Goal: Task Accomplishment & Management: Manage account settings

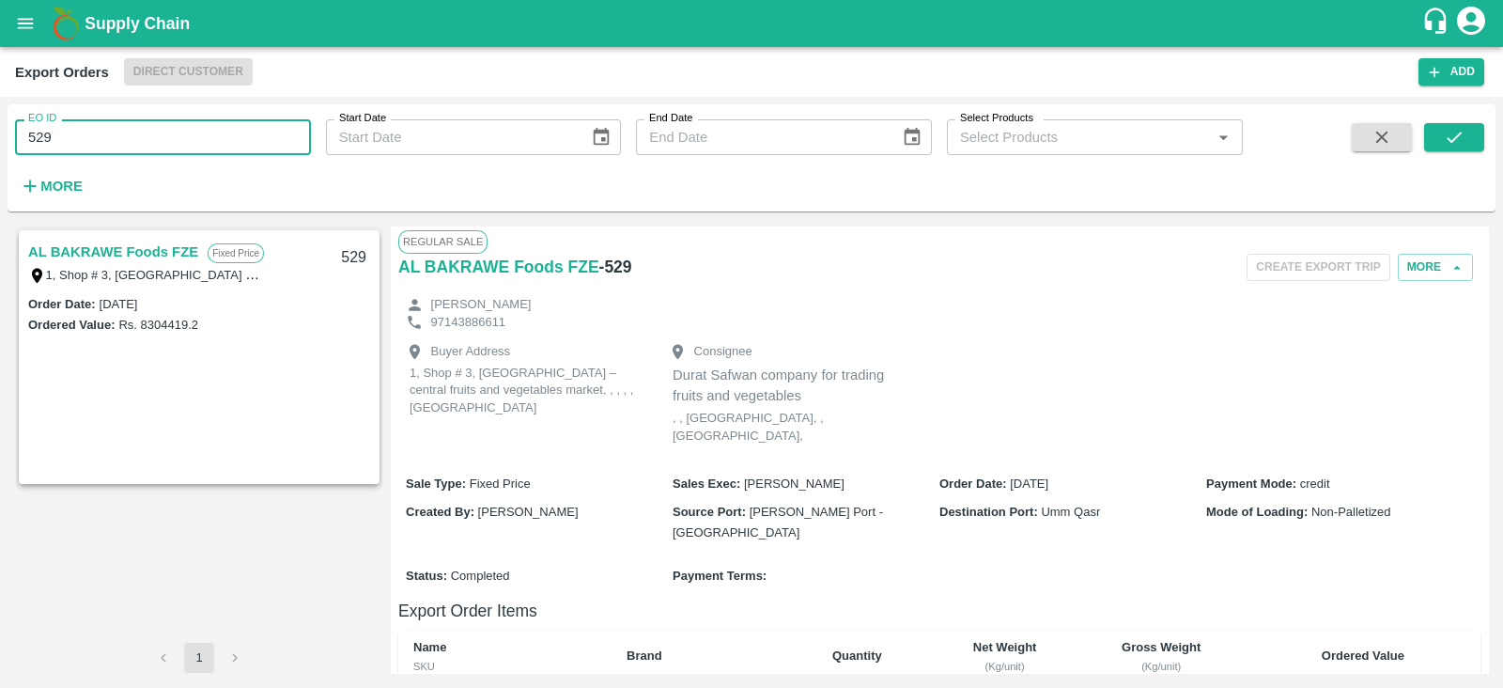
click at [207, 137] on input "529" at bounding box center [163, 137] width 296 height 36
type input "563"
click at [1453, 143] on icon "submit" at bounding box center [1454, 137] width 21 height 21
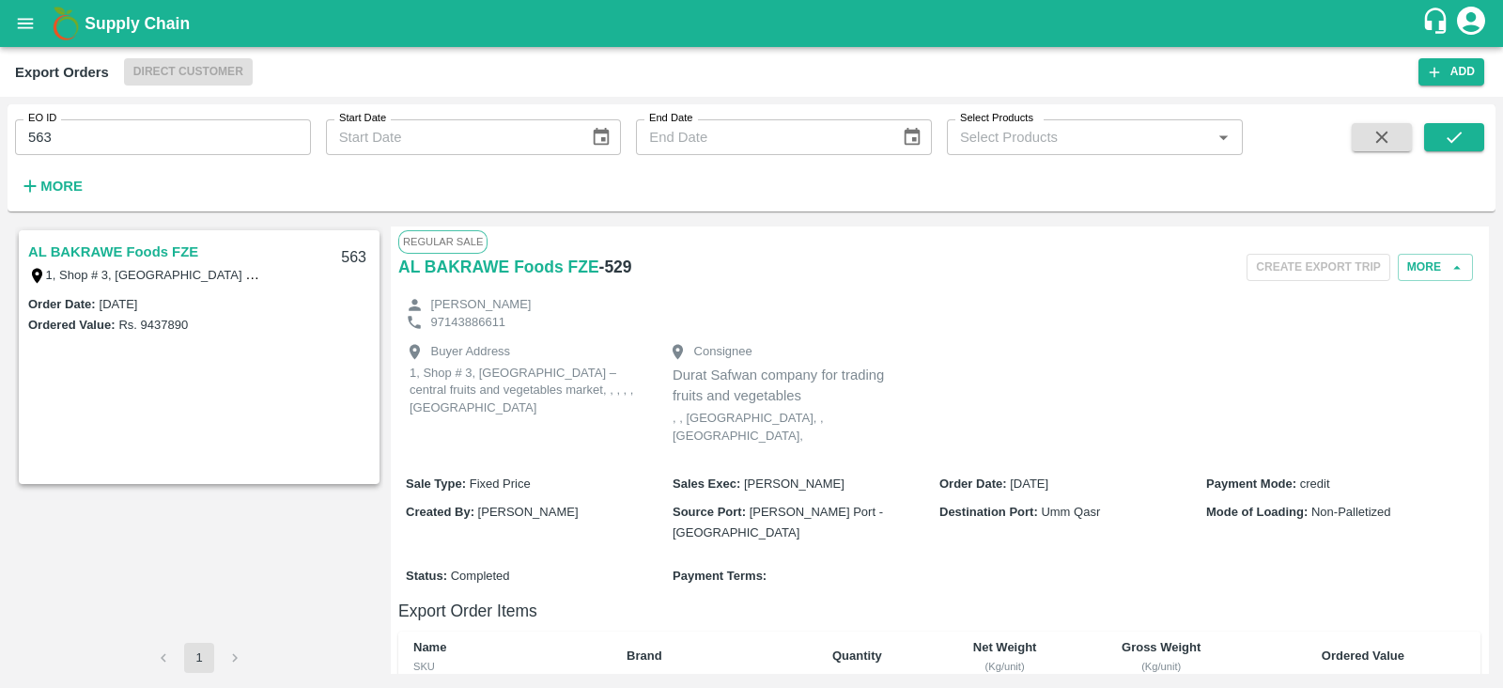
click at [117, 254] on link "AL BAKRAWE Foods FZE" at bounding box center [113, 252] width 170 height 24
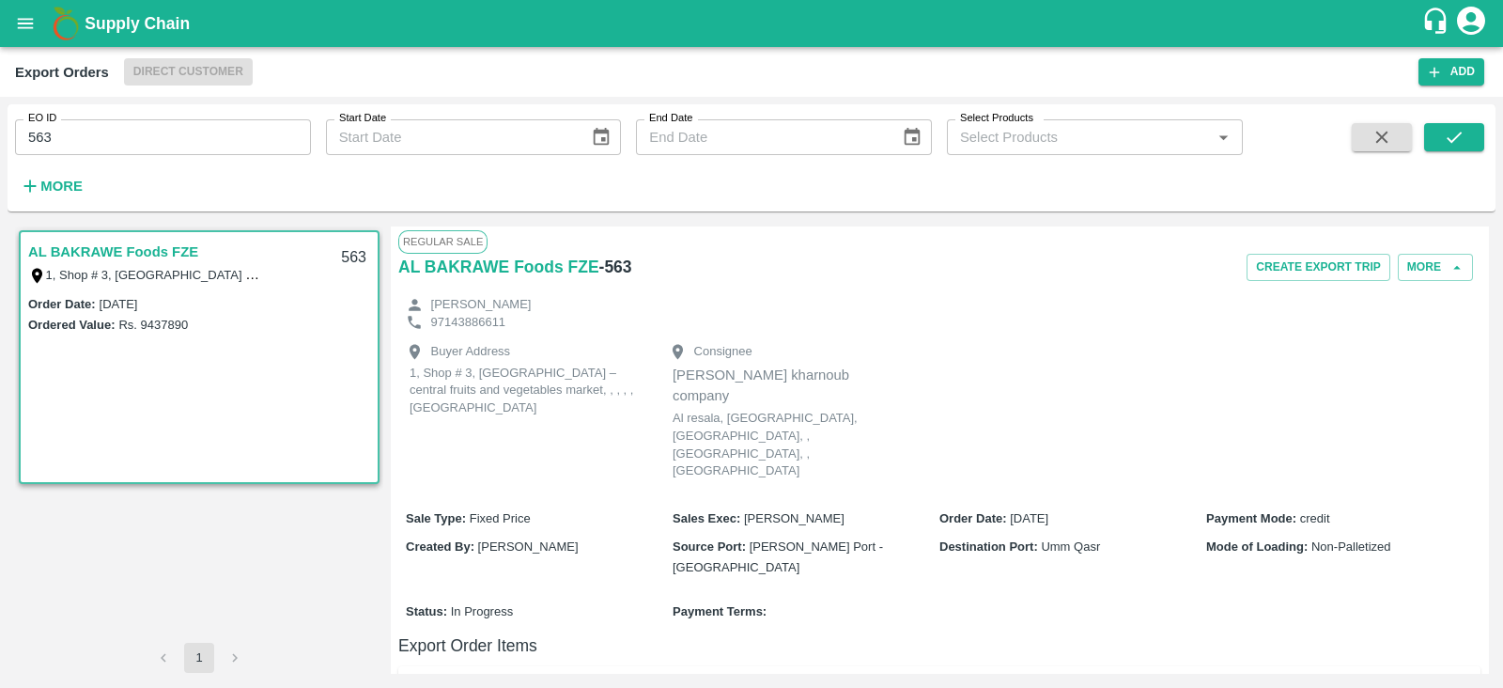
click at [117, 254] on link "AL BAKRAWE Foods FZE" at bounding box center [113, 252] width 170 height 24
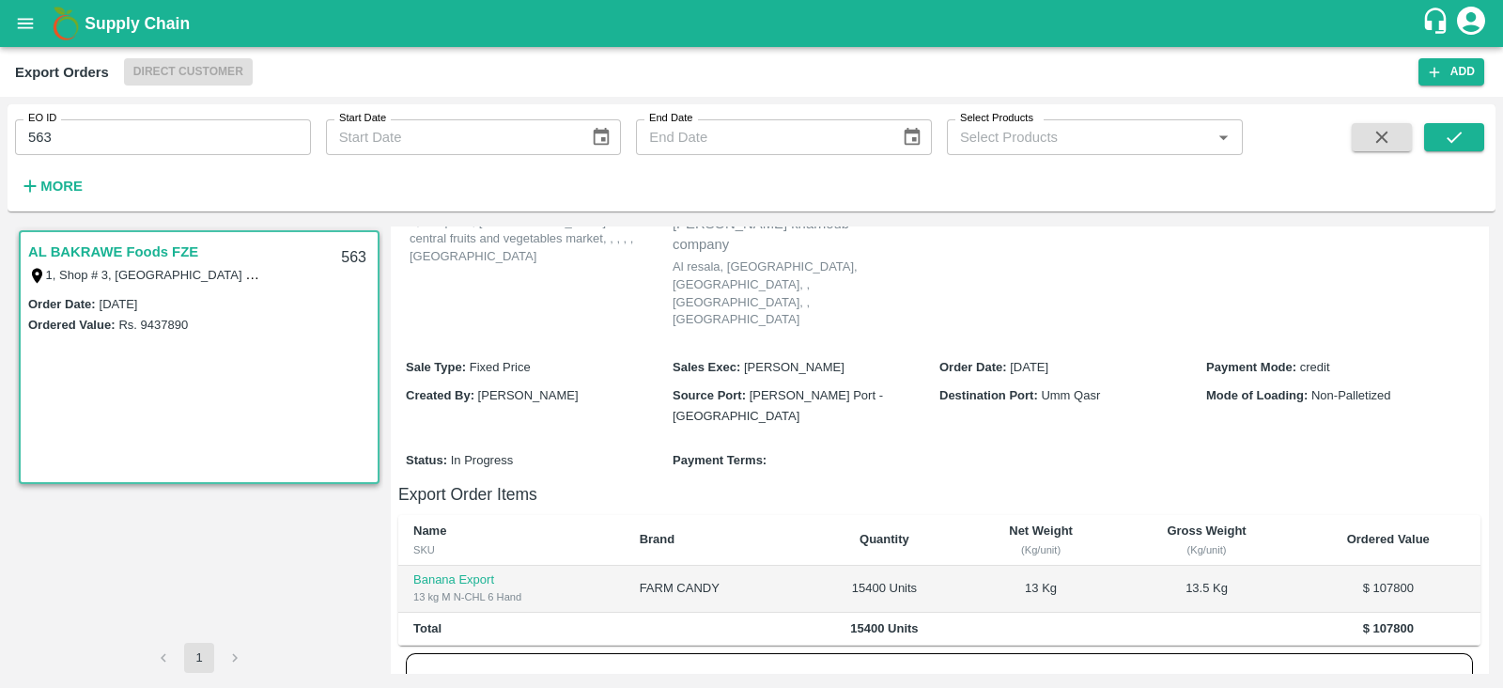
scroll to position [3, 0]
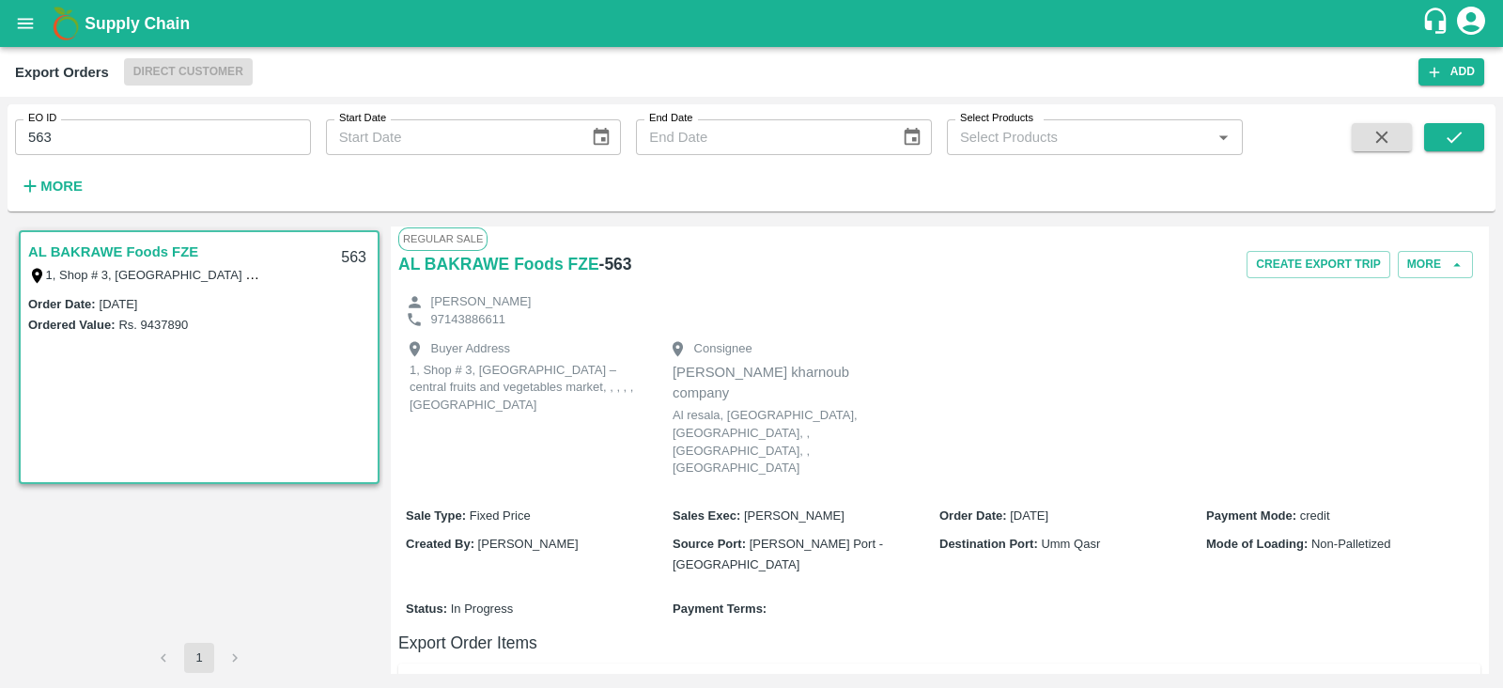
click at [159, 252] on link "AL BAKRAWE Foods FZE" at bounding box center [113, 252] width 170 height 24
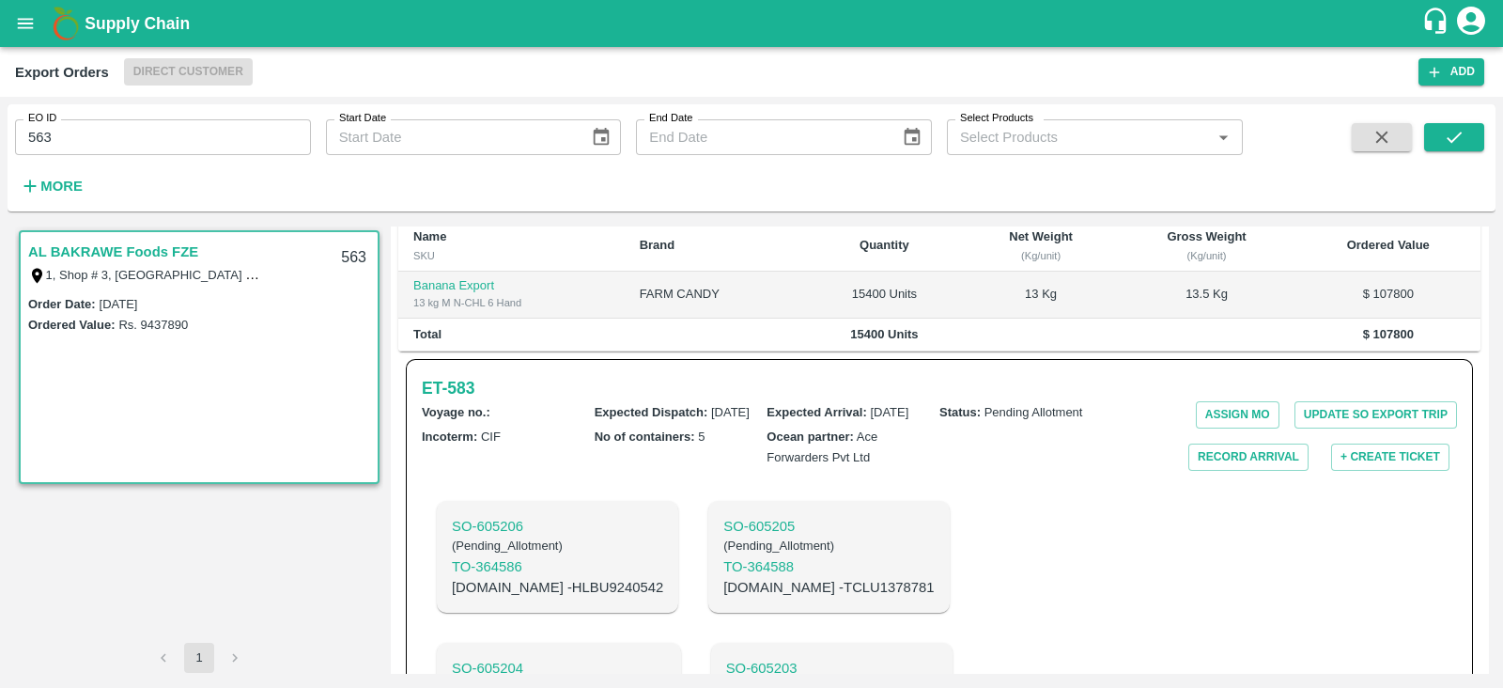
scroll to position [445, 0]
click at [563, 577] on p "C.No - HLBU9240542" at bounding box center [557, 587] width 211 height 21
copy p "HLBU9240542"
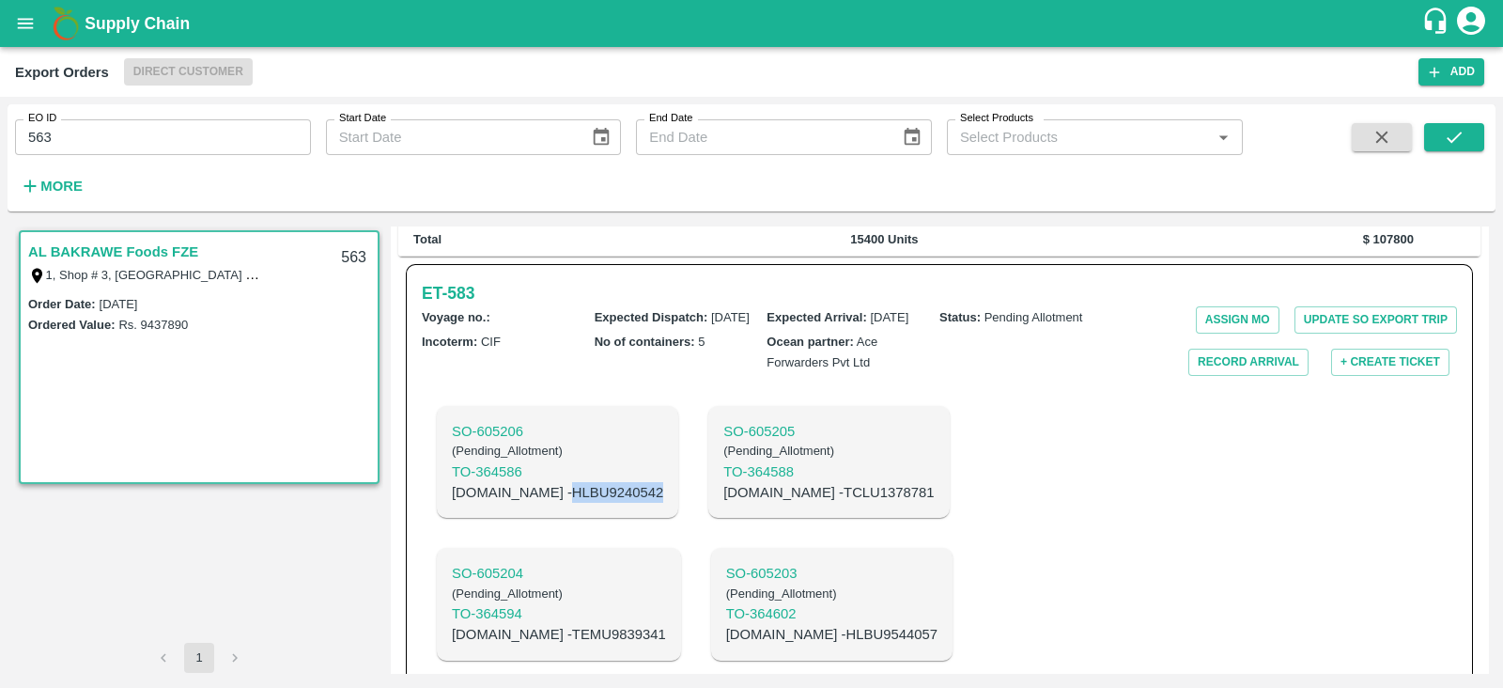
scroll to position [539, 0]
click at [471, 281] on h6 "ET- 583" at bounding box center [448, 294] width 53 height 26
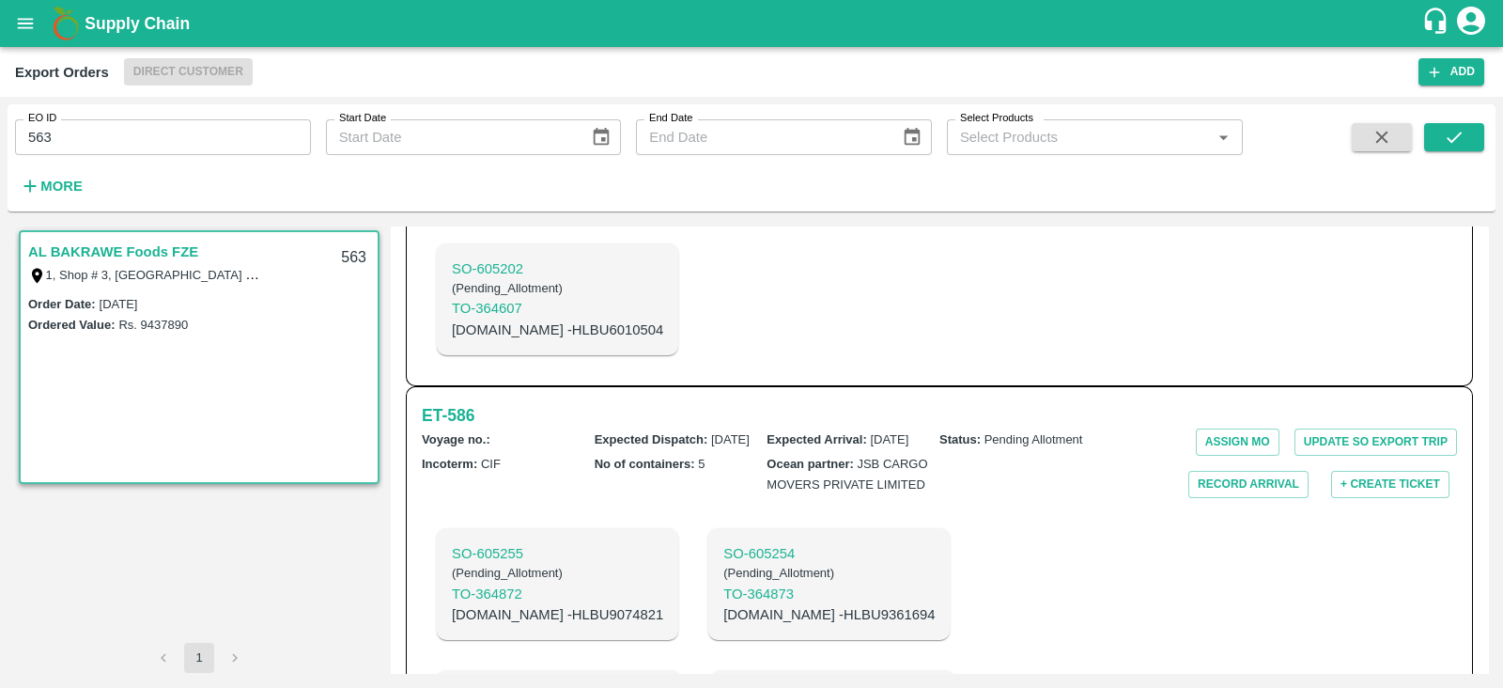
scroll to position [873, 0]
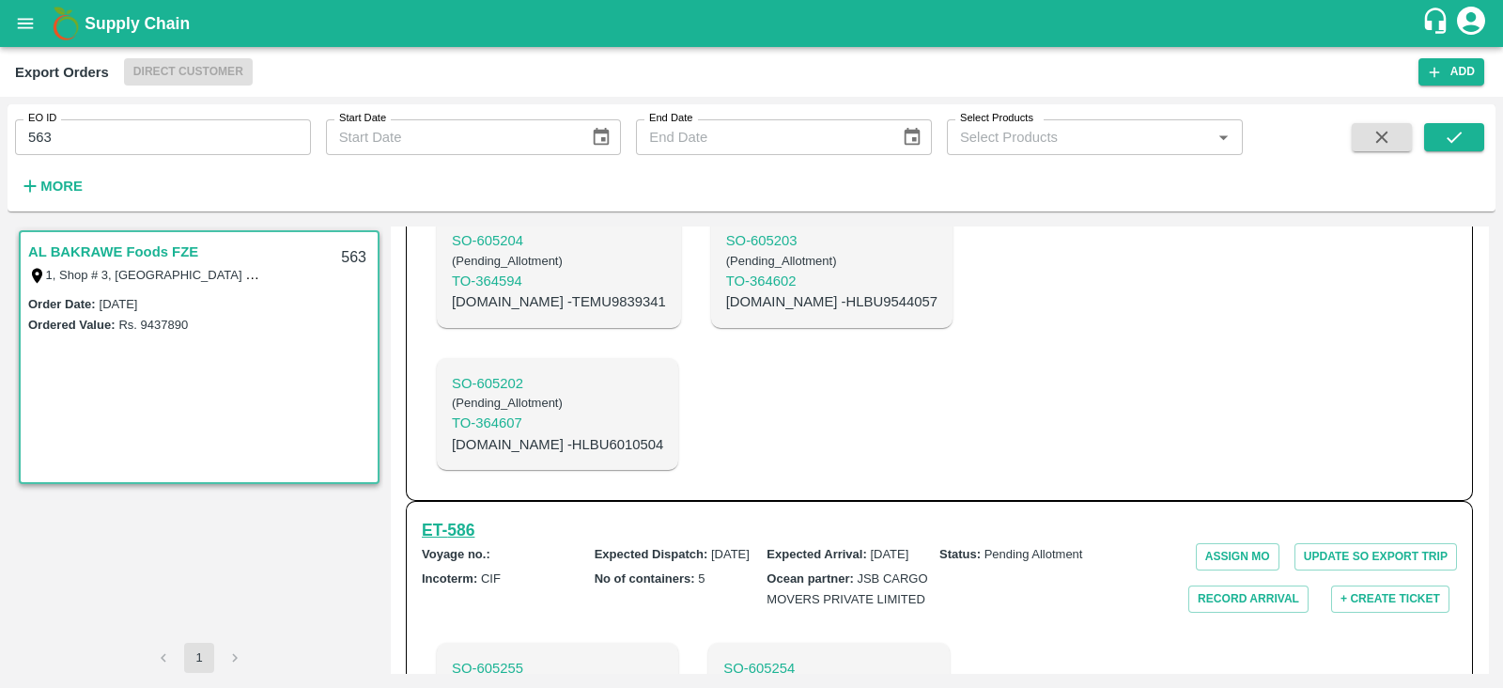
click at [460, 517] on h6 "ET- 586" at bounding box center [448, 530] width 53 height 26
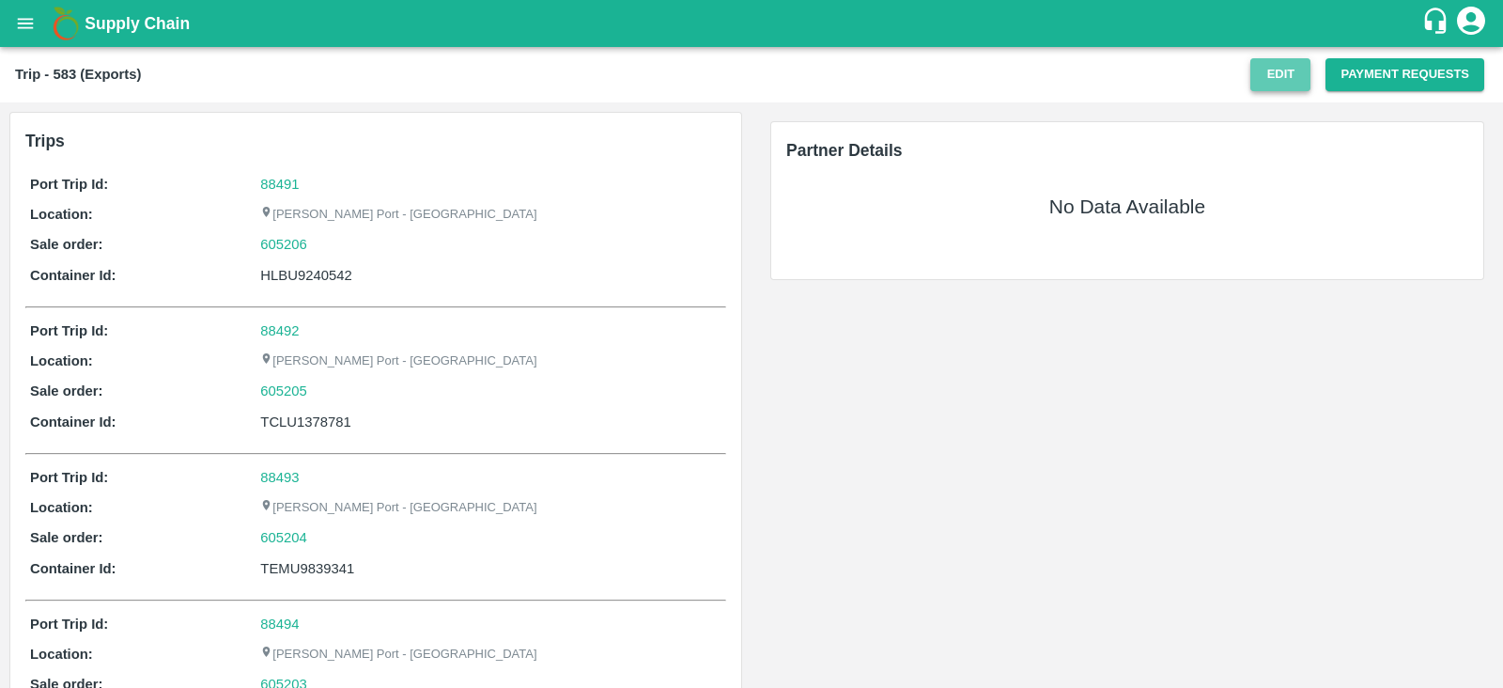
click at [1287, 77] on button "Edit" at bounding box center [1281, 74] width 60 height 33
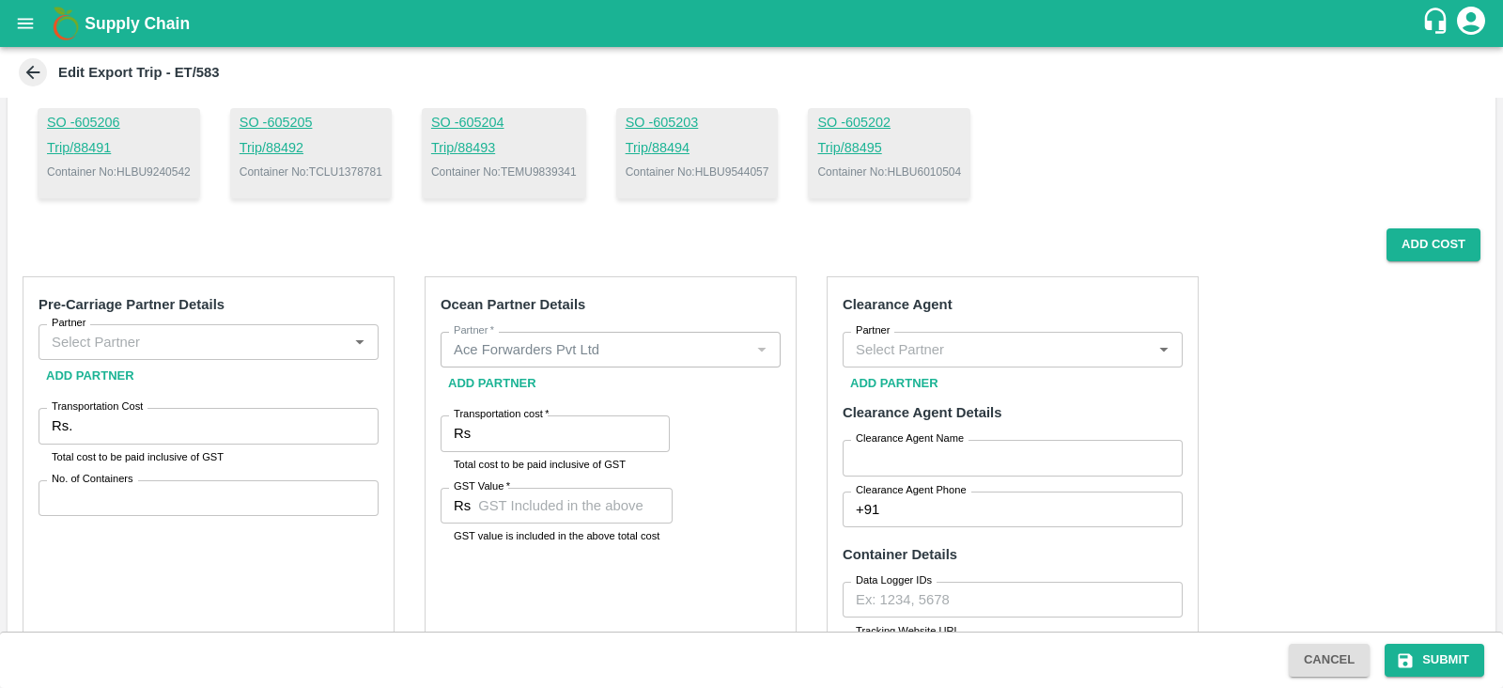
scroll to position [198, 0]
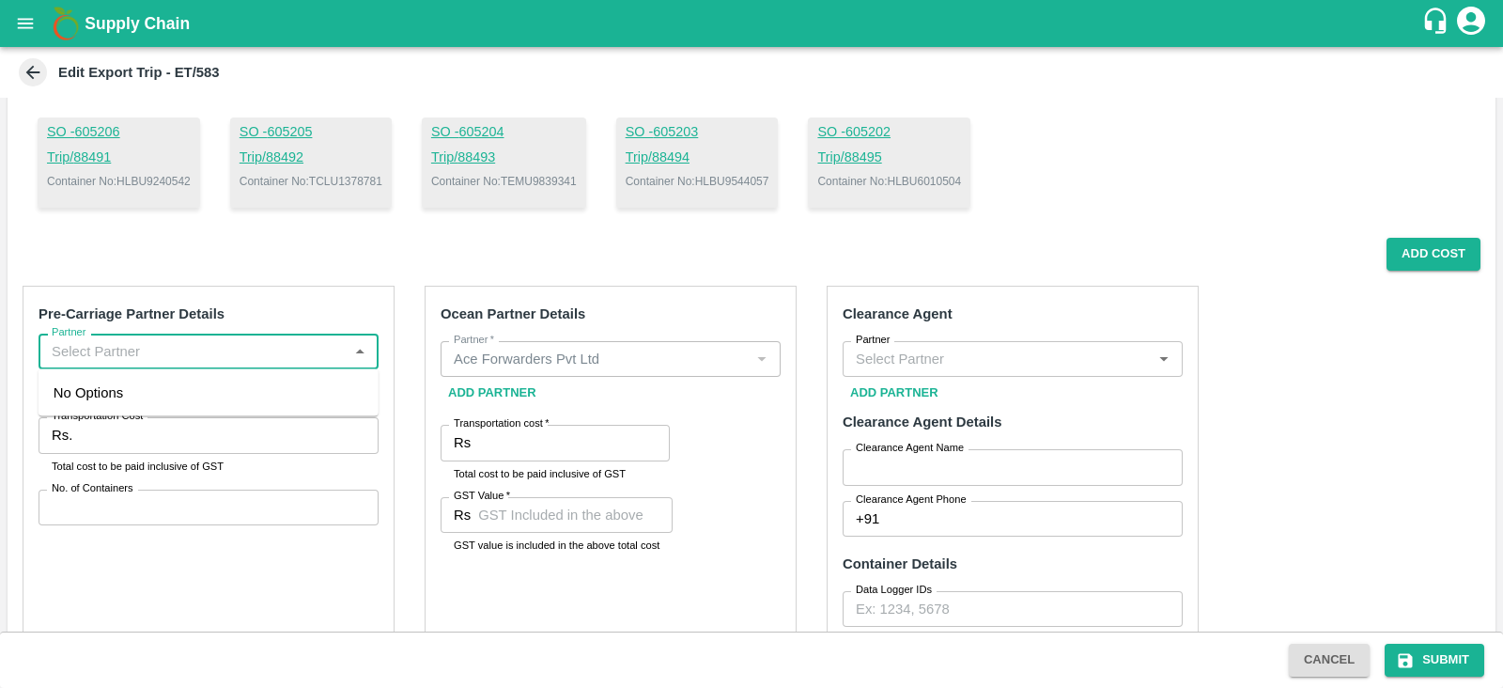
click at [258, 348] on input "Partner" at bounding box center [193, 351] width 298 height 24
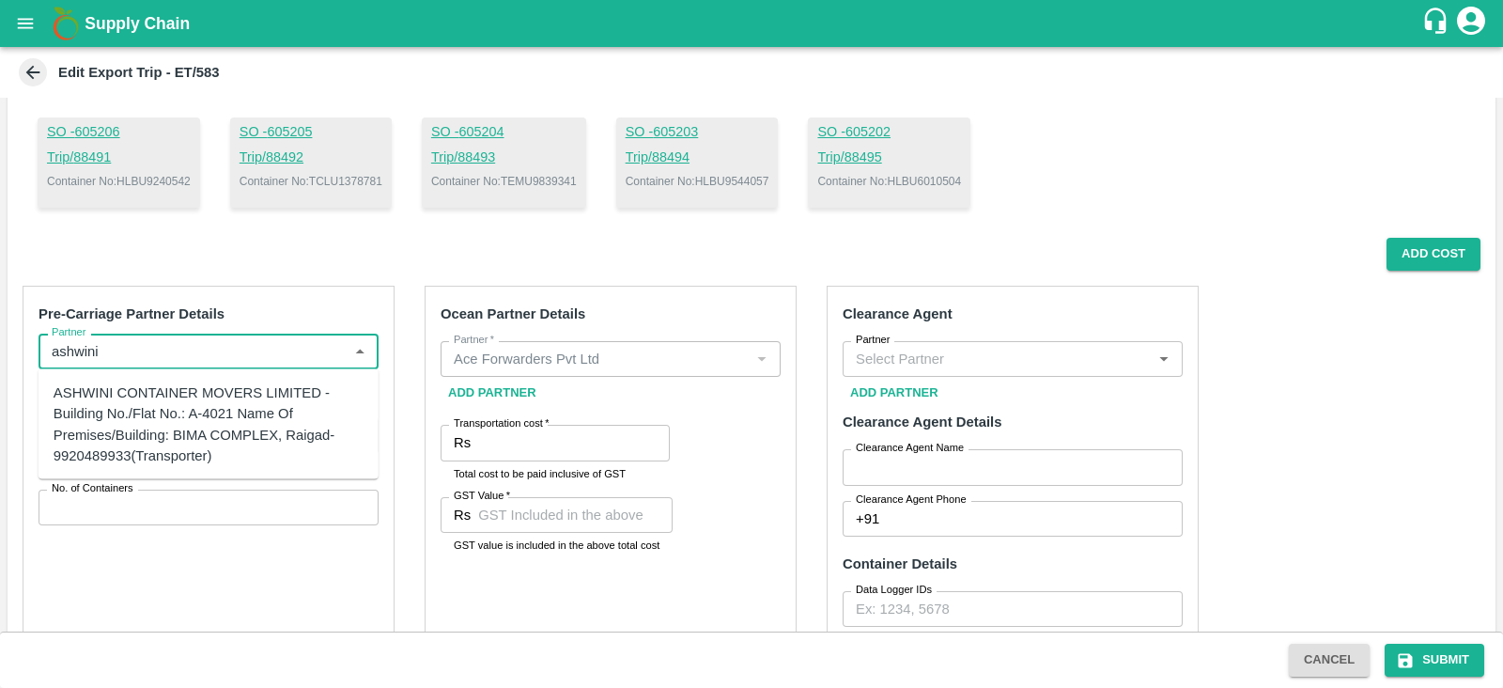
click at [199, 416] on div "ASHWINI CONTAINER MOVERS LIMITED -Building No./Flat No.: A-4021 Name Of Premise…" at bounding box center [209, 424] width 310 height 84
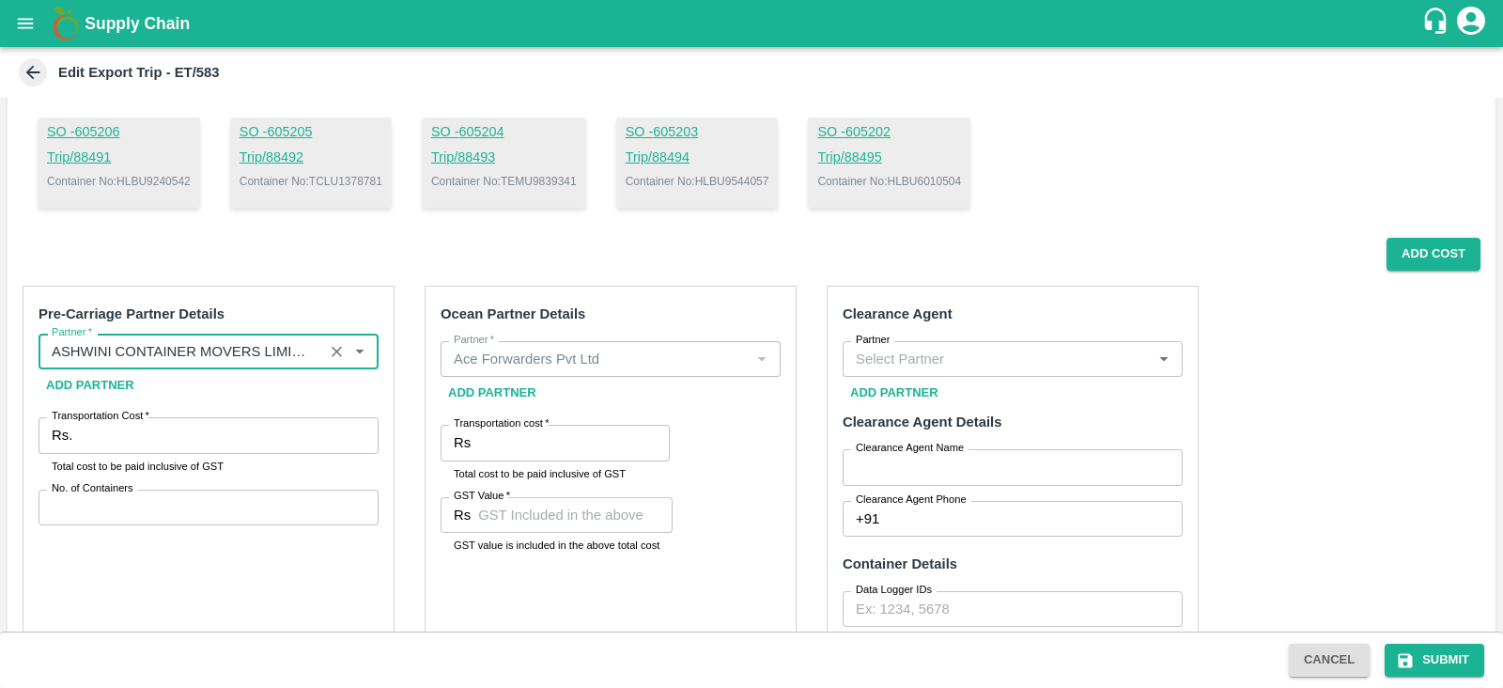
type input "ASHWINI CONTAINER MOVERS LIMITED -Building No./Flat No.: A-4021 Name Of Premise…"
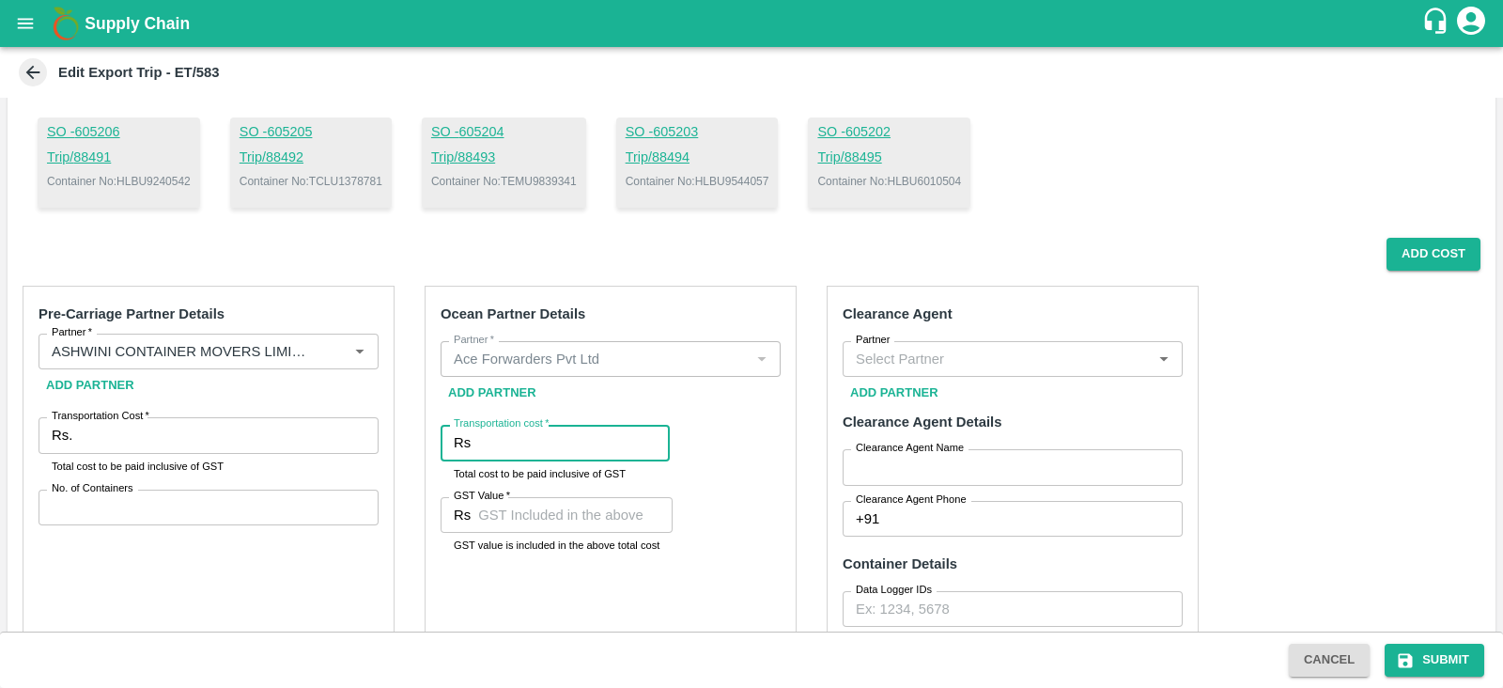
click at [560, 443] on input "Transportation cost   *" at bounding box center [574, 443] width 192 height 36
paste input "1054015.46"
type input "1054015.46"
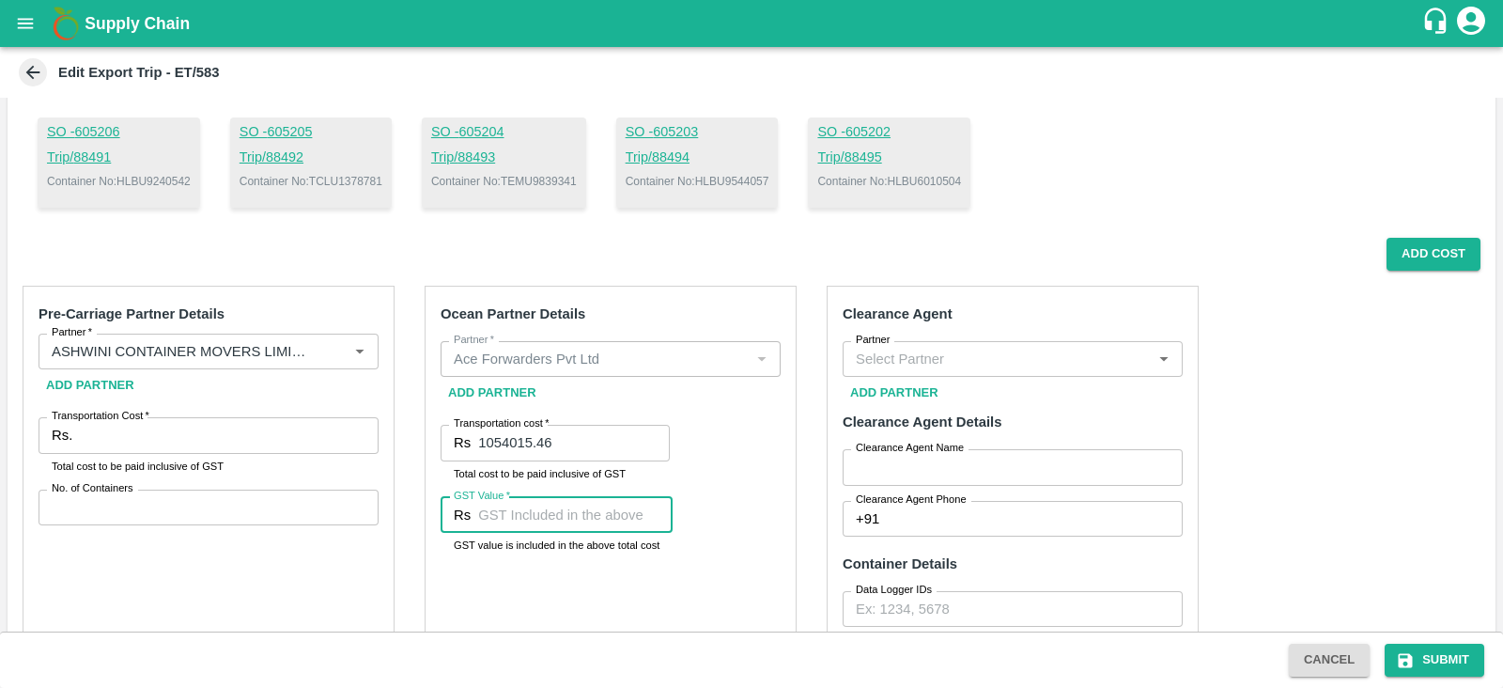
click at [591, 521] on input "GST Value   *" at bounding box center [575, 515] width 194 height 36
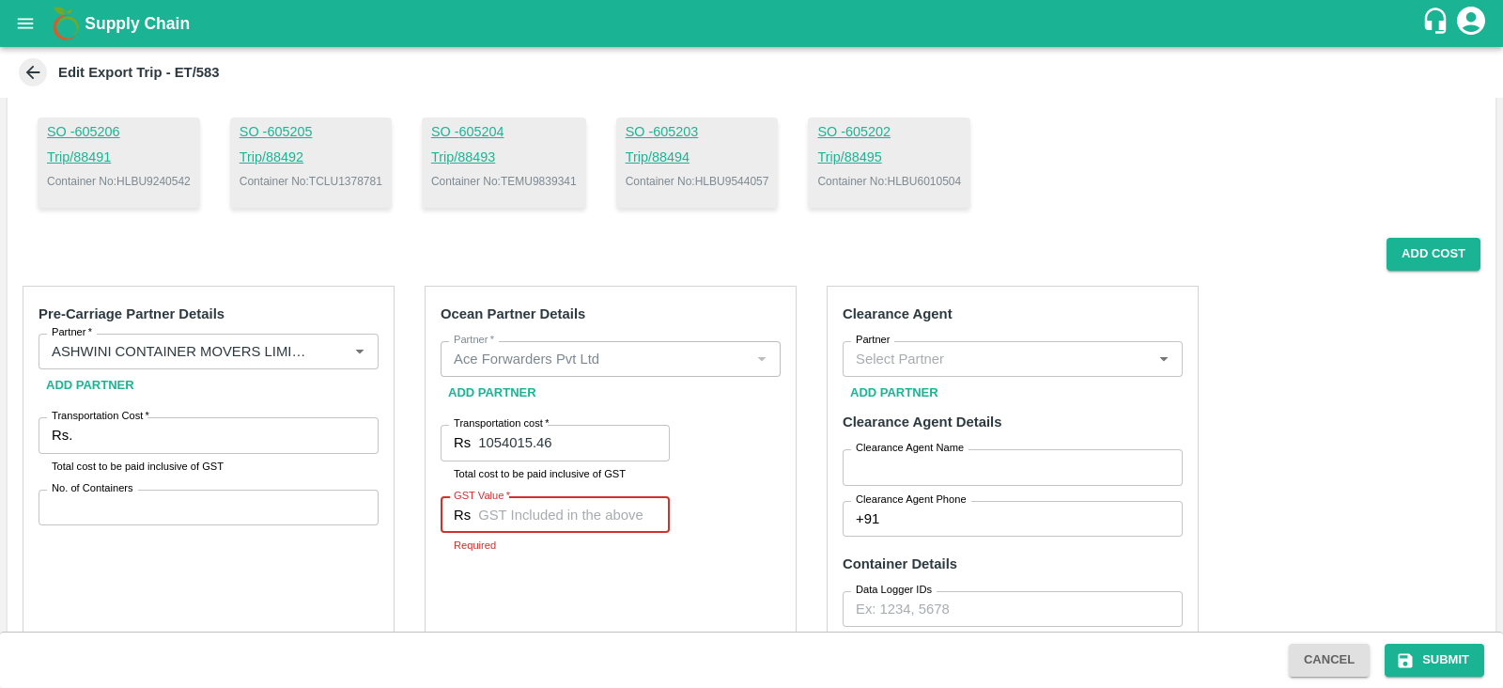
paste input "73800.46"
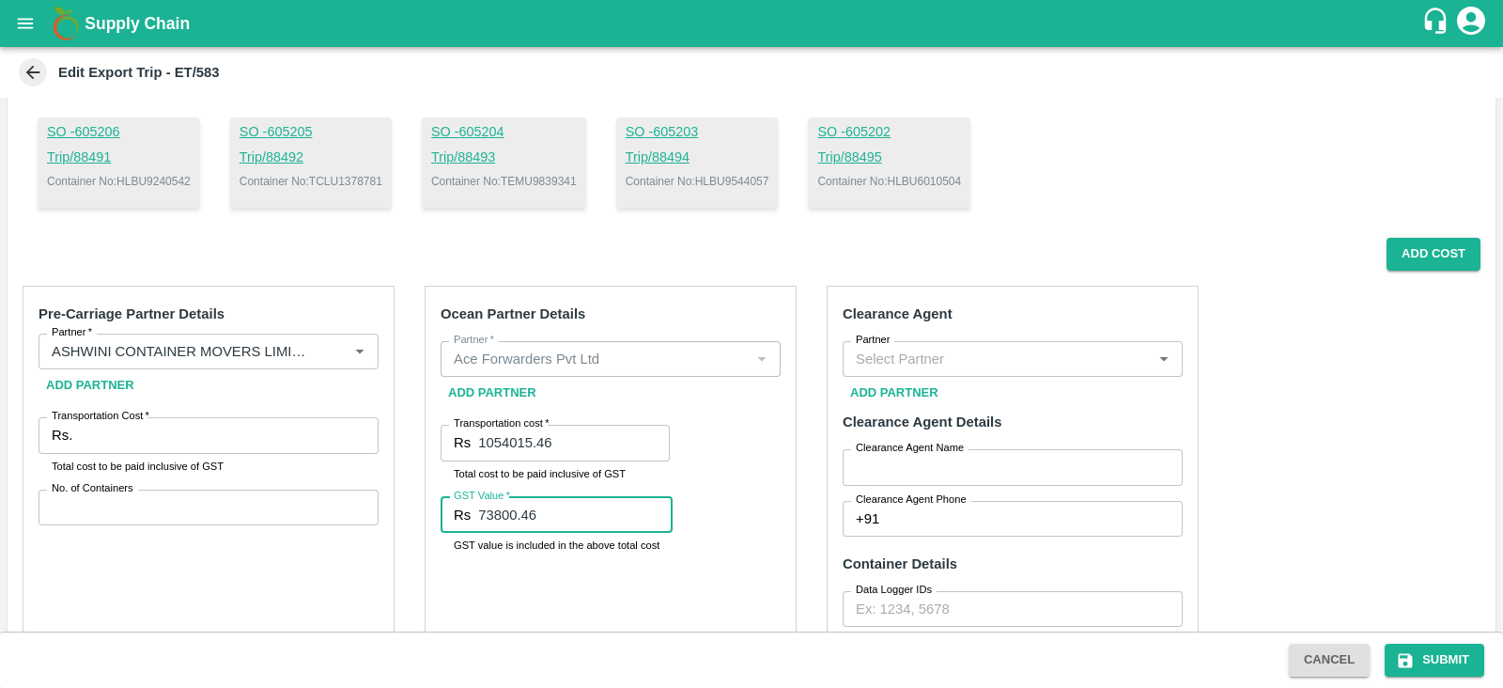
type input "73800.46"
click at [752, 439] on div "Ocean Partner Details Partner   * Partner   * Add Partner Transportation cost  …" at bounding box center [611, 569] width 372 height 567
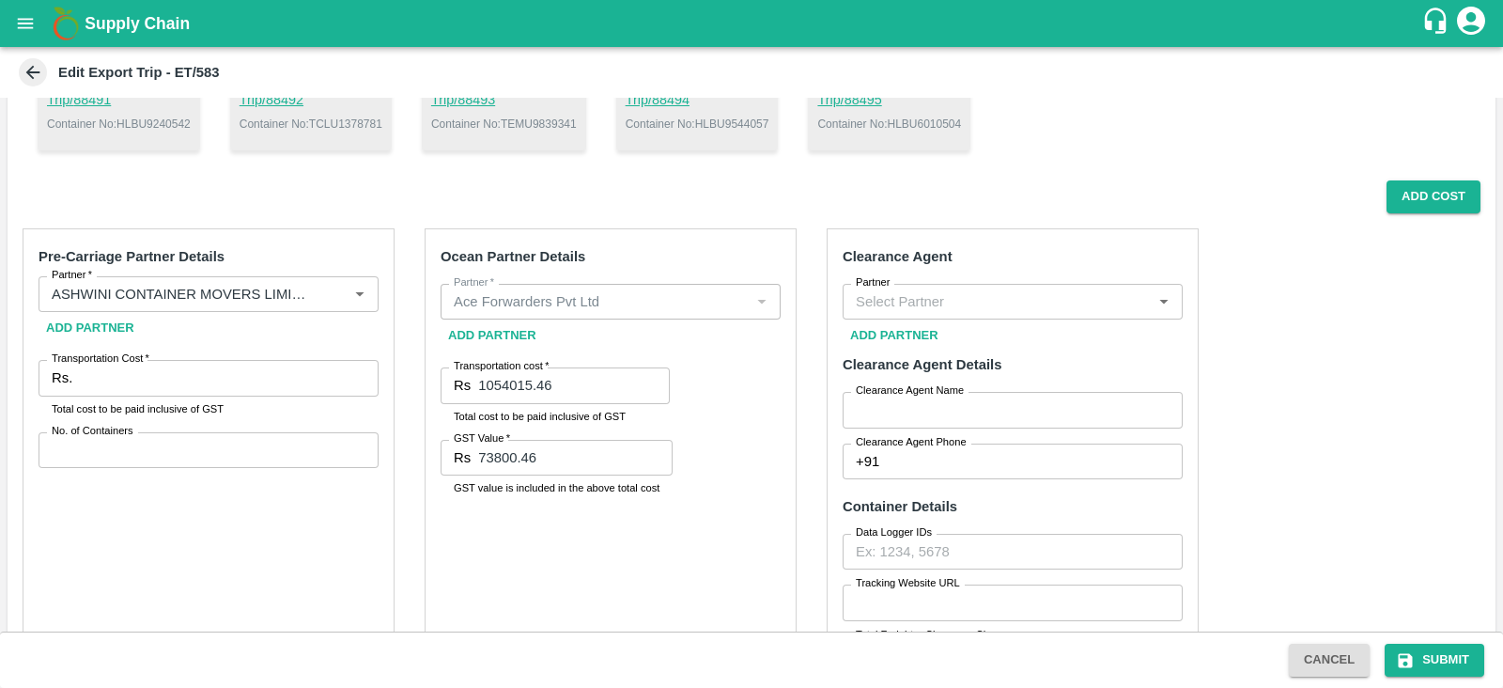
scroll to position [255, 0]
click at [257, 358] on div "Pre-Carriage Partner Details Partner   * Partner   * Add Partner Transportation…" at bounding box center [209, 512] width 372 height 567
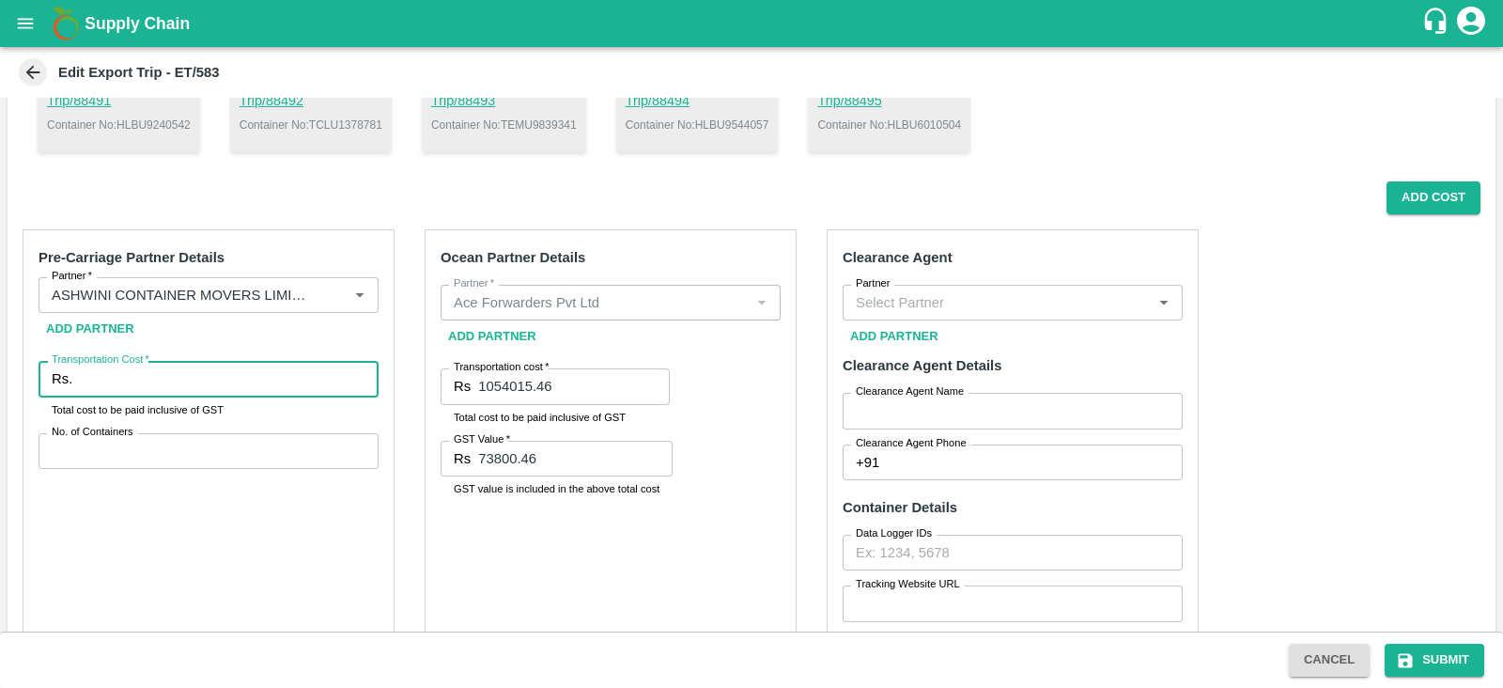
click at [221, 382] on input "Transportation Cost   *" at bounding box center [229, 379] width 299 height 36
paste input "230427.53"
type input "230427.53"
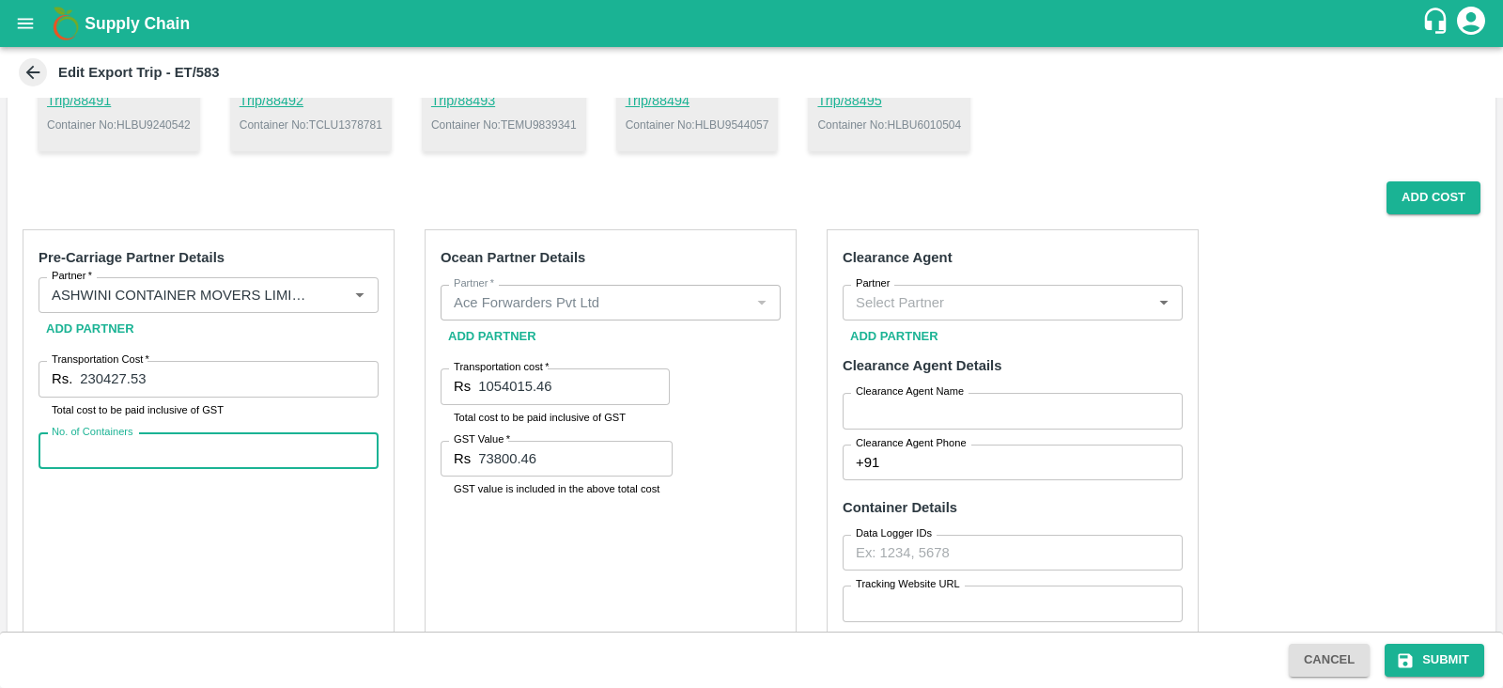
click at [144, 457] on input "No. of Containers" at bounding box center [209, 451] width 340 height 36
type input "5"
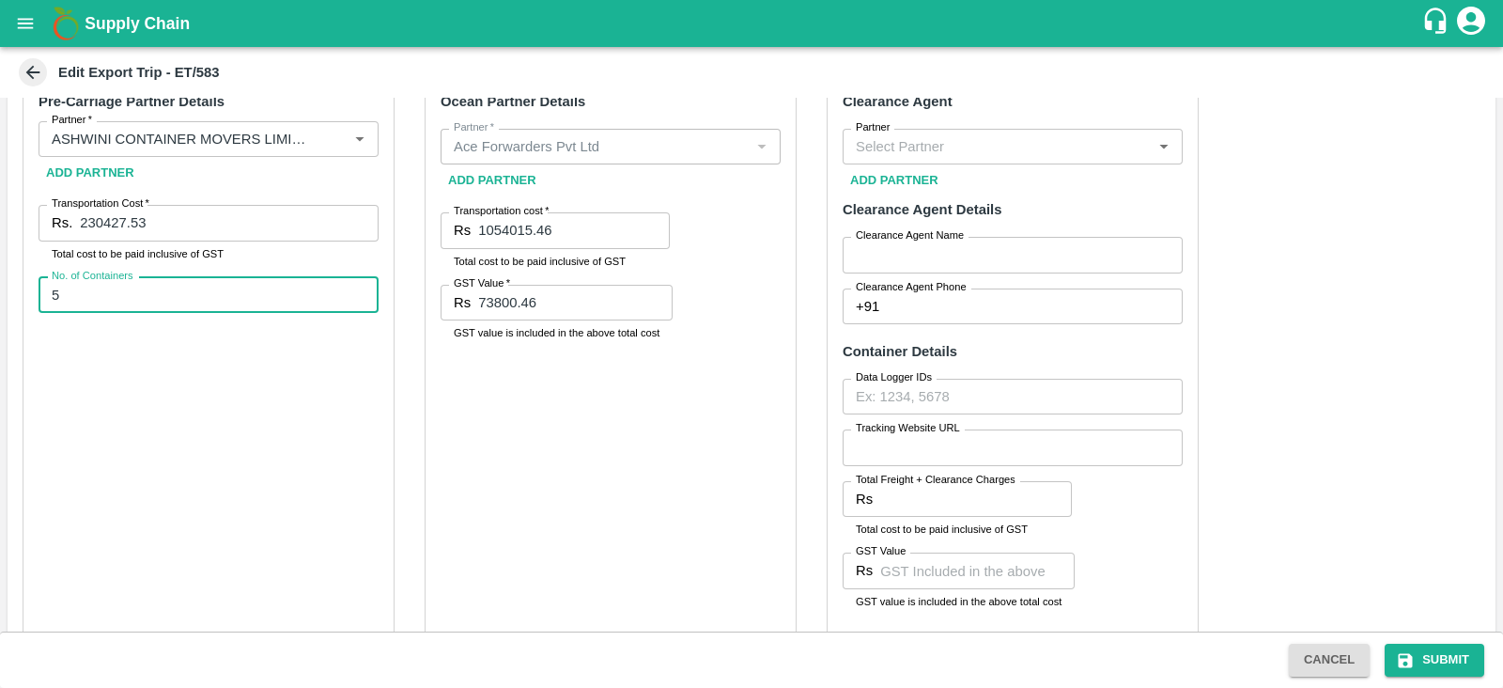
click at [902, 489] on input "Total Freight + Clearance Charges" at bounding box center [976, 499] width 192 height 36
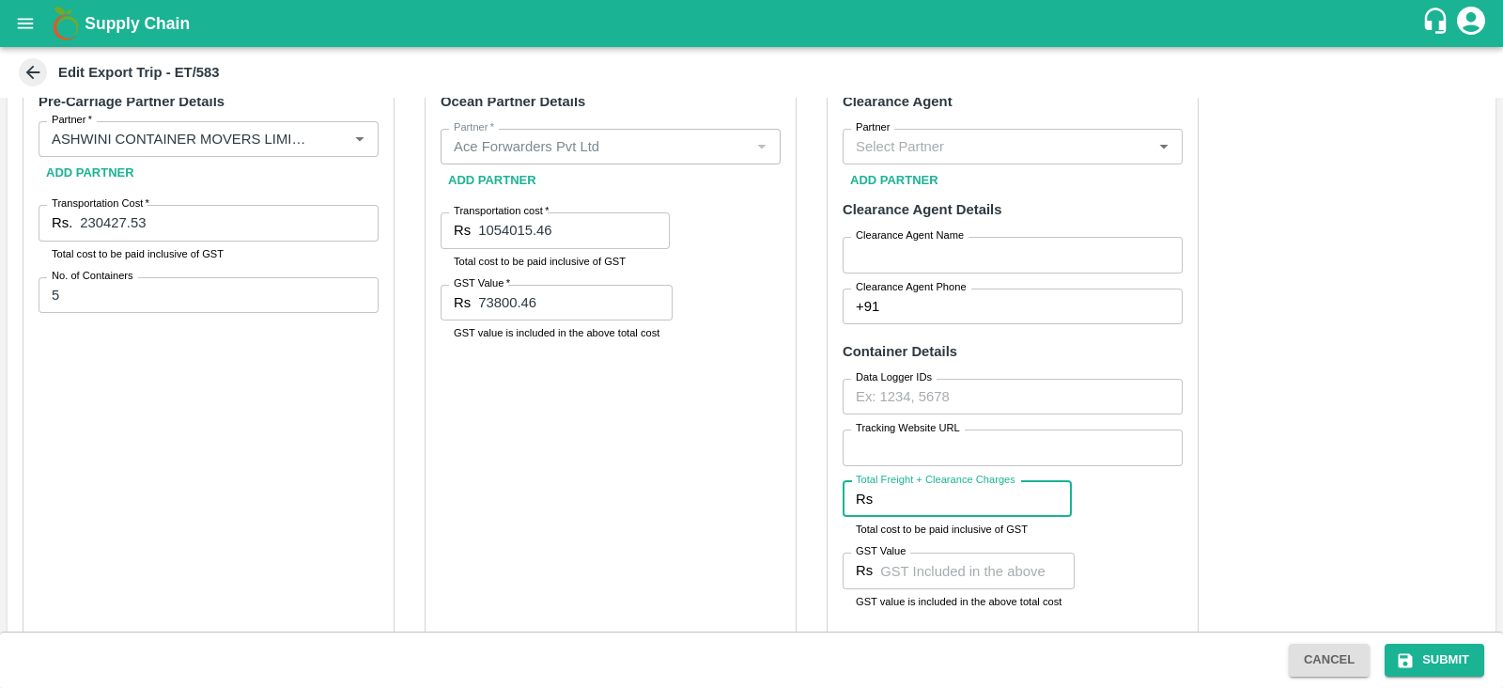
paste input "24780.00"
type input "24780.00"
click at [878, 575] on div "Rs GST Value" at bounding box center [959, 570] width 232 height 36
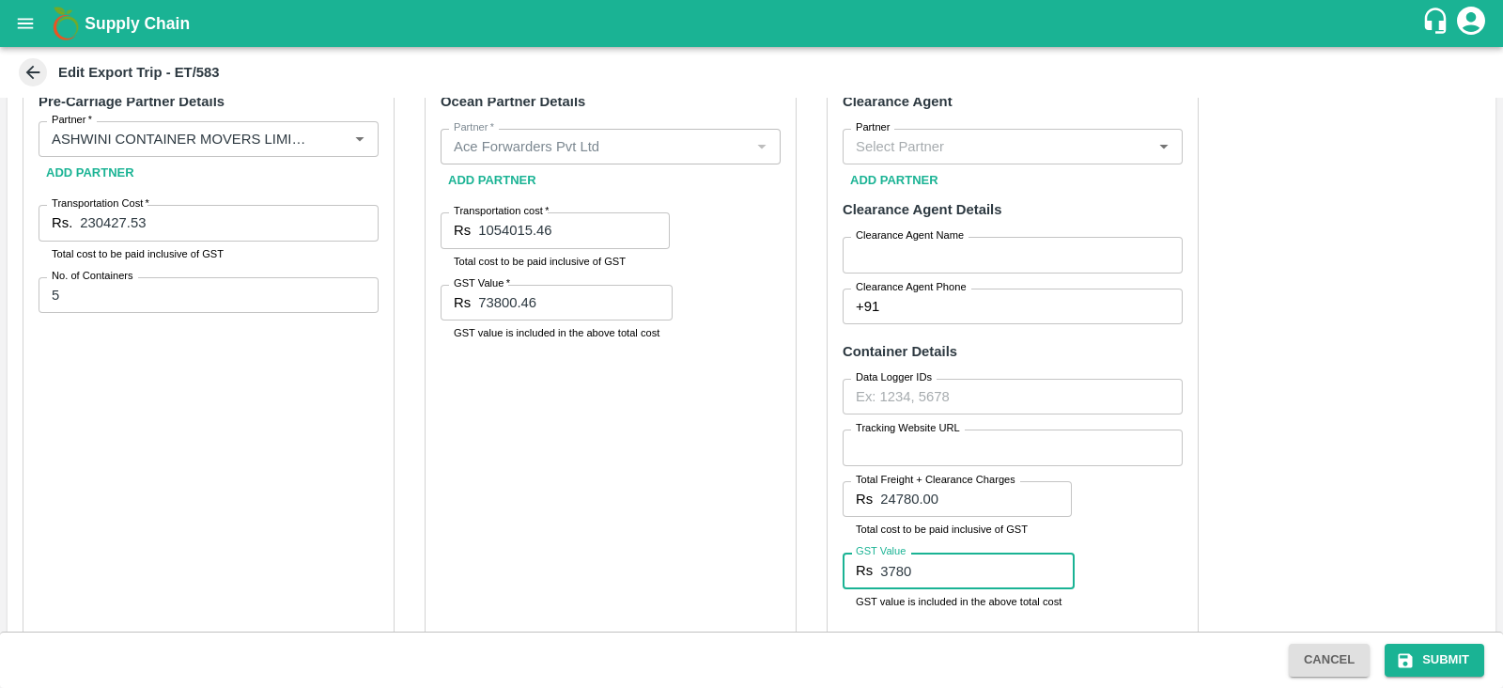
type input "3780"
click at [1305, 503] on div "Pre-Carriage Partner Details Partner   * Partner   * Add Partner Transportation…" at bounding box center [752, 521] width 1488 height 927
click at [1019, 154] on input "Partner" at bounding box center [997, 146] width 298 height 24
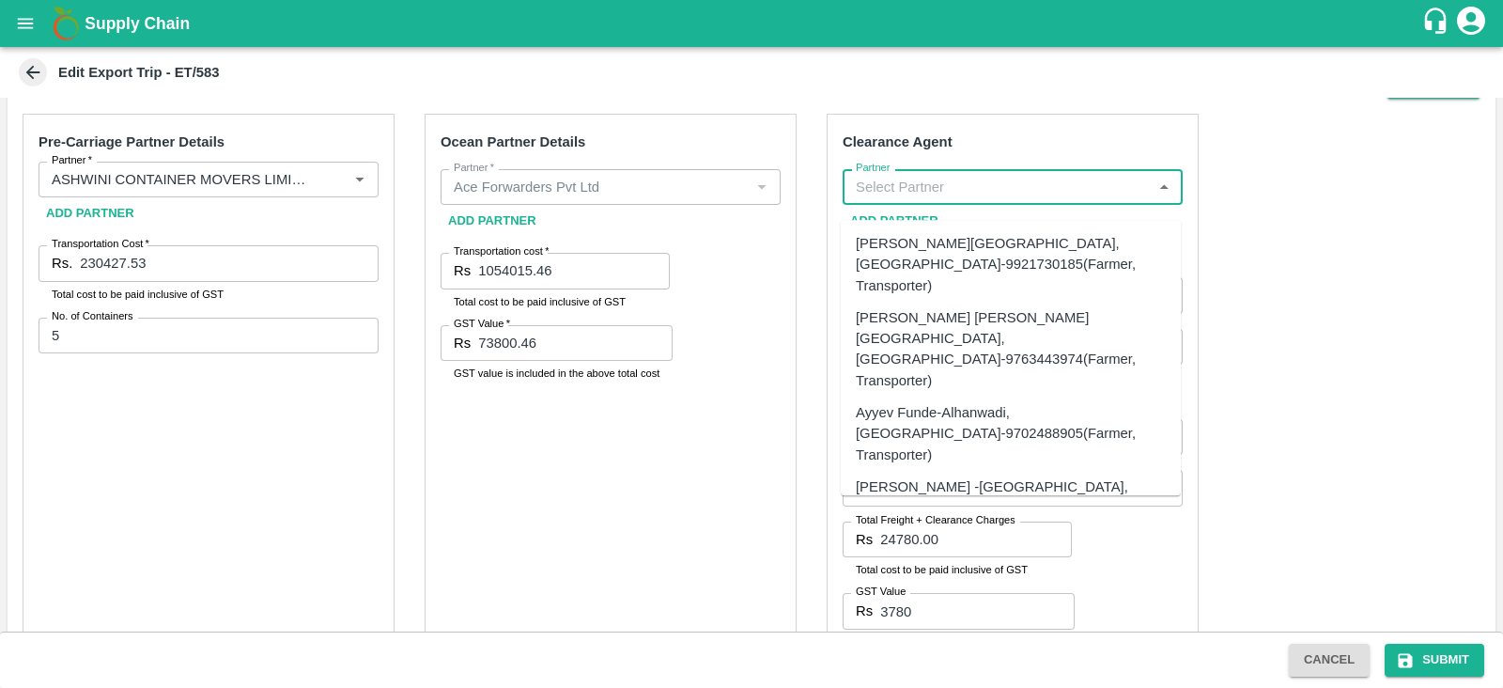
scroll to position [338, 0]
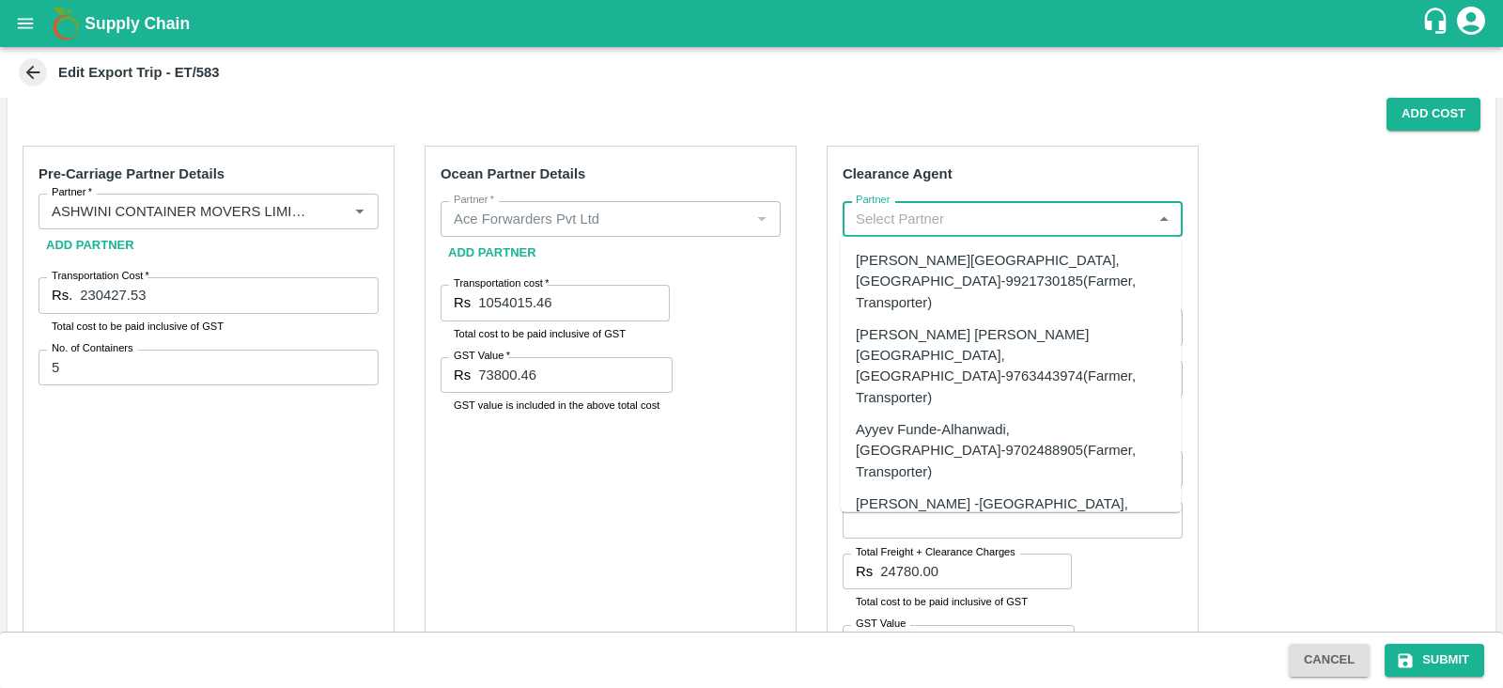
type input "a"
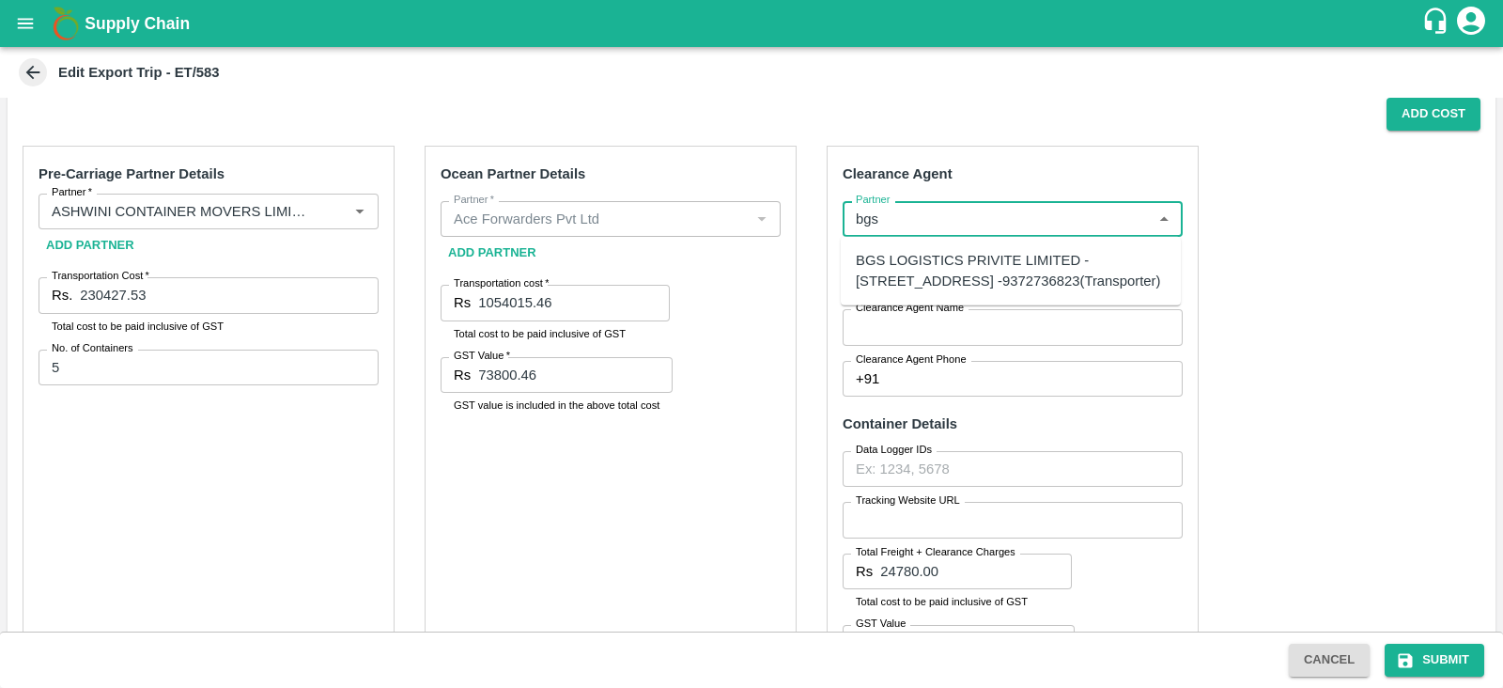
click at [970, 272] on div "BGS LOGISTICS PRIVITE LIMITED -[STREET_ADDRESS] -9372736823(Transporter)" at bounding box center [1011, 271] width 310 height 42
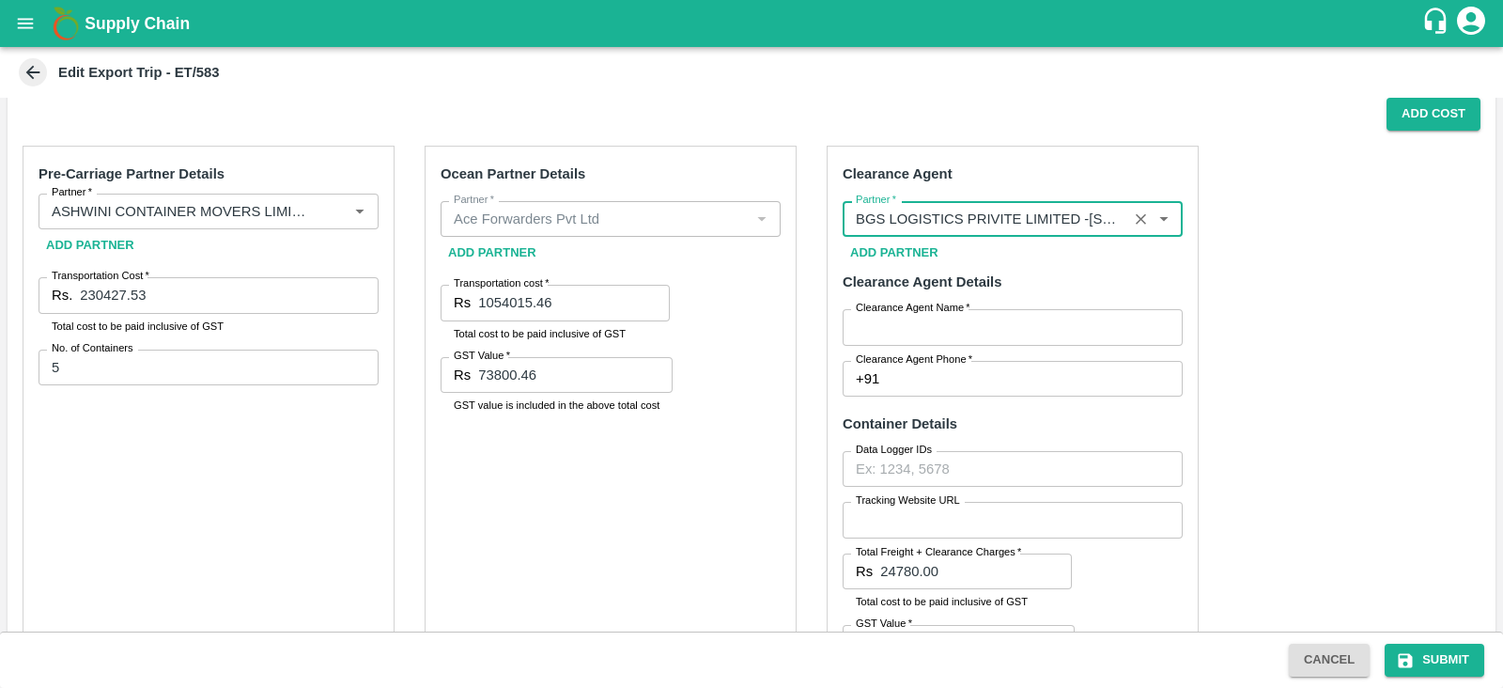
type input "BGS LOGISTICS PRIVITE LIMITED -[STREET_ADDRESS] -9372736823(Transporter)"
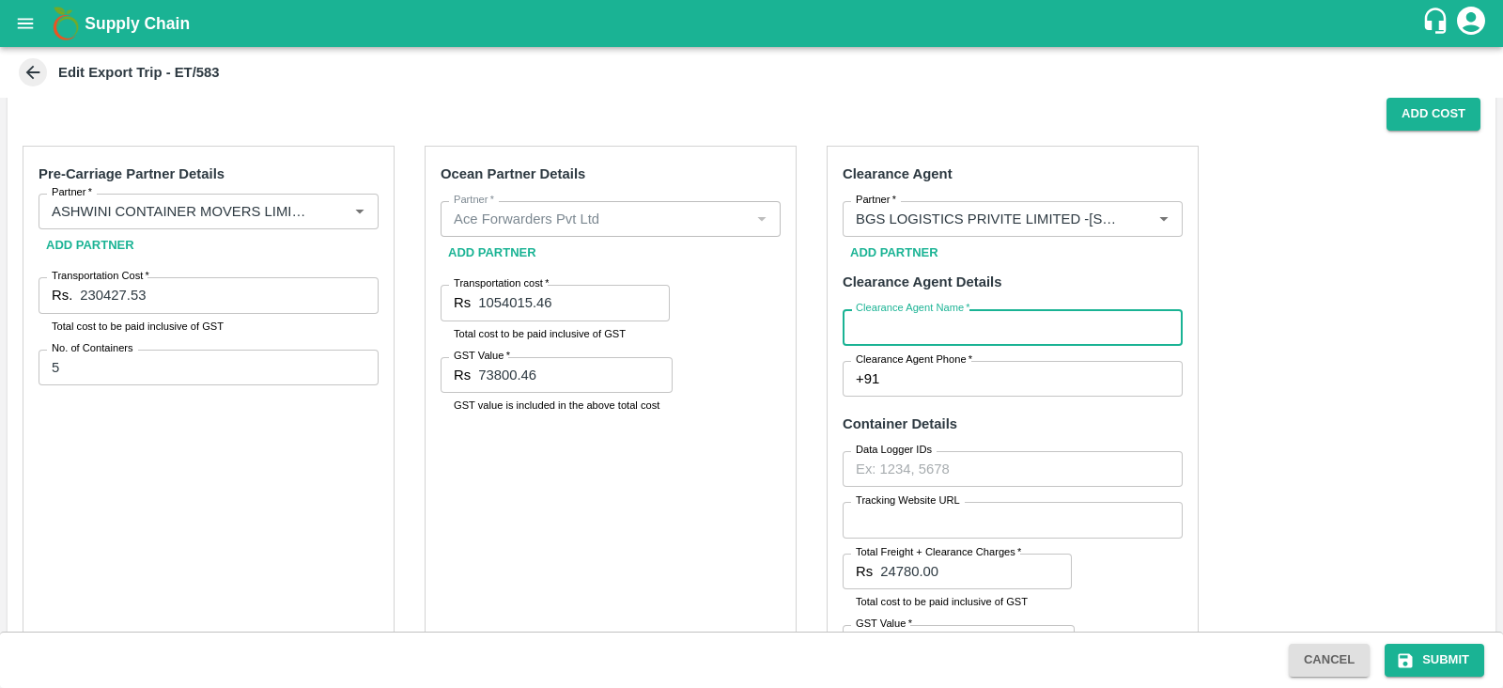
click at [911, 337] on input "Clearance Agent Name   *" at bounding box center [1013, 327] width 340 height 36
type input "BGS"
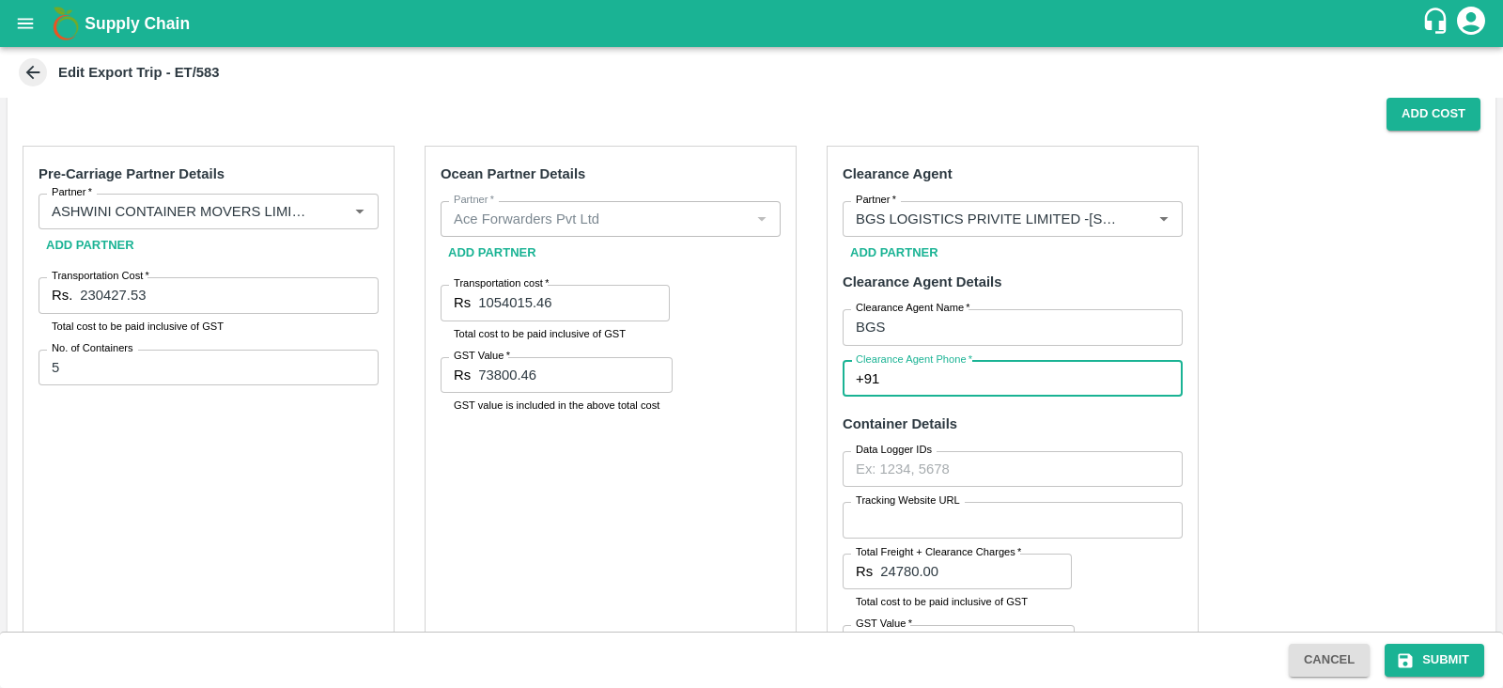
click at [936, 379] on input "Clearance Agent Phone   *" at bounding box center [1035, 379] width 296 height 36
type input "9372736823"
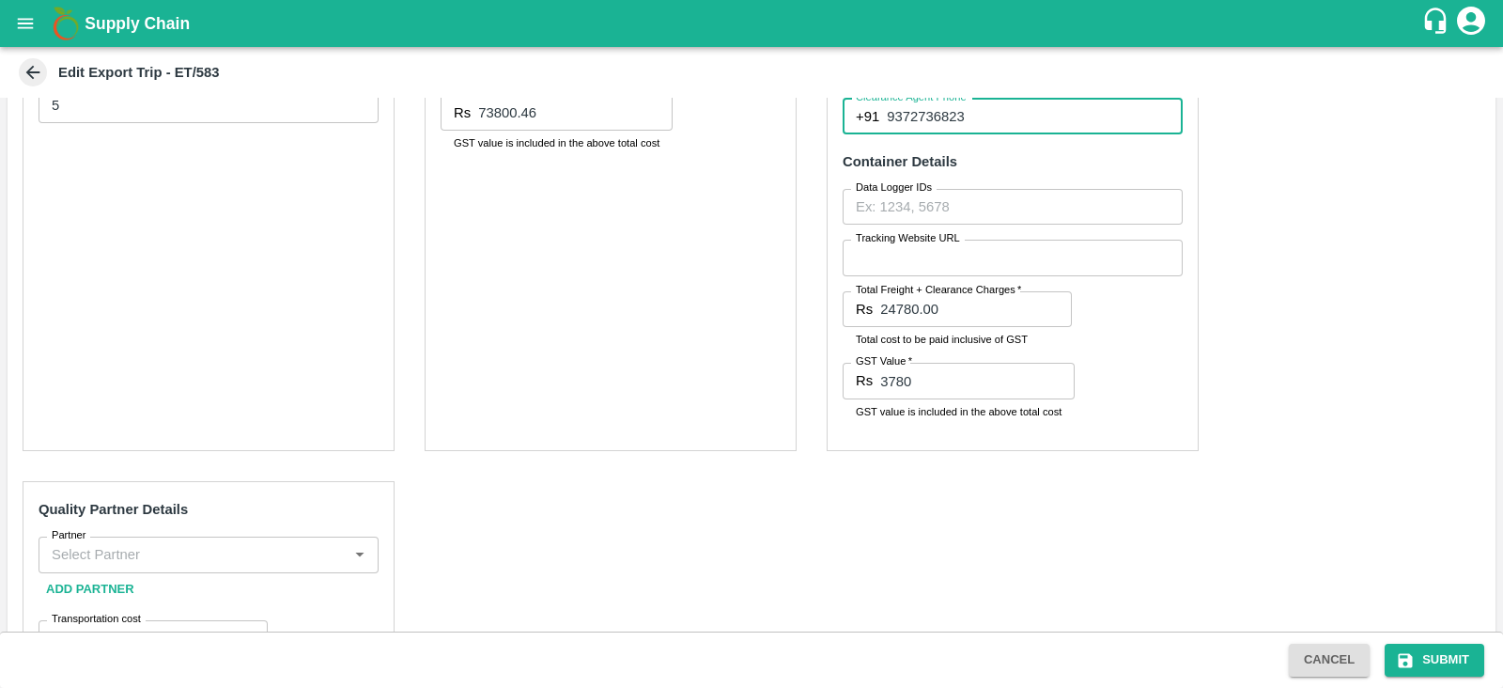
scroll to position [769, 0]
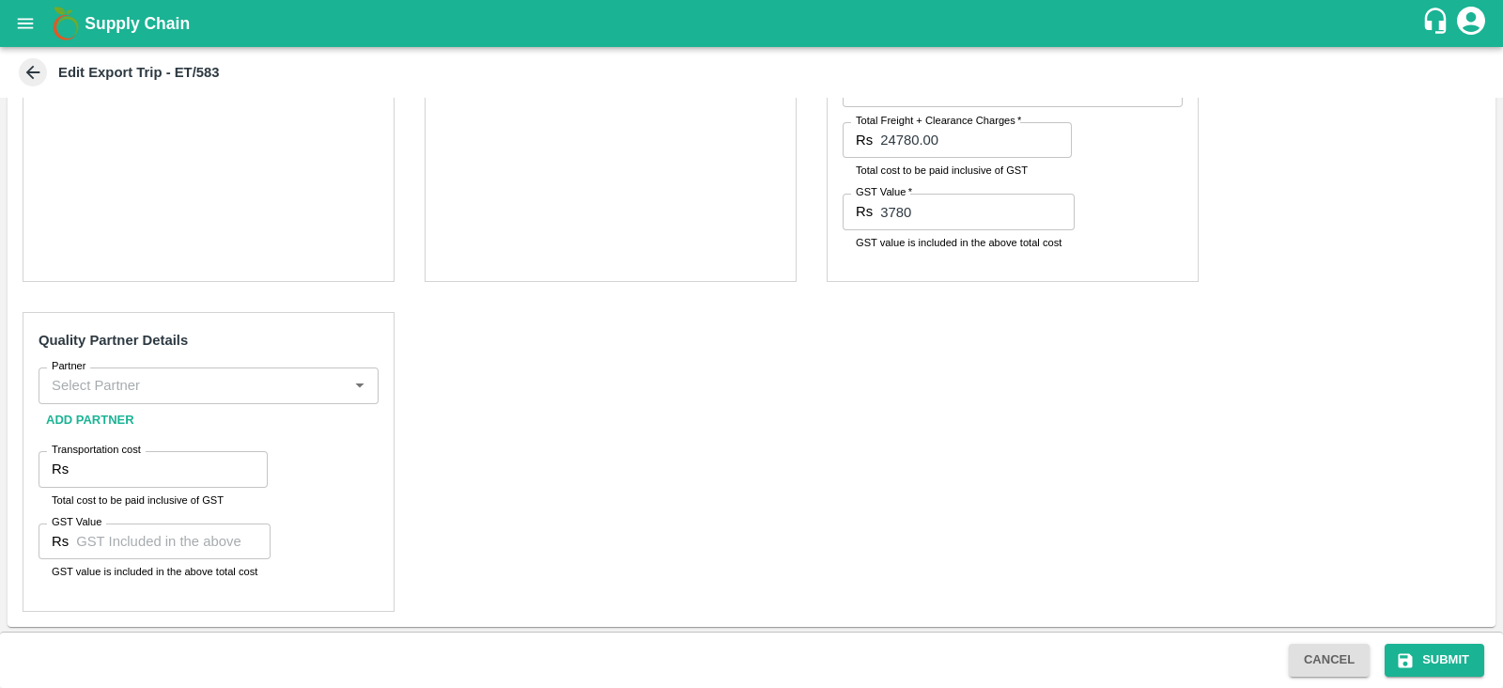
click at [241, 383] on input "Partner" at bounding box center [193, 385] width 298 height 24
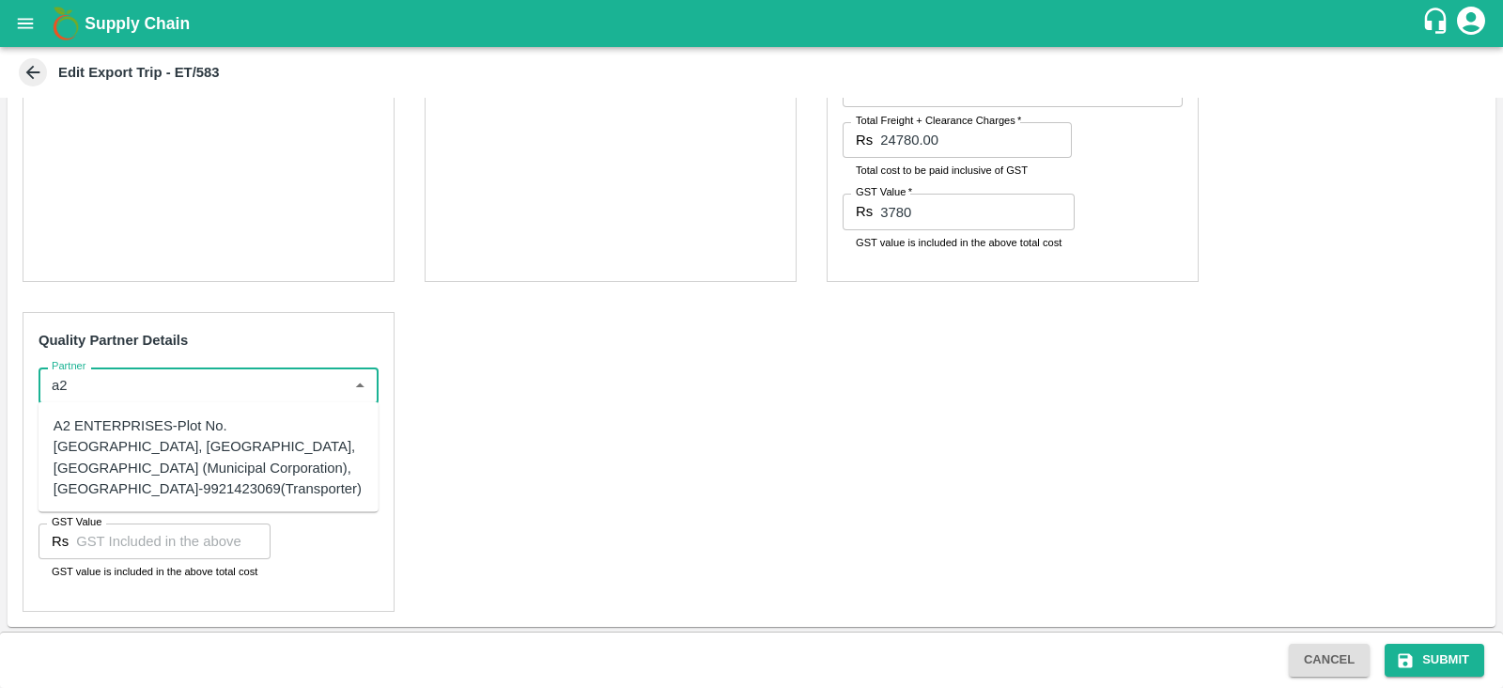
click at [211, 462] on div "A2 ENTERPRISES-Plot No.[GEOGRAPHIC_DATA], [GEOGRAPHIC_DATA], [GEOGRAPHIC_DATA] …" at bounding box center [209, 457] width 310 height 84
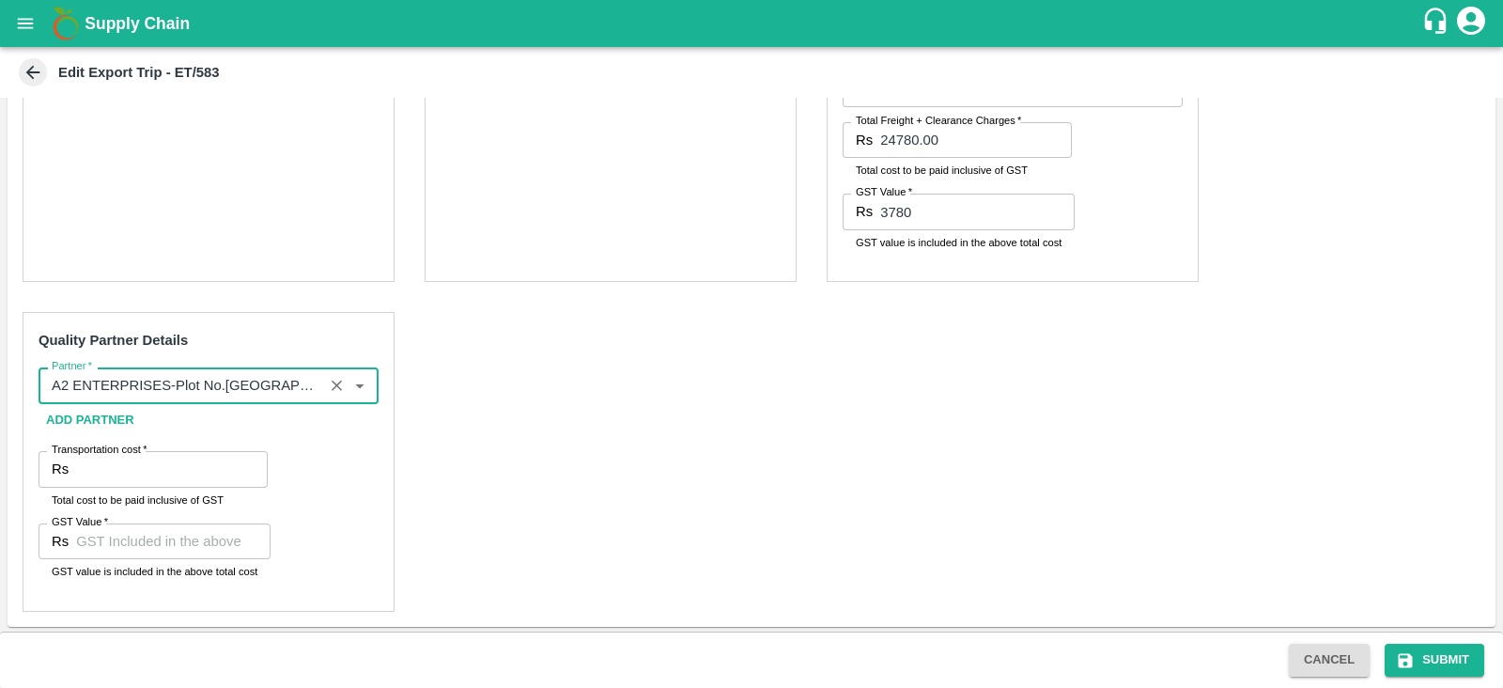
type input "A2 ENTERPRISES-Plot No.[GEOGRAPHIC_DATA], [GEOGRAPHIC_DATA], [GEOGRAPHIC_DATA] …"
click at [155, 472] on input "Transportation cost   *" at bounding box center [172, 469] width 192 height 36
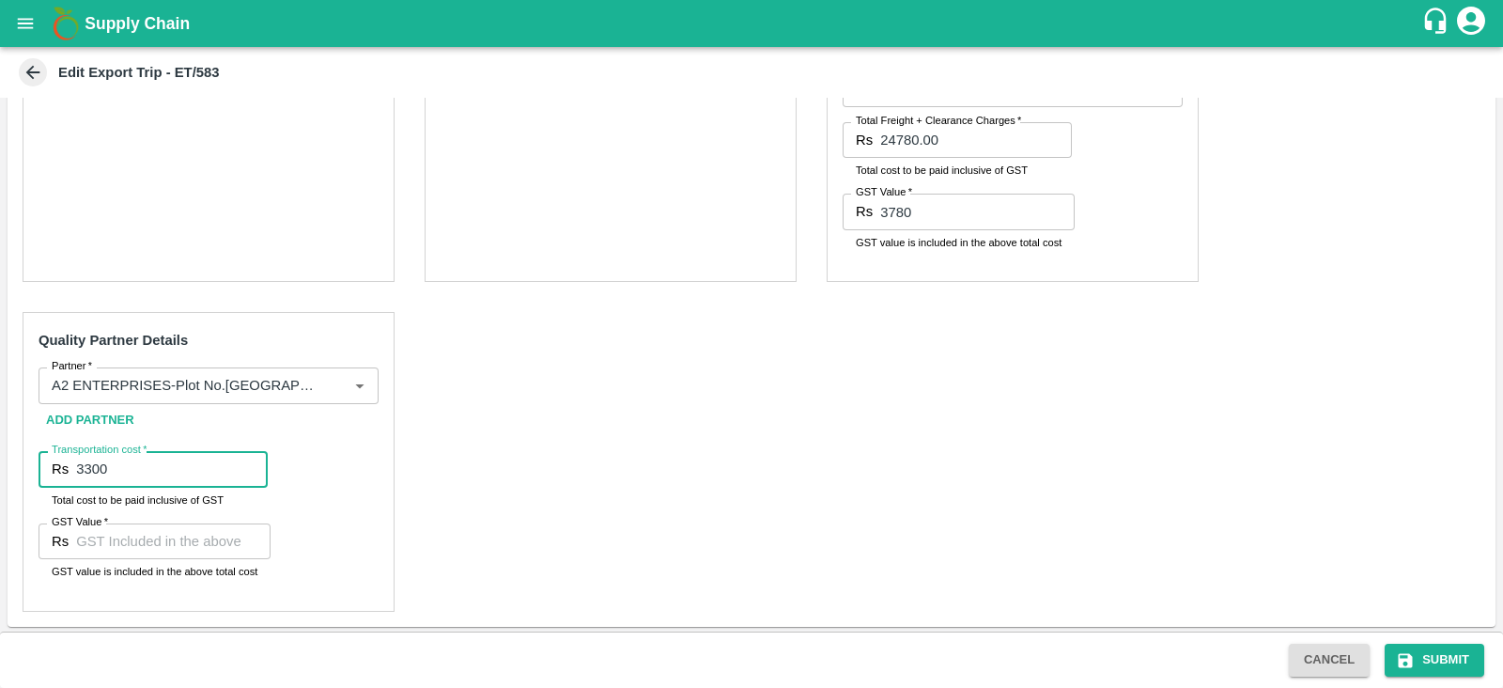
type input "3300"
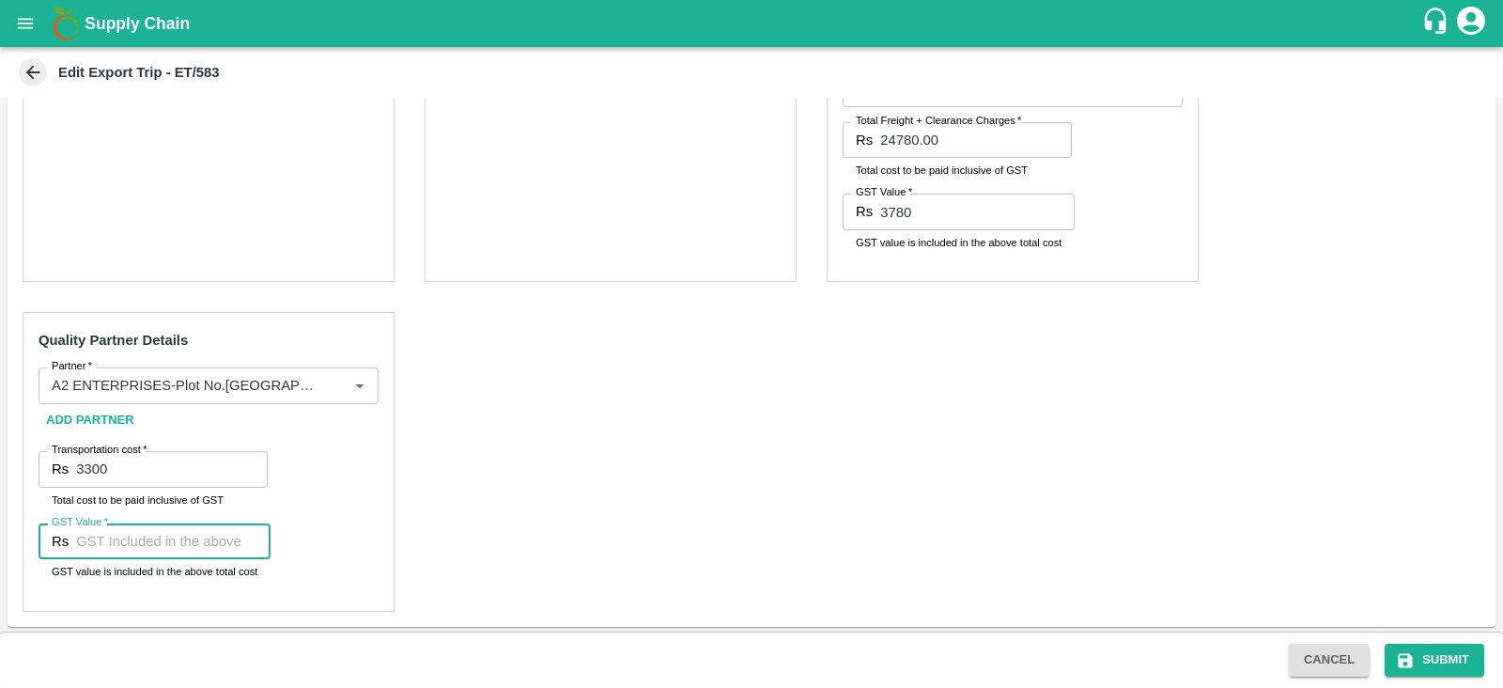
click at [154, 550] on input "GST Value   *" at bounding box center [173, 541] width 194 height 36
type input "00"
click at [531, 536] on div "Pre-Carriage Partner Details Partner   * Partner   * Add Partner Transportation…" at bounding box center [752, 162] width 1488 height 927
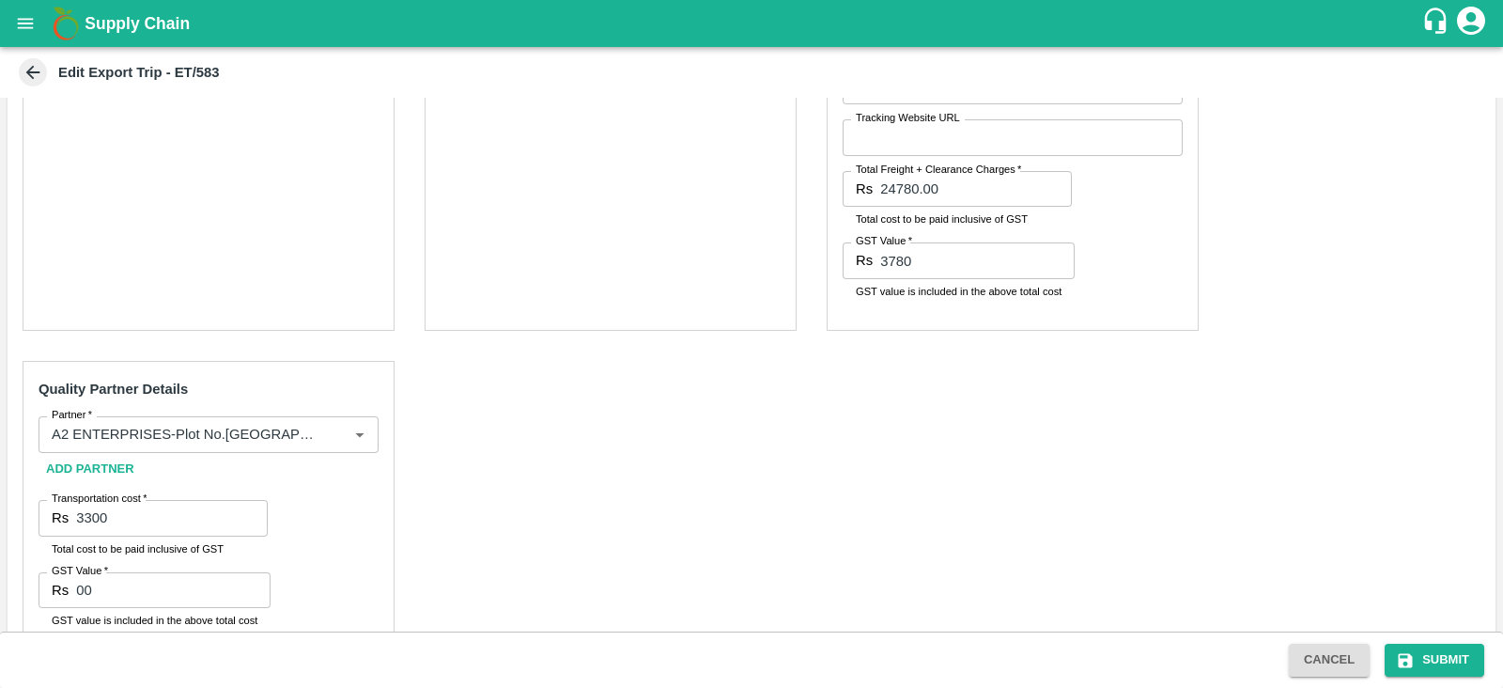
scroll to position [760, 0]
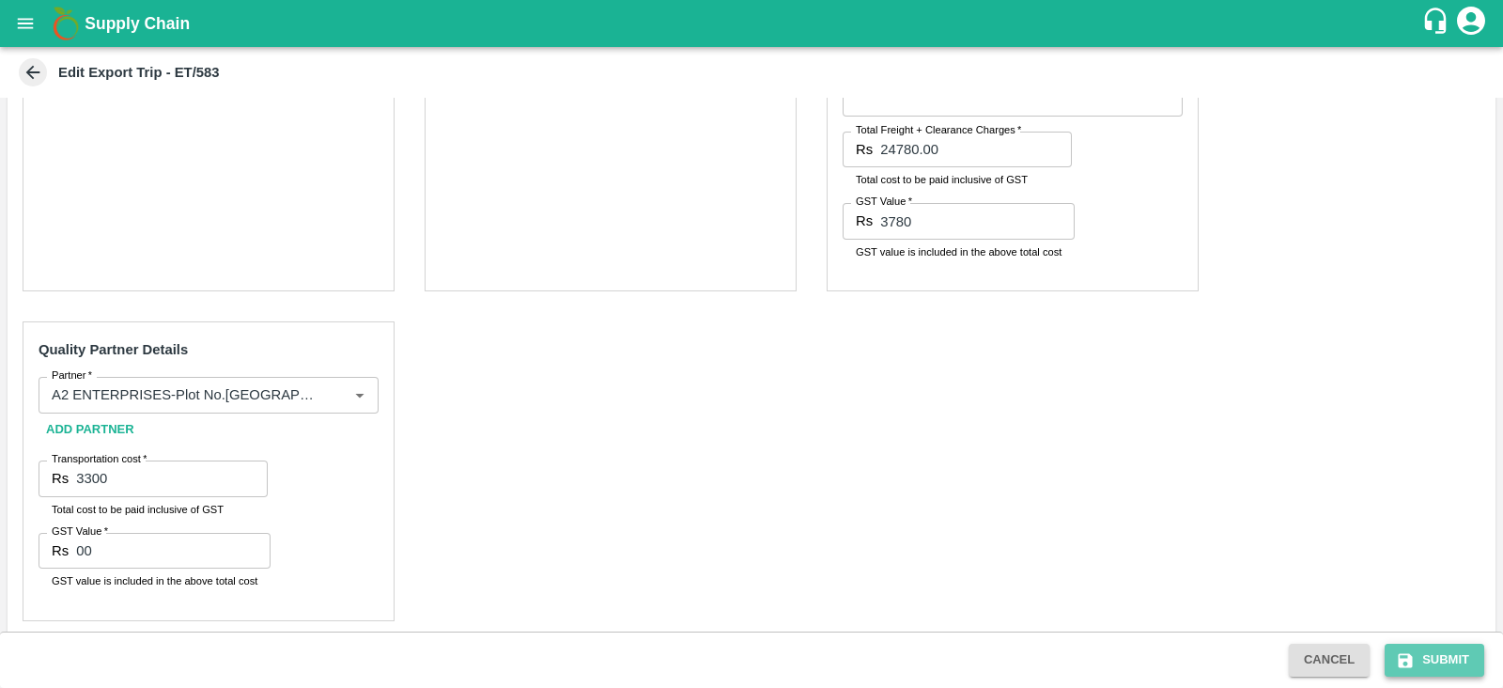
click at [1435, 669] on button "Submit" at bounding box center [1435, 660] width 100 height 33
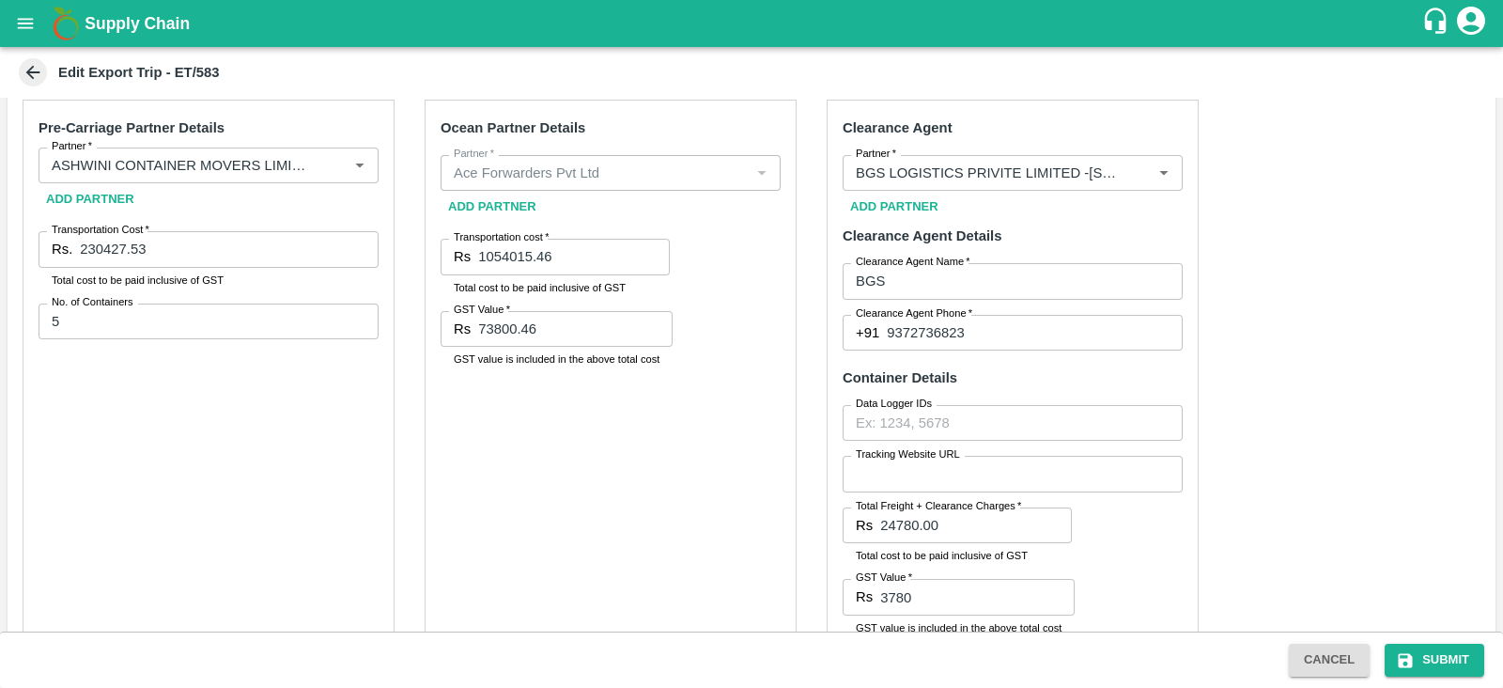
scroll to position [769, 0]
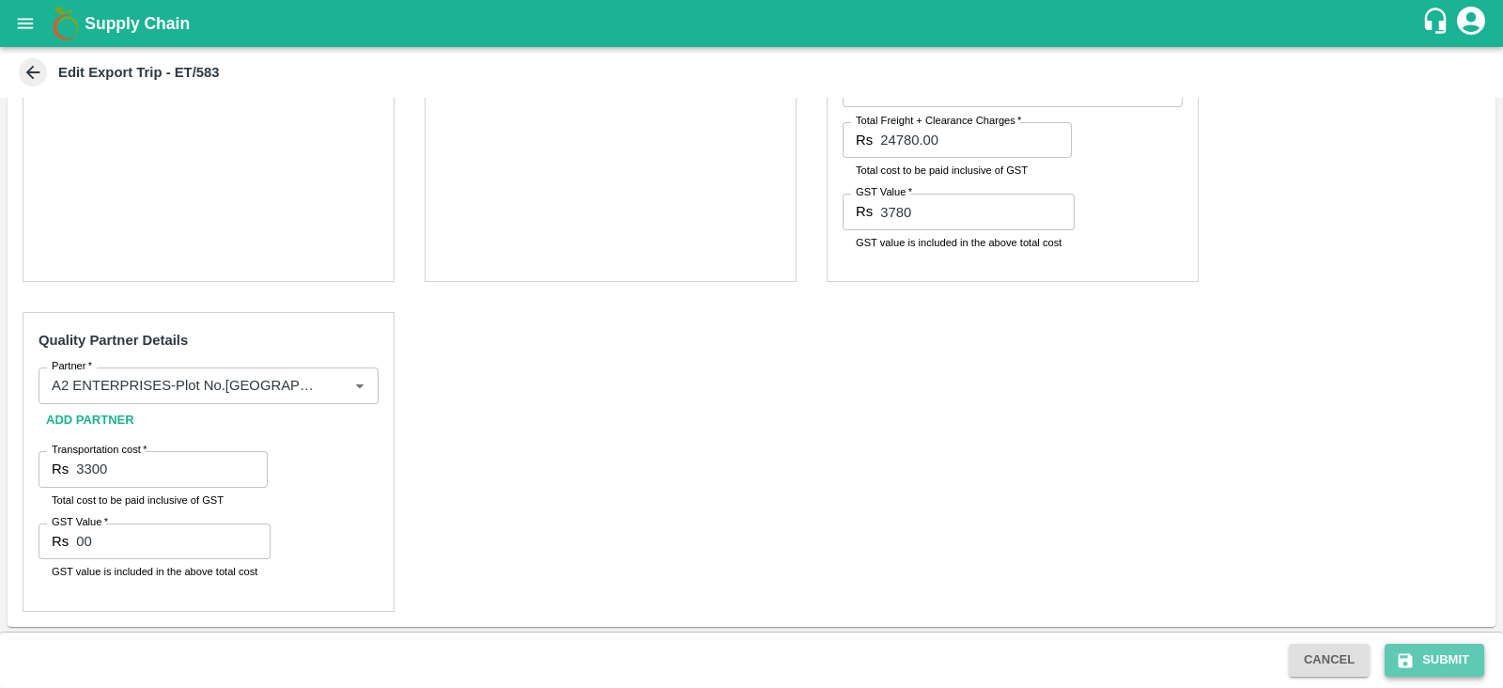
click at [1397, 661] on icon "submit" at bounding box center [1405, 660] width 19 height 19
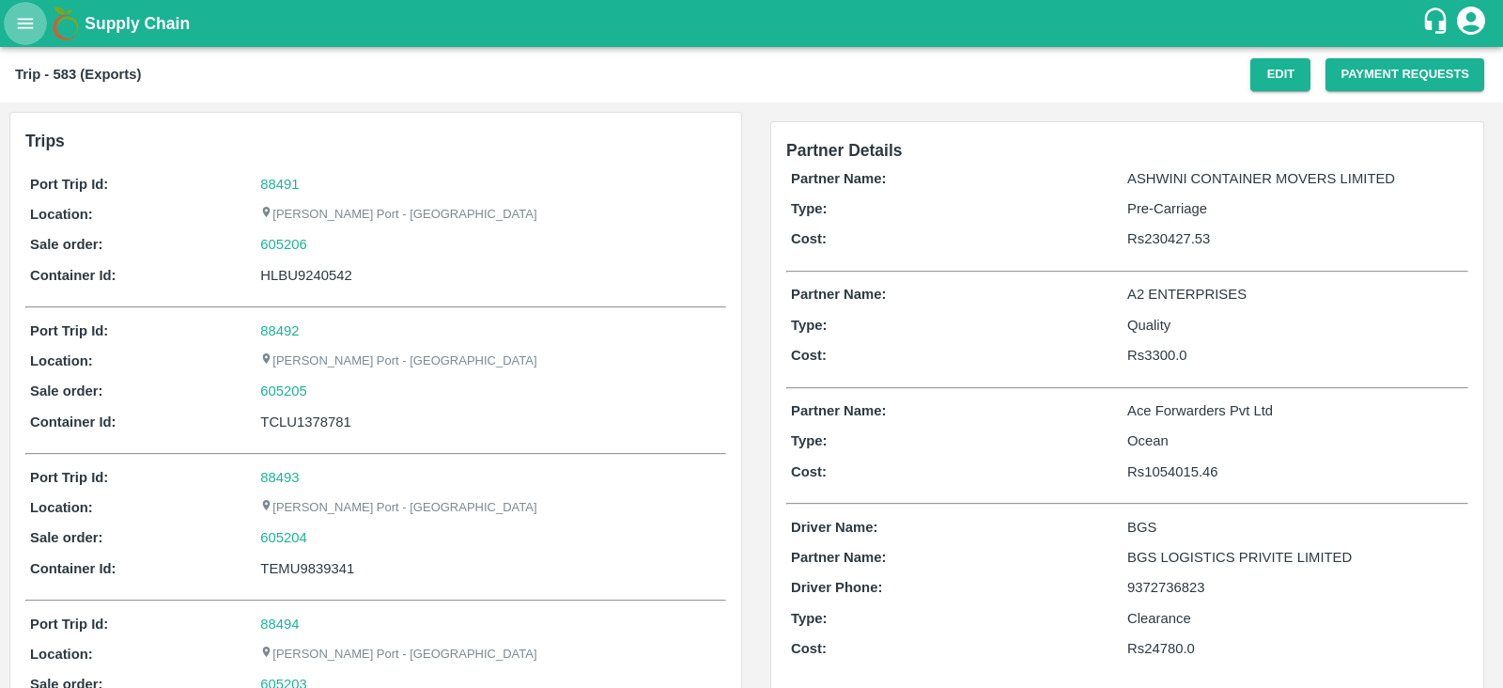
click at [12, 19] on button "open drawer" at bounding box center [25, 23] width 43 height 43
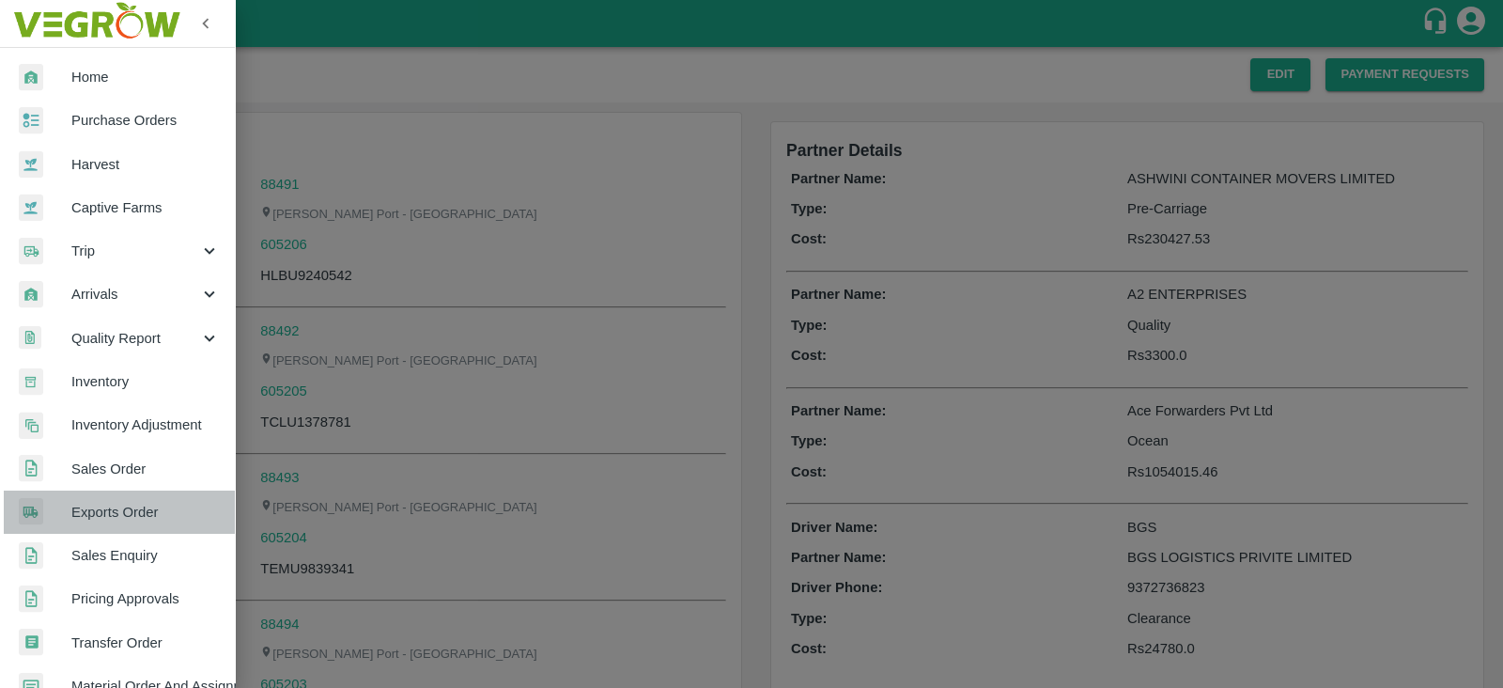
click at [151, 513] on span "Exports Order" at bounding box center [145, 512] width 148 height 21
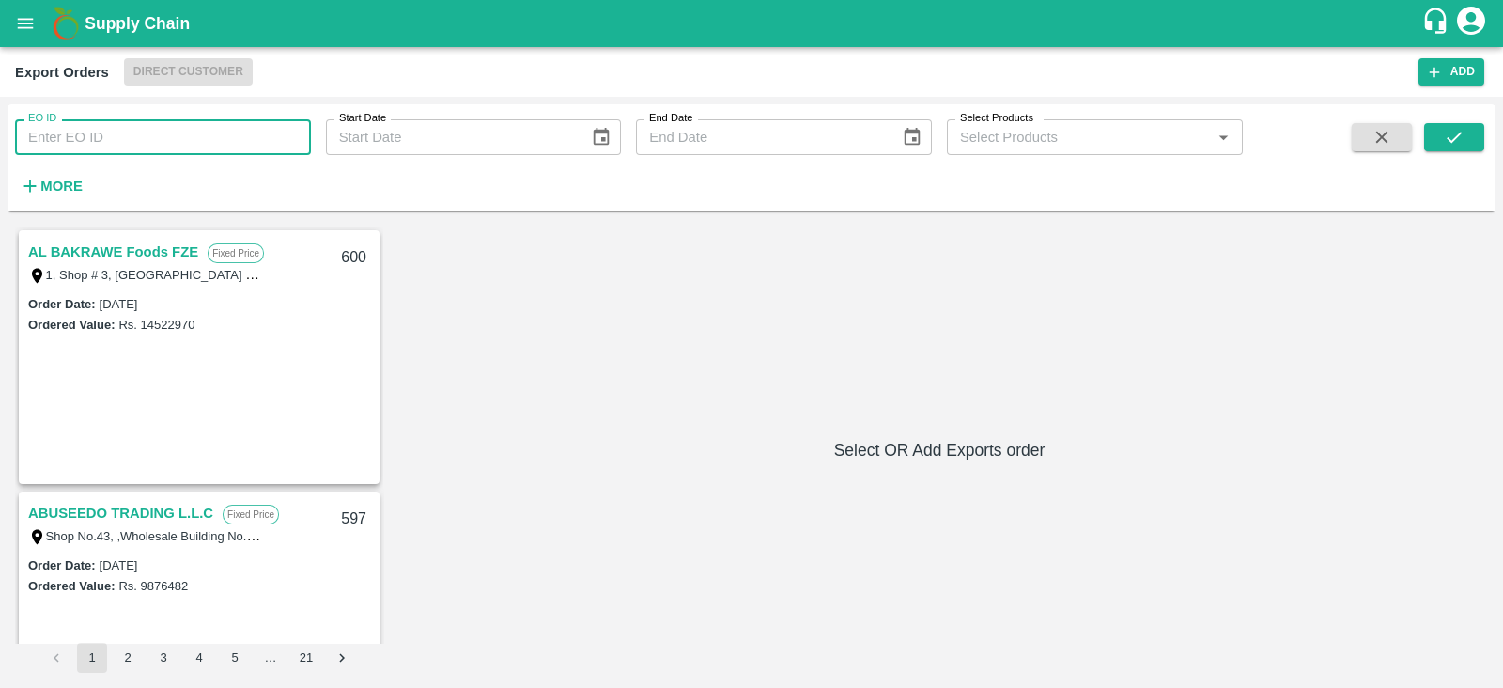
click at [246, 138] on input "EO ID" at bounding box center [163, 137] width 296 height 36
type input "577"
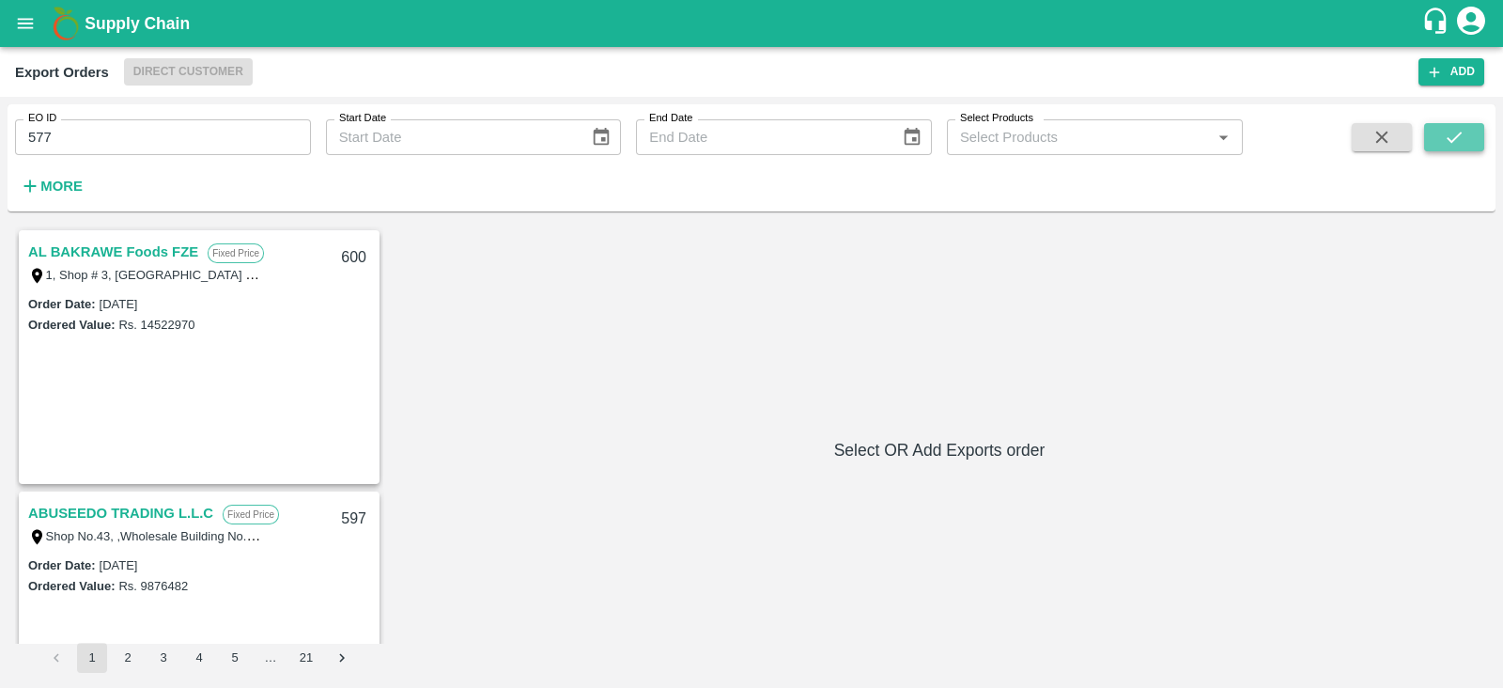
click at [1468, 139] on button "submit" at bounding box center [1454, 137] width 60 height 28
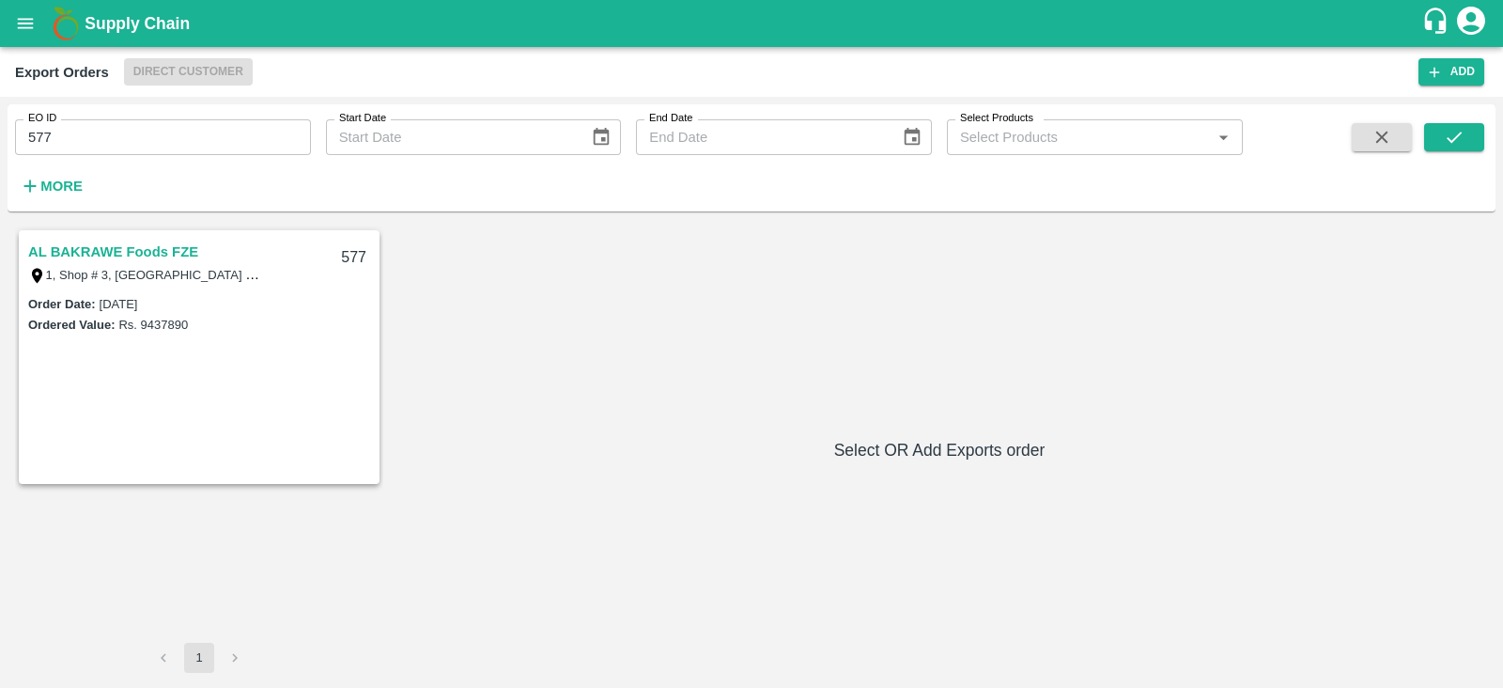
click at [150, 246] on link "AL BAKRAWE Foods FZE" at bounding box center [113, 252] width 170 height 24
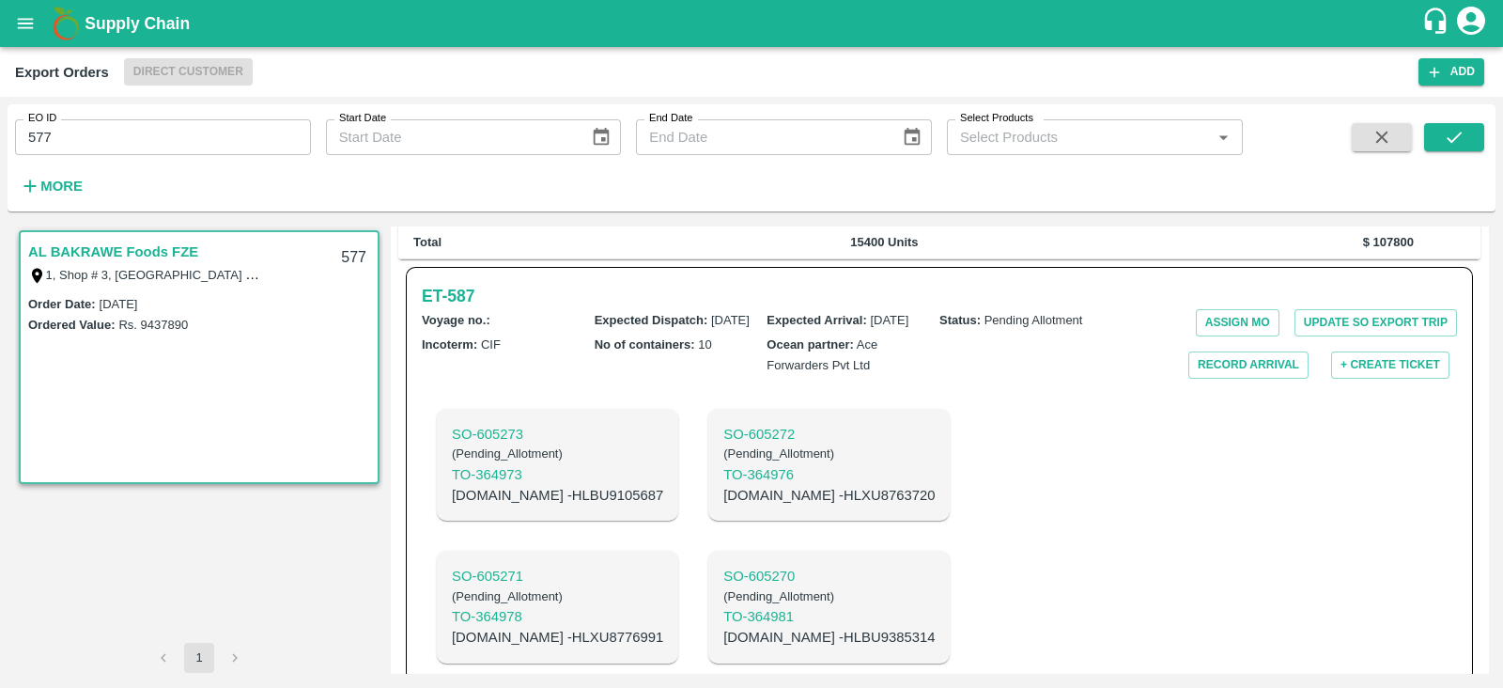
scroll to position [467, 0]
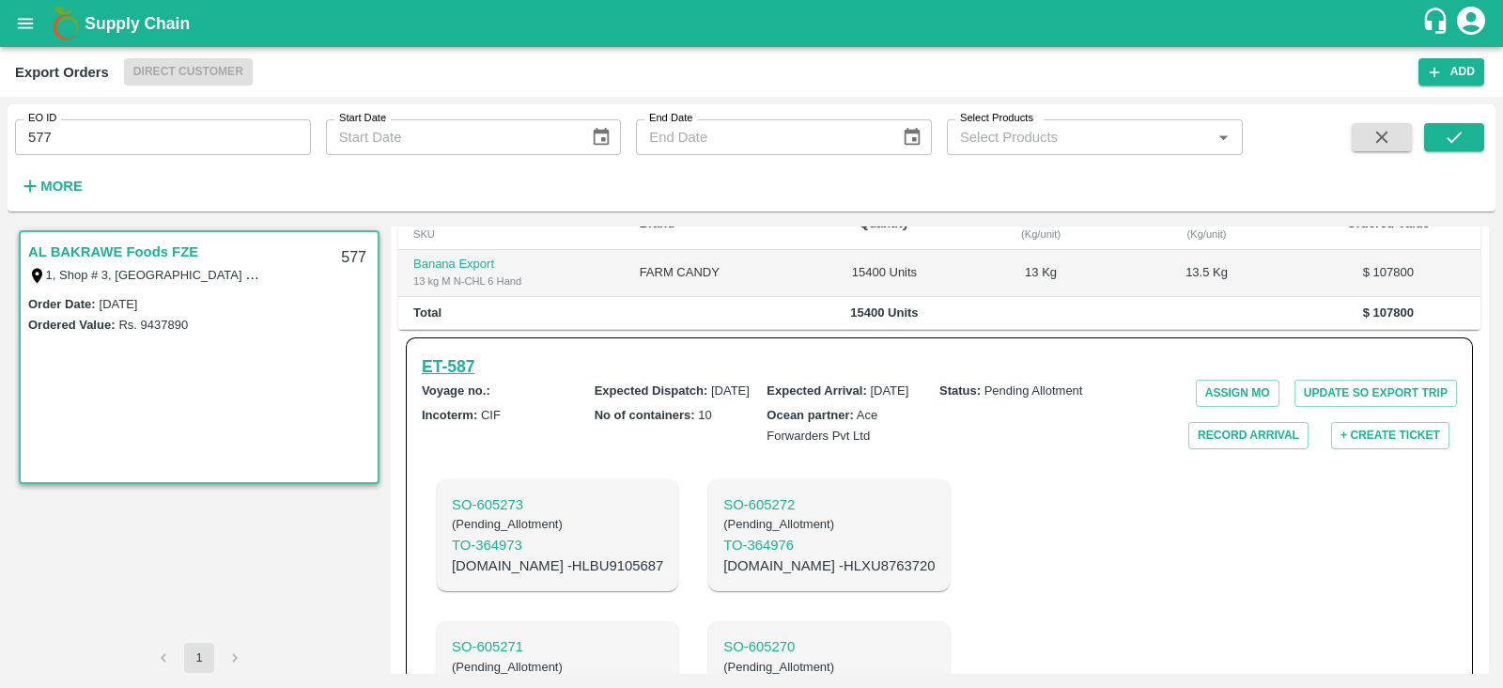
click at [463, 353] on h6 "ET- 587" at bounding box center [448, 366] width 53 height 26
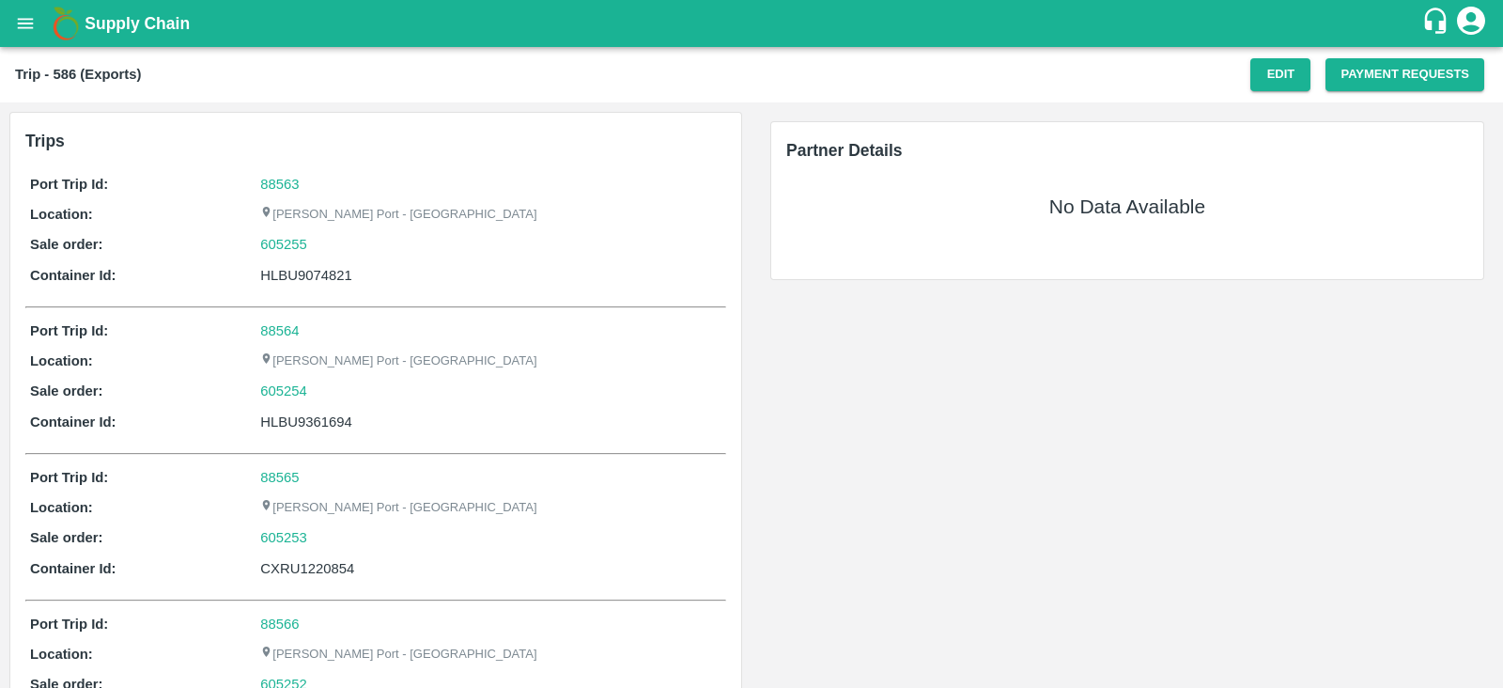
click at [338, 279] on div "HLBU9074821" at bounding box center [490, 275] width 461 height 21
copy div "HLBU9074821"
click at [1261, 71] on button "Edit" at bounding box center [1281, 74] width 60 height 33
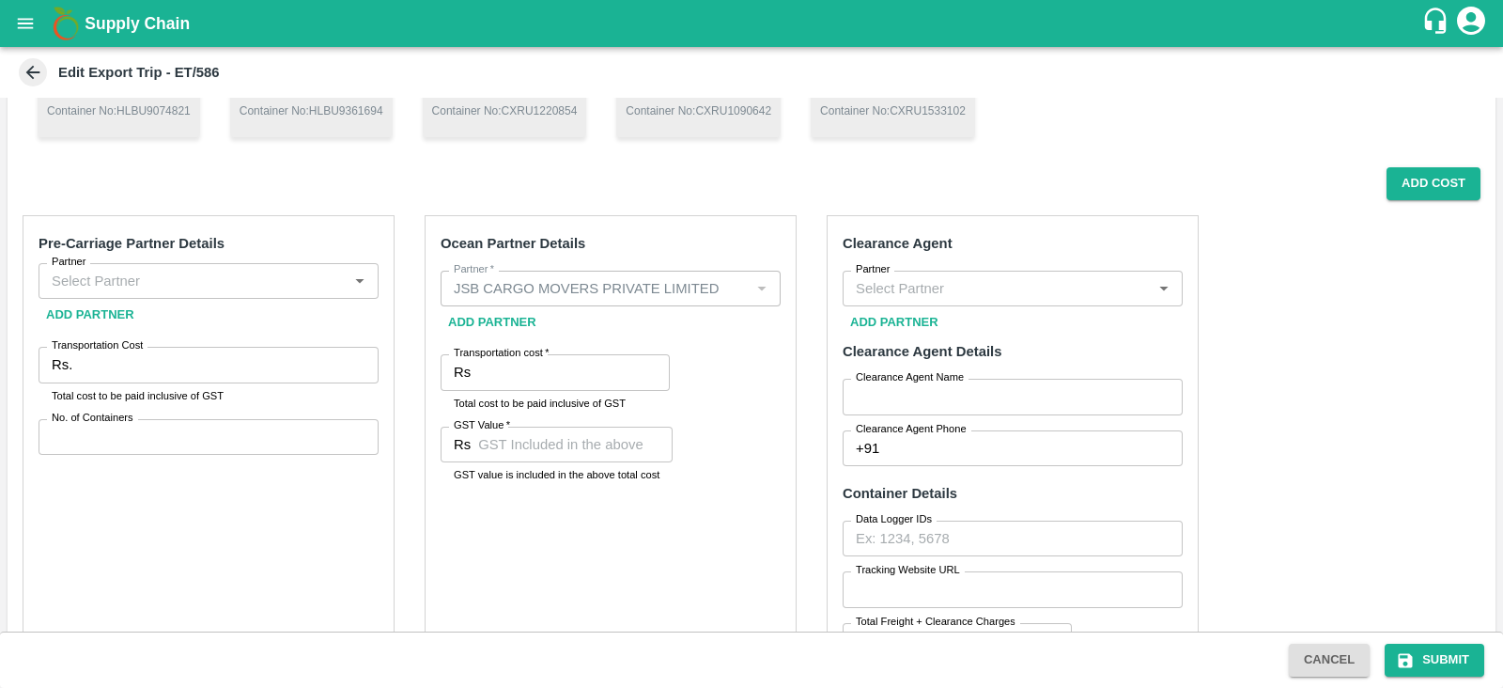
scroll to position [279, 0]
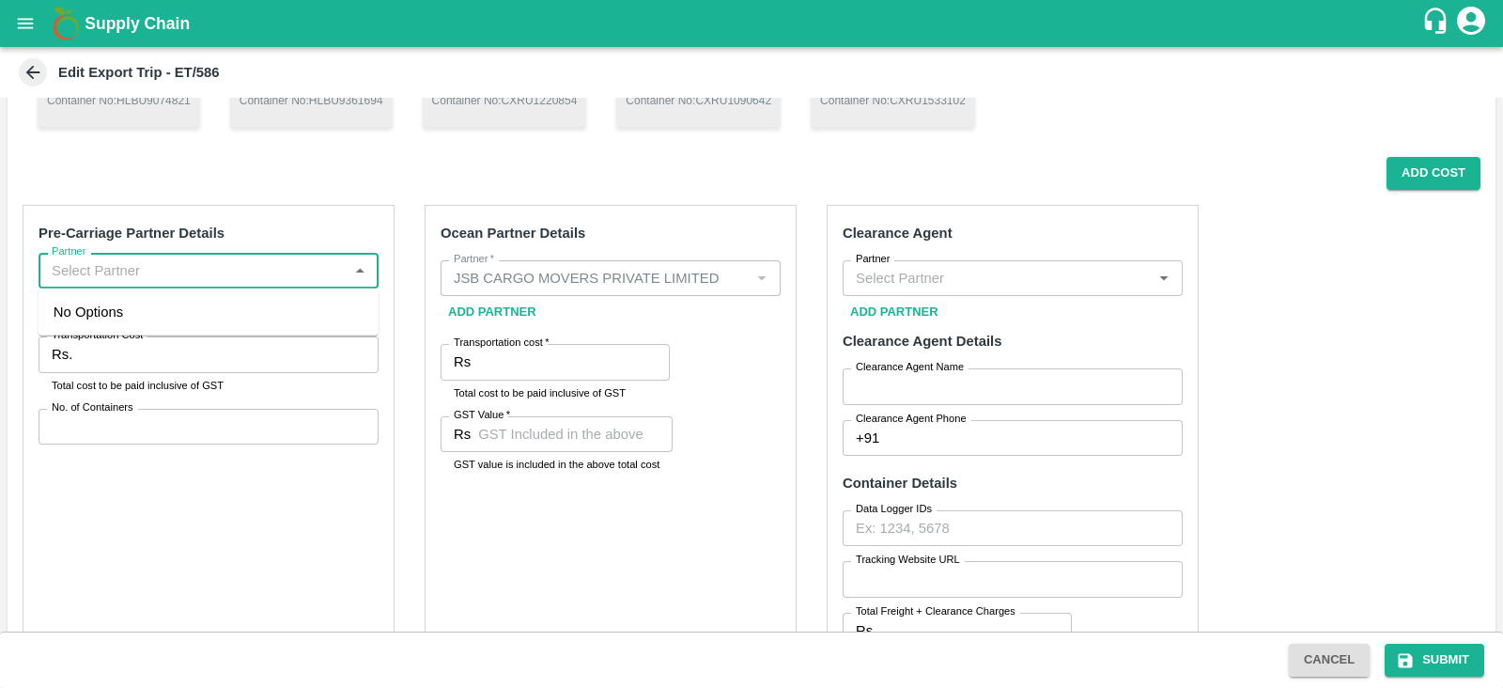
click at [248, 269] on input "Partner" at bounding box center [193, 270] width 298 height 24
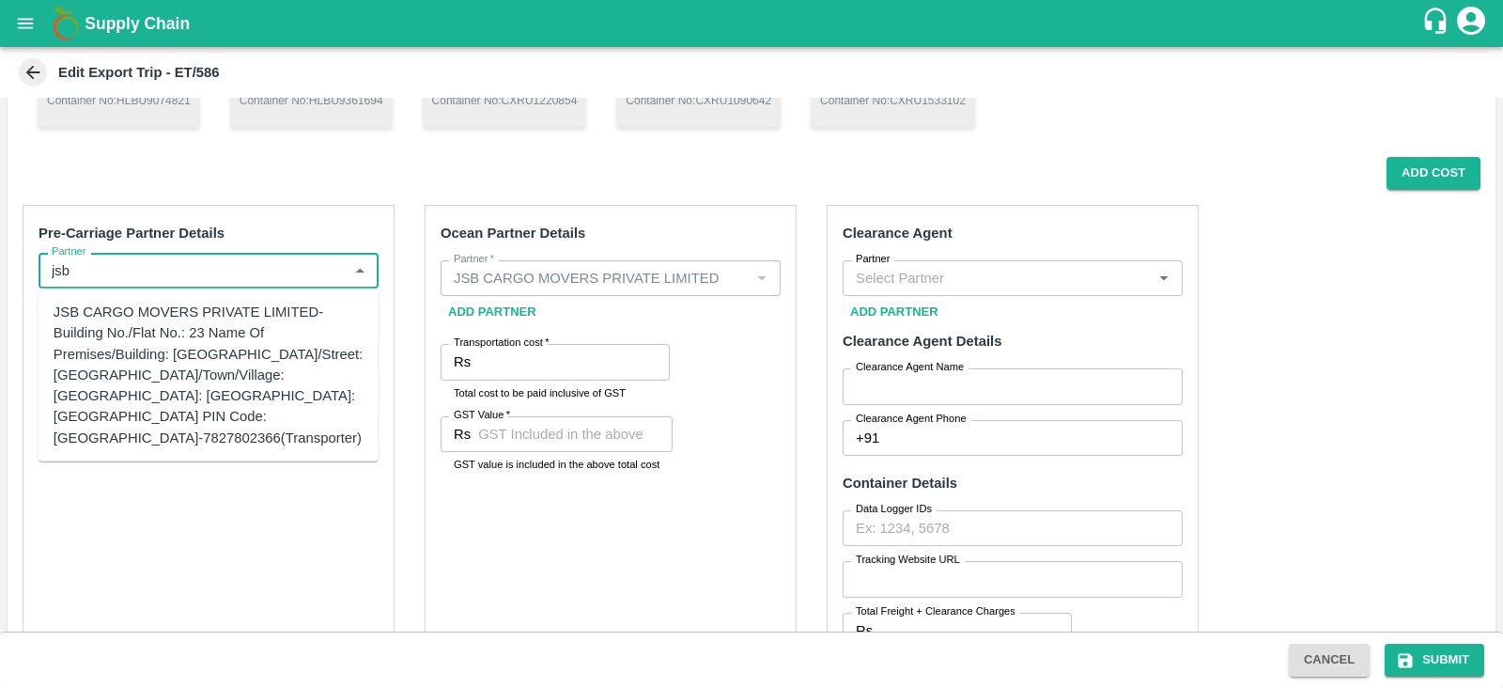
click at [210, 345] on div "JSB CARGO MOVERS PRIVATE LIMITED-Building No./Flat No.: 23 Name Of Premises/Bui…" at bounding box center [209, 375] width 310 height 147
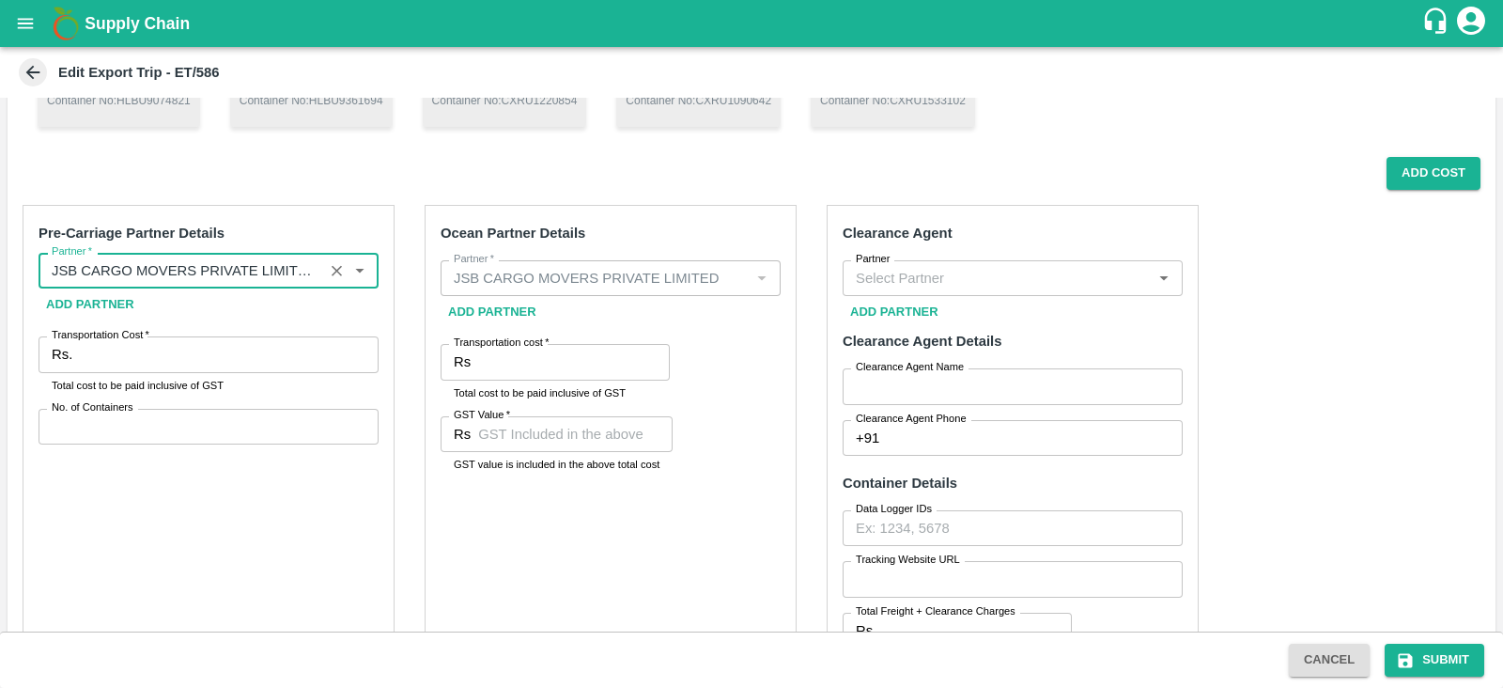
type input "JSB CARGO MOVERS PRIVATE LIMITED-Building No./Flat No.: 23 Name Of Premises/Bui…"
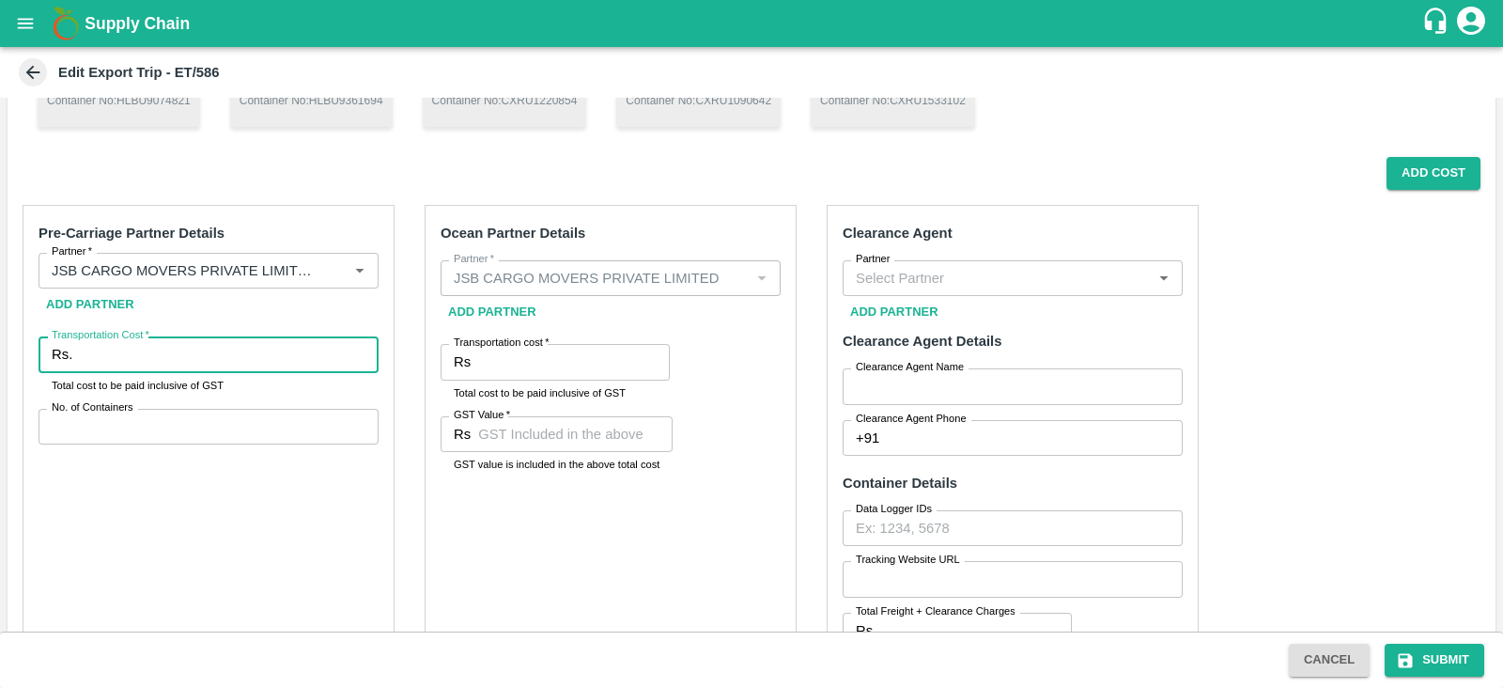
click at [275, 365] on input "Transportation Cost   *" at bounding box center [229, 354] width 299 height 36
paste input "235450"
type input "235450"
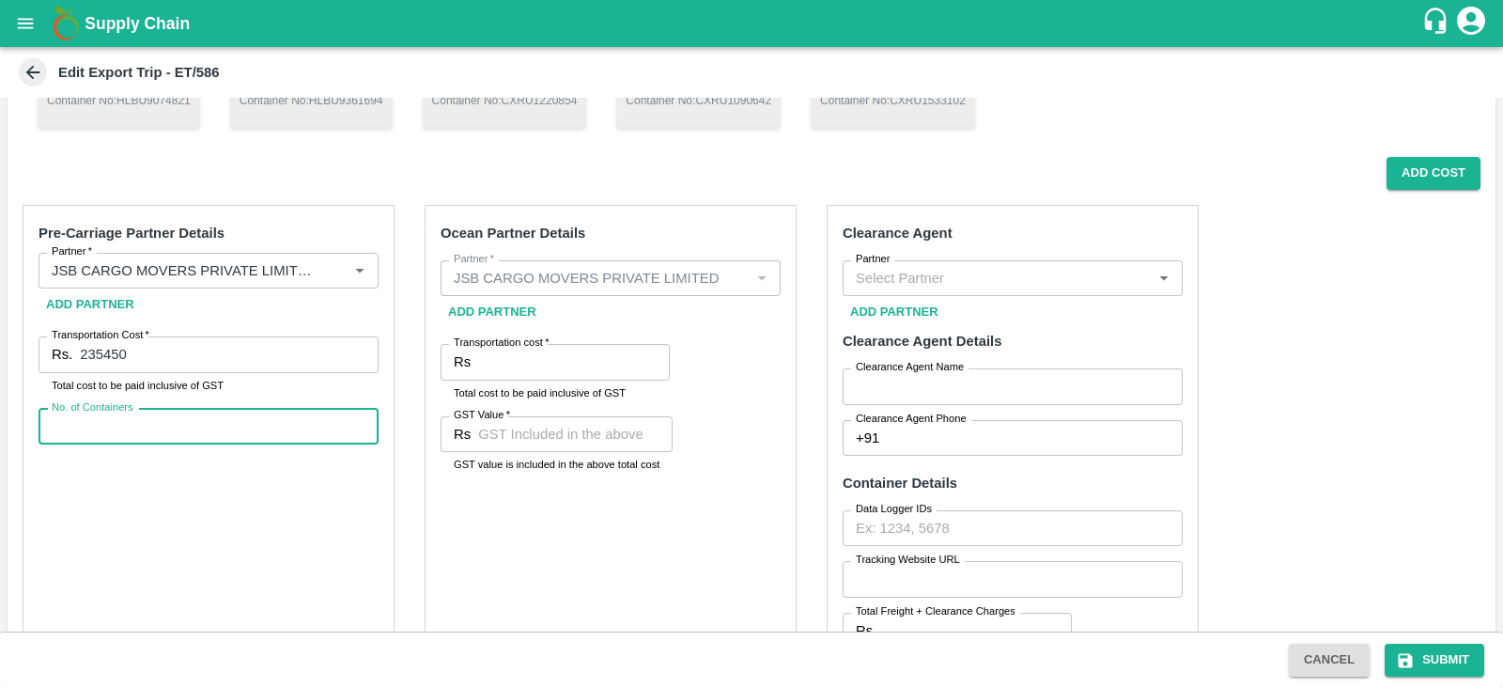
click at [251, 415] on input "No. of Containers" at bounding box center [209, 427] width 340 height 36
type input "5"
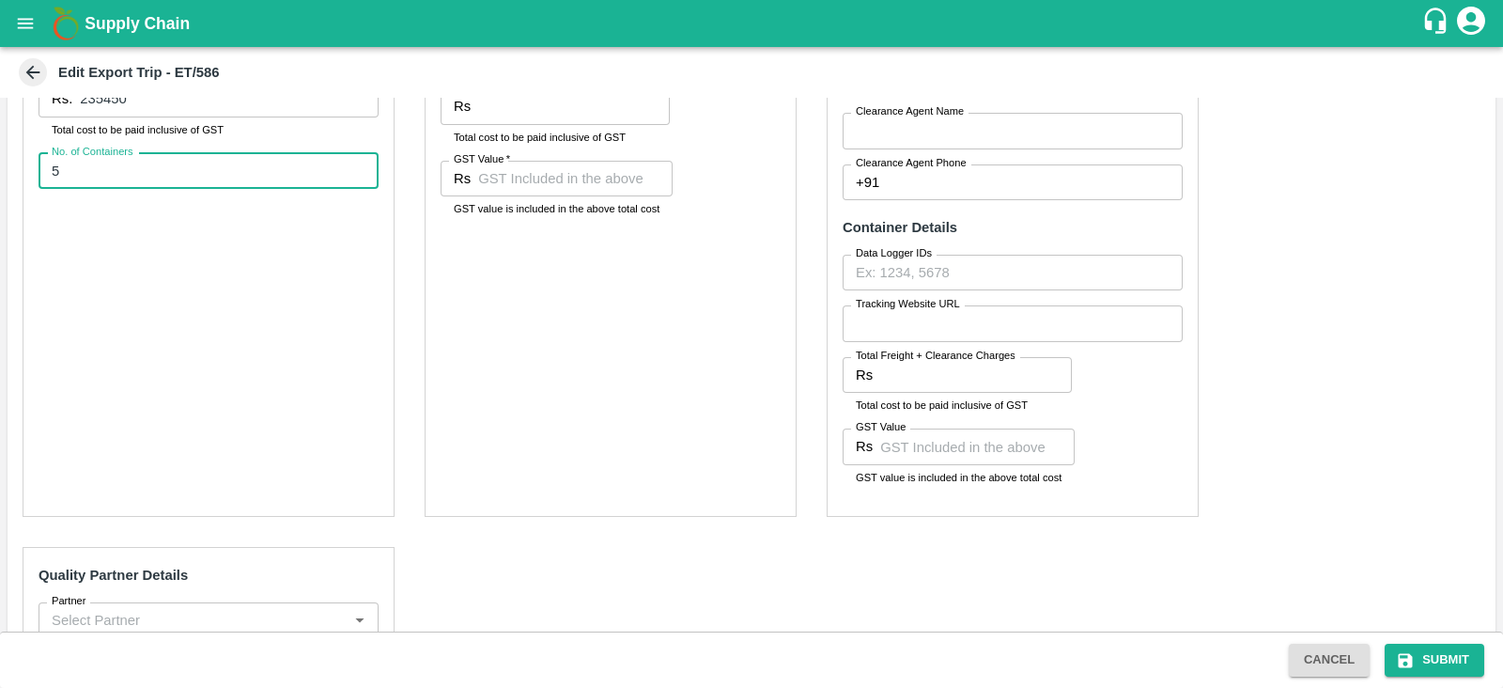
scroll to position [536, 0]
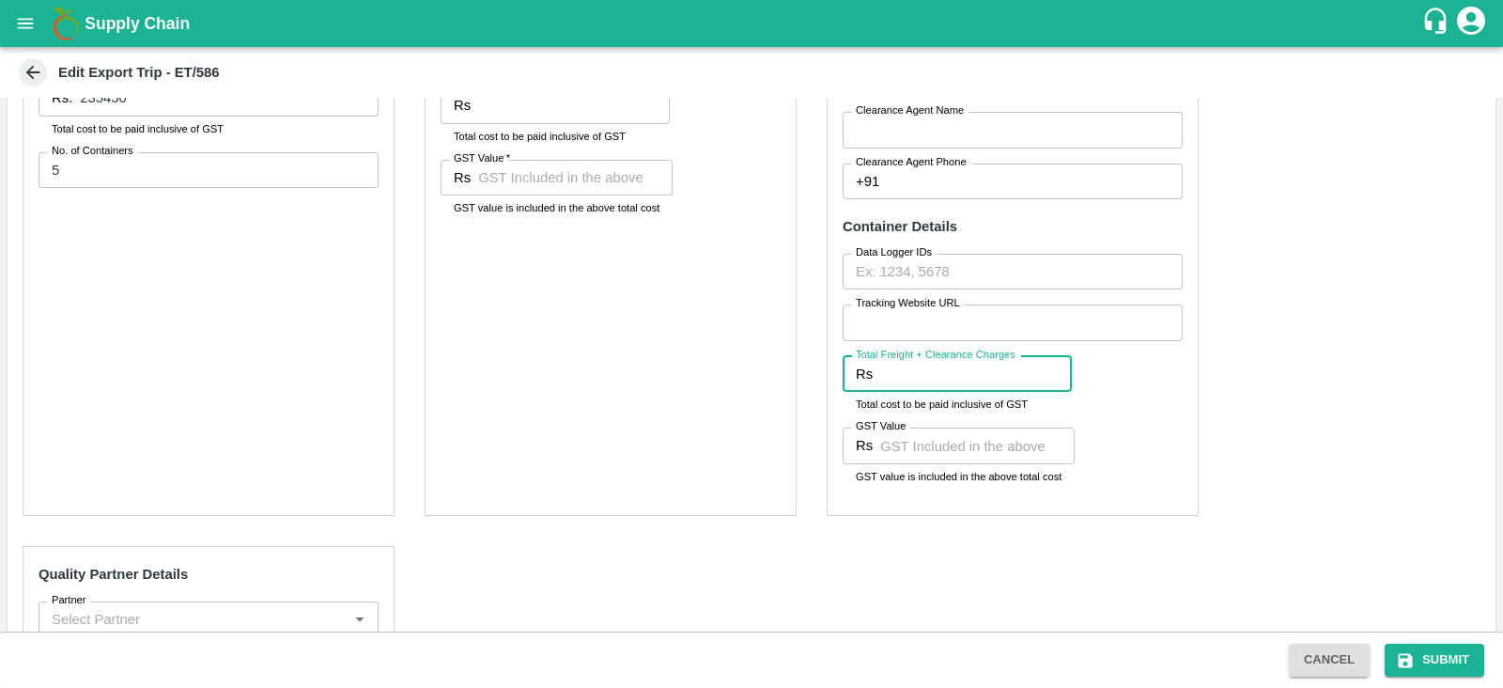
click at [912, 386] on input "Total Freight + Clearance Charges" at bounding box center [976, 374] width 192 height 36
paste input "25370"
type input "25370"
click at [932, 444] on input "GST Value" at bounding box center [977, 445] width 194 height 36
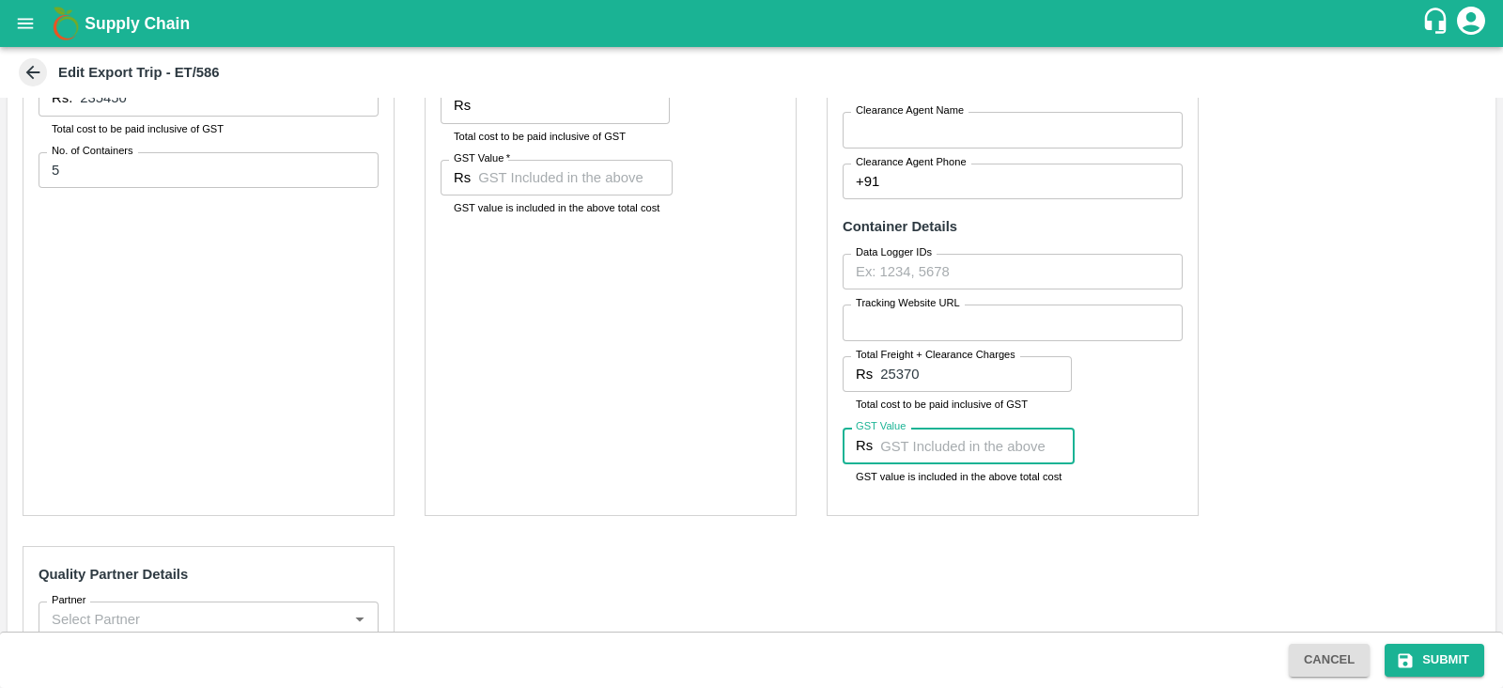
paste input "3870"
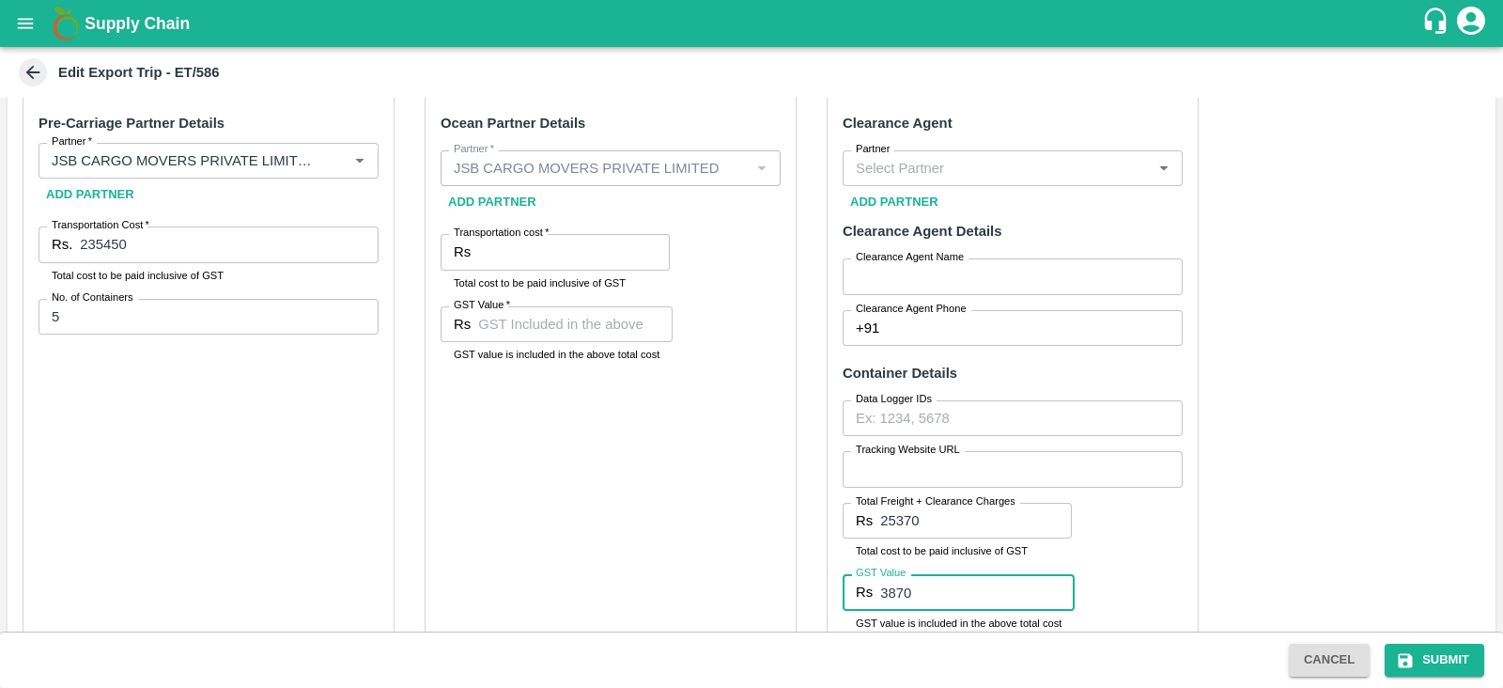
scroll to position [387, 0]
type input "3870"
click at [893, 176] on input "Partner" at bounding box center [997, 170] width 298 height 24
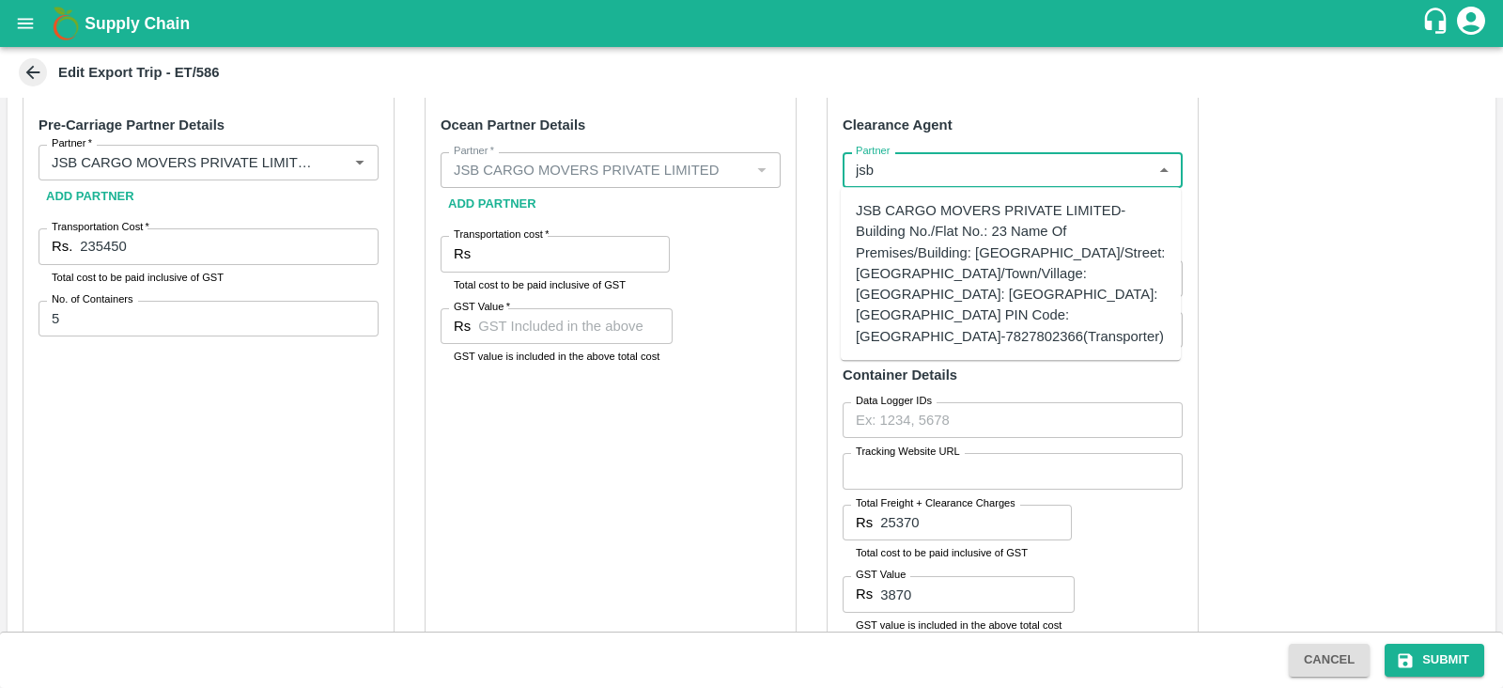
click at [939, 246] on div "JSB CARGO MOVERS PRIVATE LIMITED-Building No./Flat No.: 23 Name Of Premises/Bui…" at bounding box center [1011, 273] width 310 height 147
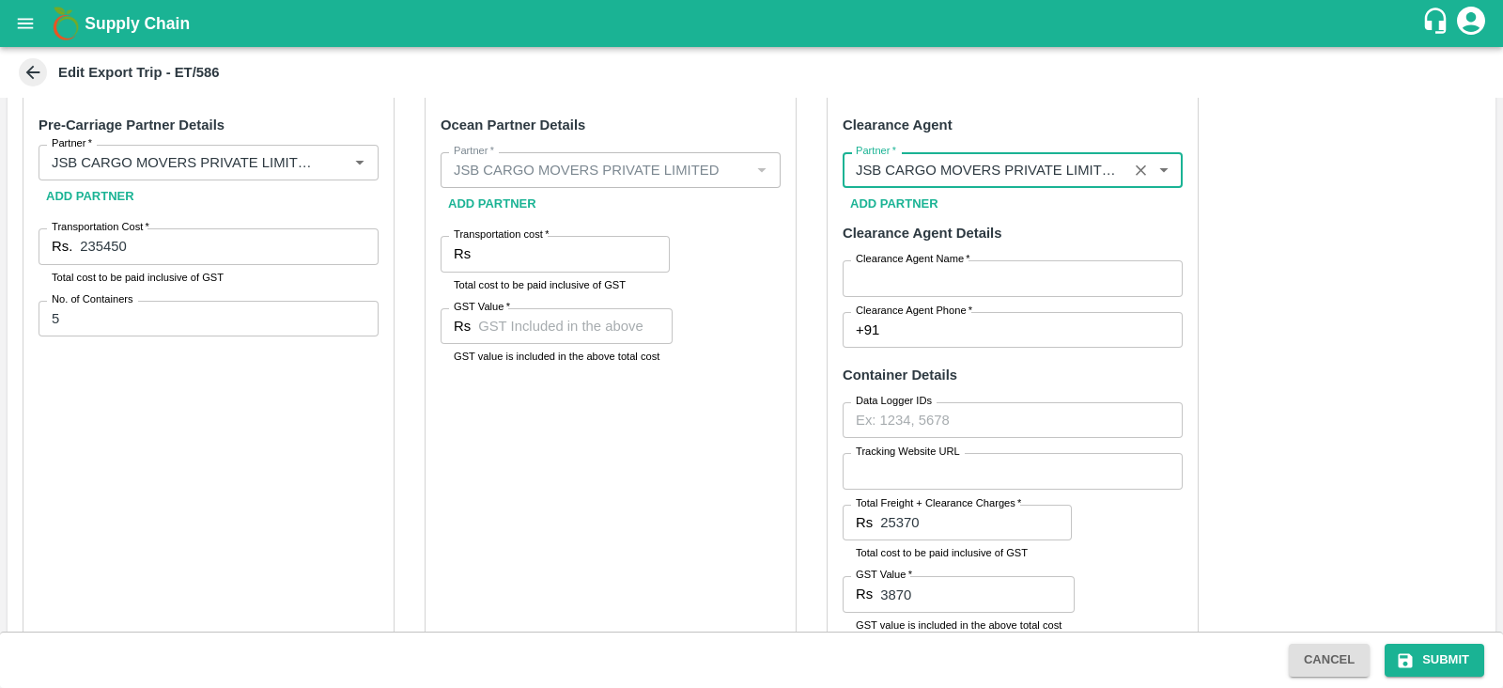
type input "JSB CARGO MOVERS PRIVATE LIMITED-Building No./Flat No.: 23 Name Of Premises/Bui…"
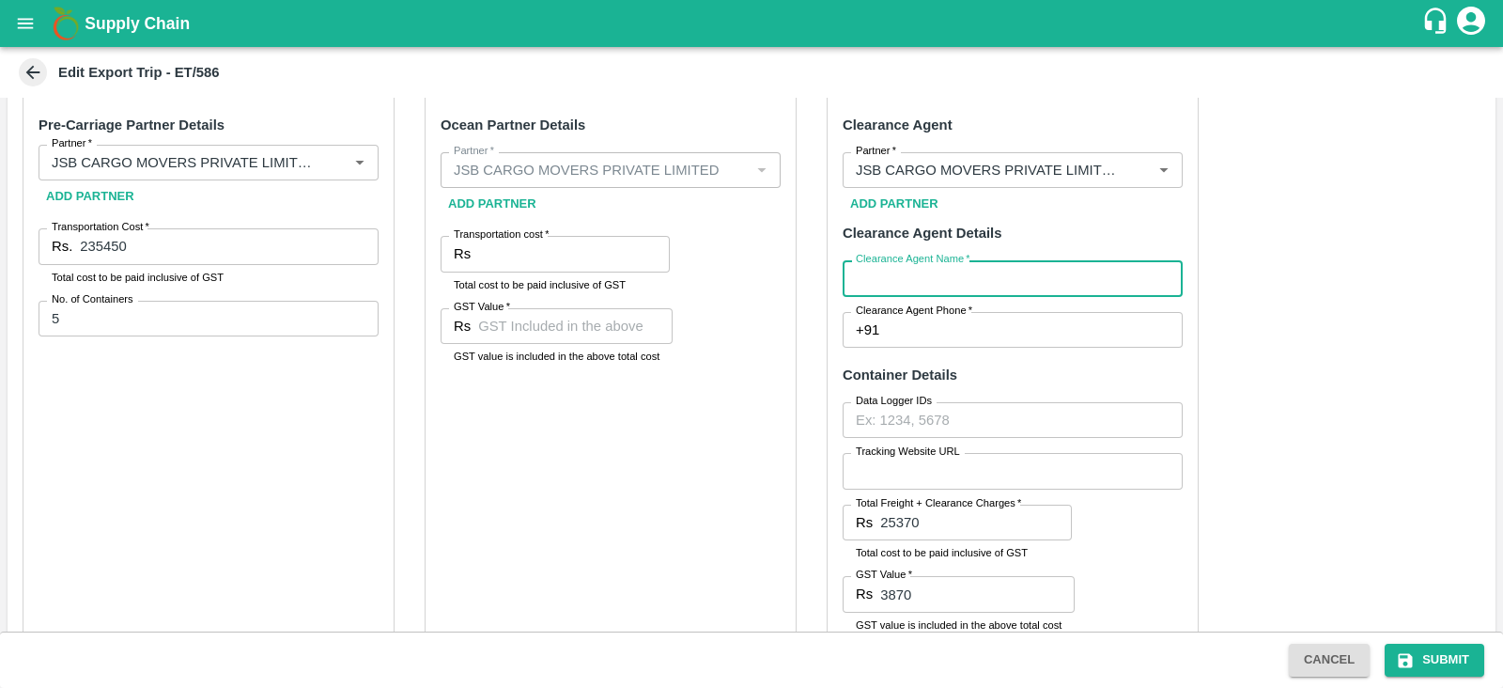
click at [954, 282] on input "Clearance Agent Name   *" at bounding box center [1013, 278] width 340 height 36
type input "JSB"
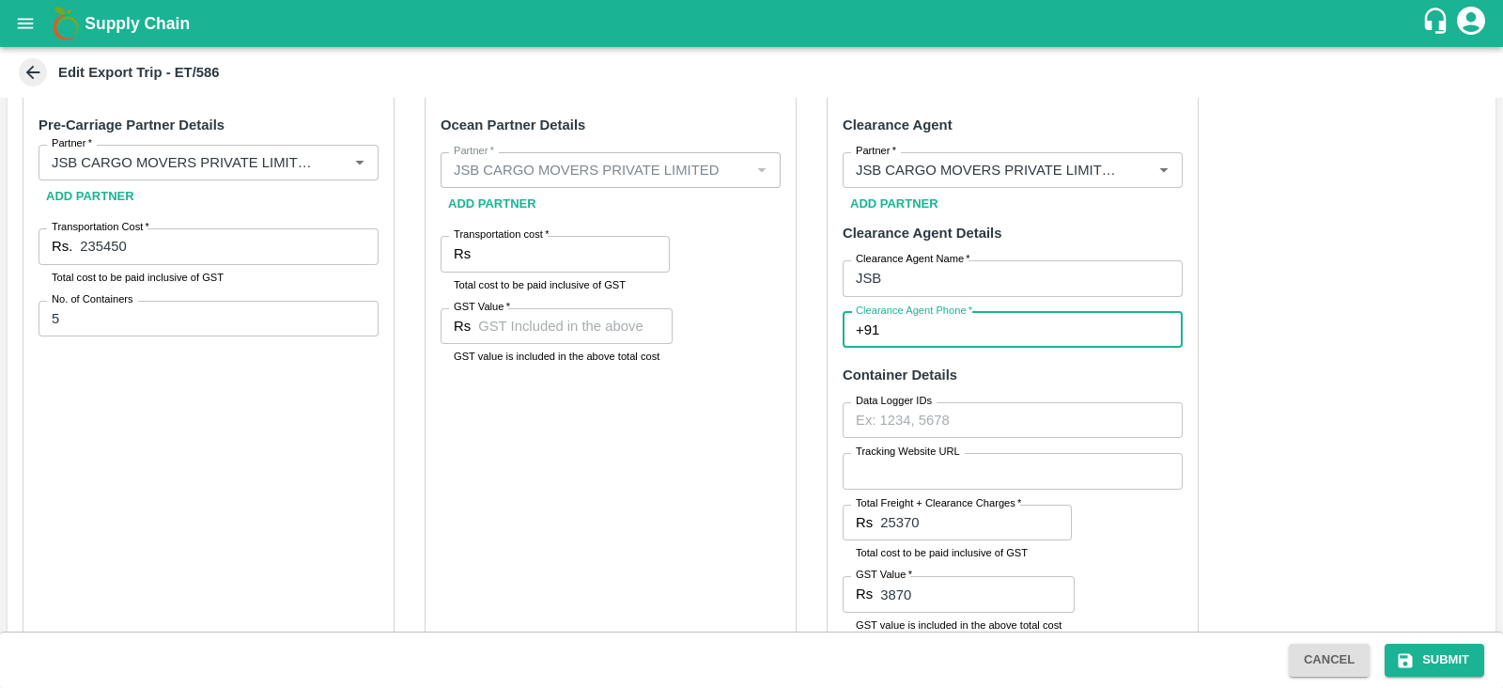
click at [953, 336] on input "Clearance Agent Phone   *" at bounding box center [1035, 330] width 296 height 36
click at [1047, 170] on input "Partner   *" at bounding box center [984, 170] width 273 height 24
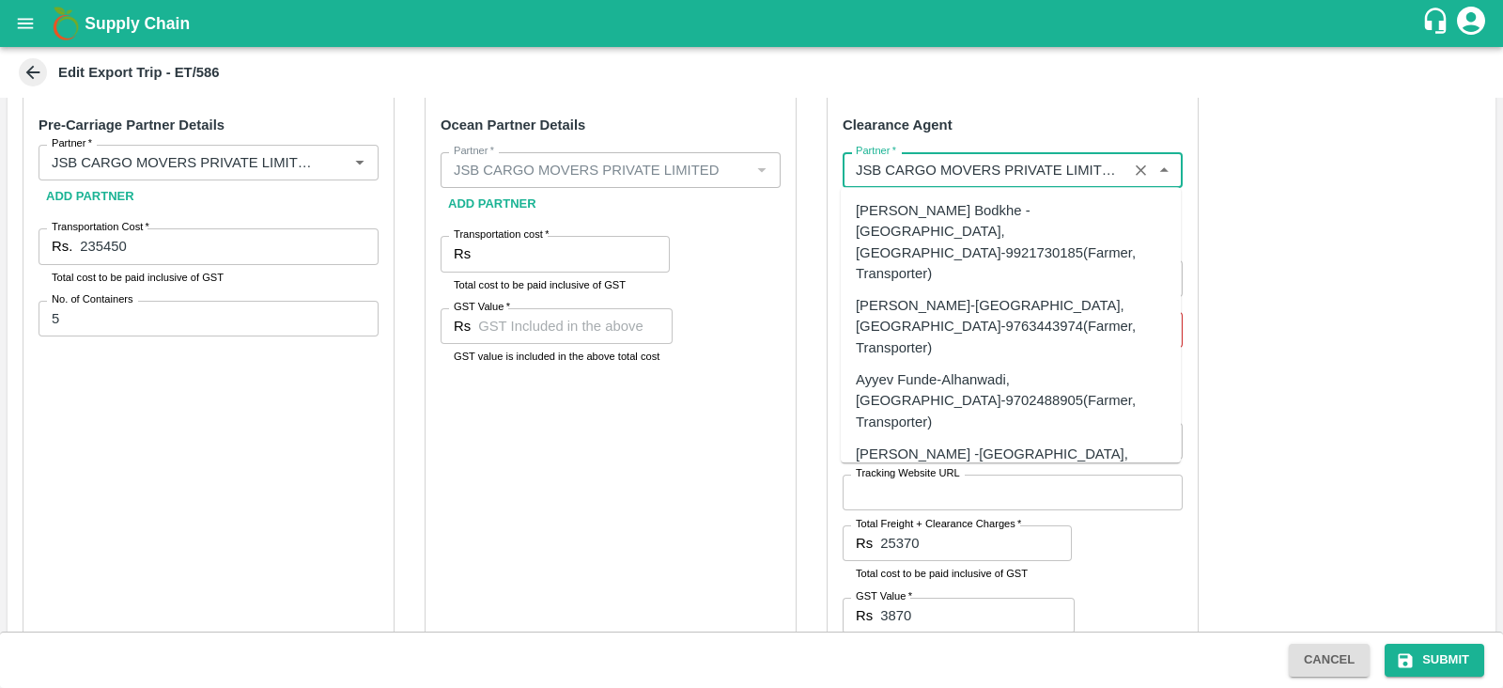
scroll to position [106599, 0]
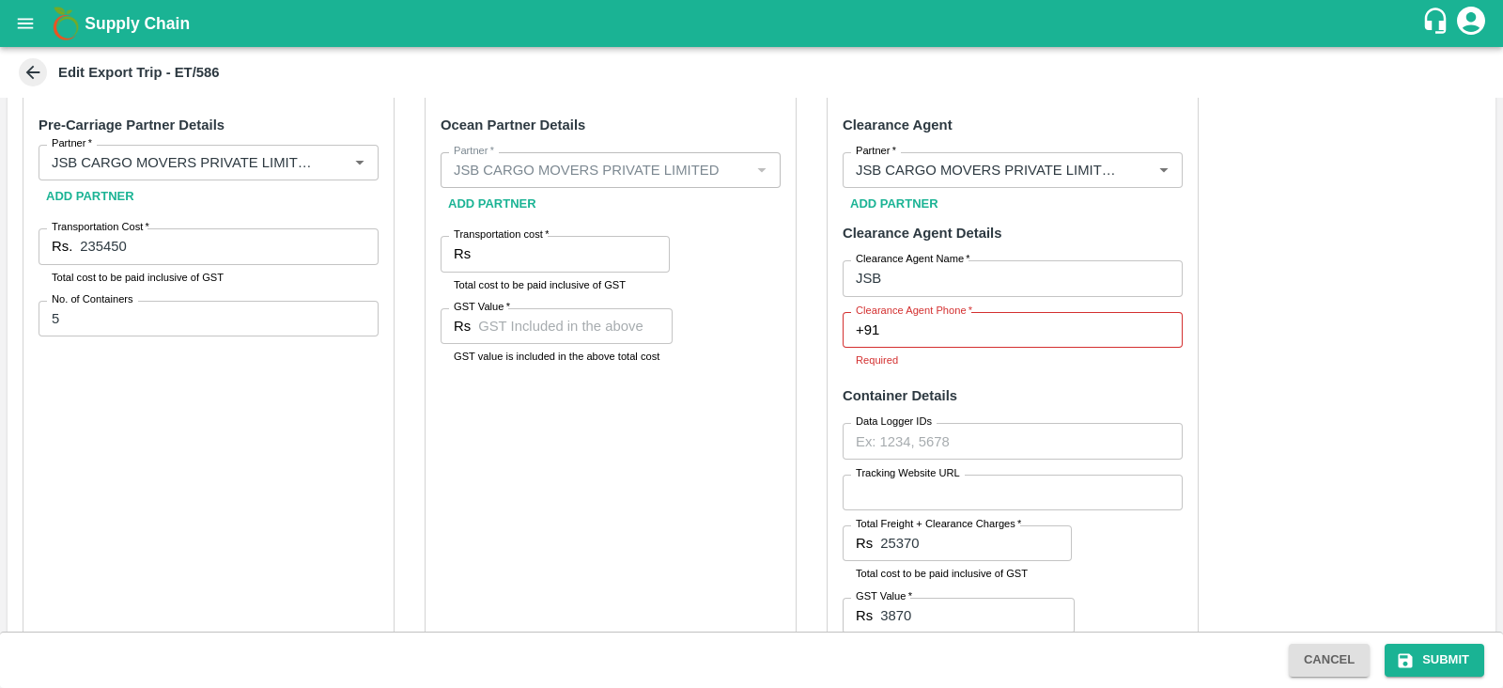
click at [1264, 332] on div "Pre-Carriage Partner Details Partner   * Partner   * Add Partner Transportation…" at bounding box center [752, 556] width 1488 height 948
click at [951, 328] on input "Clearance Agent Phone   *" at bounding box center [1035, 330] width 296 height 36
type input "7827802366"
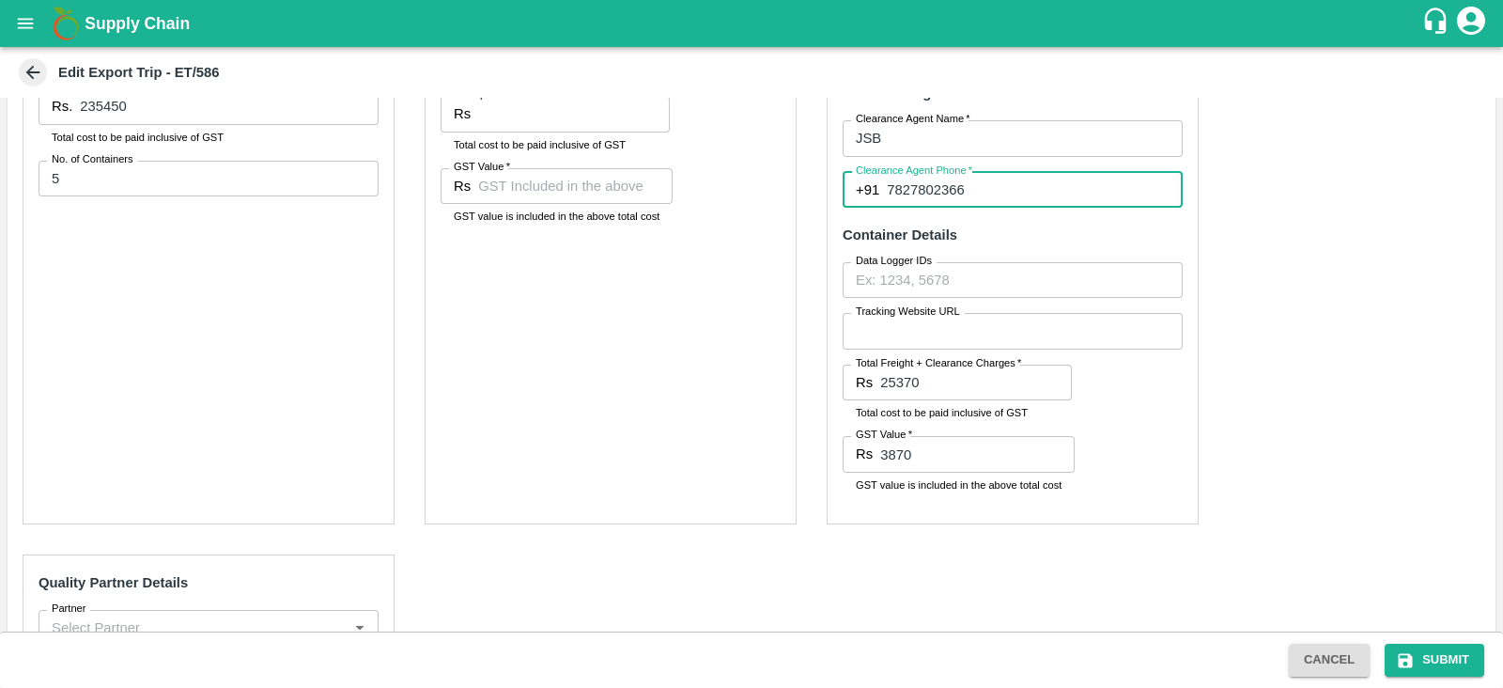
scroll to position [319, 0]
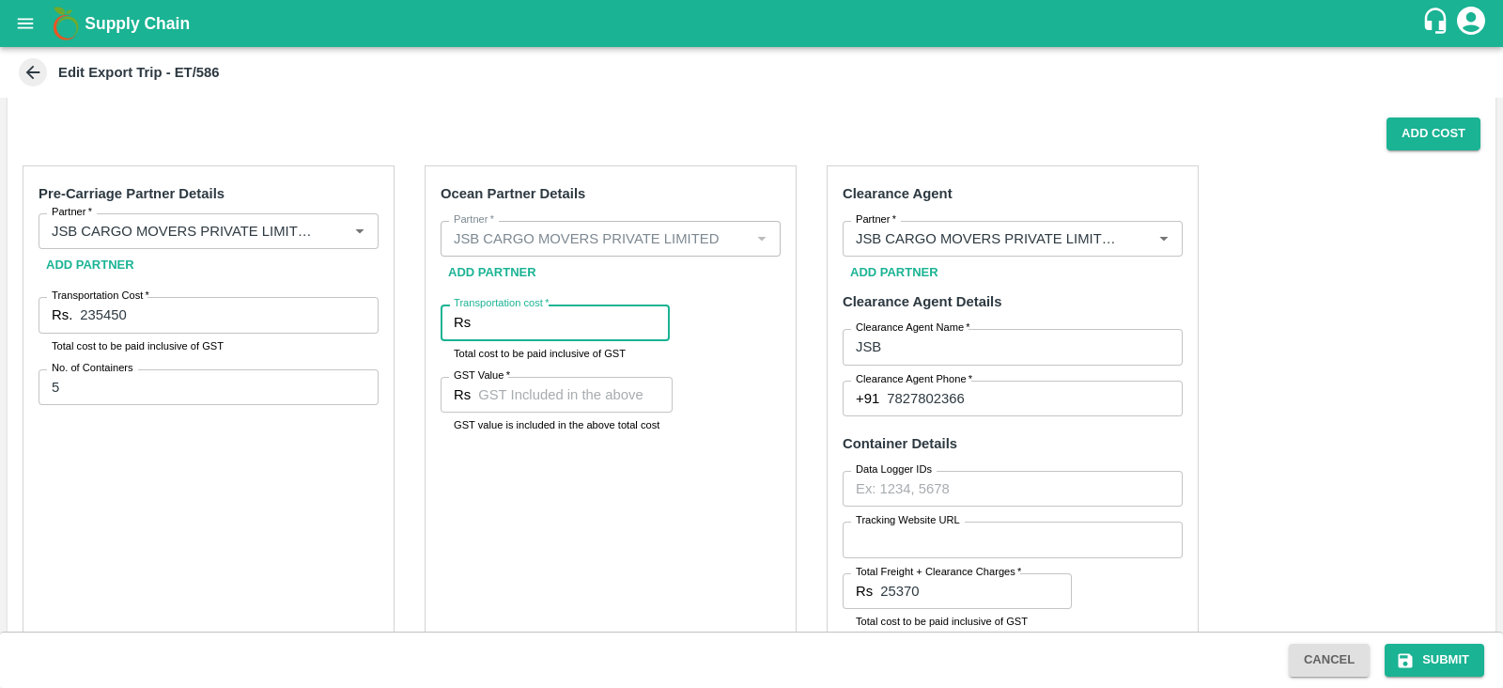
click at [550, 329] on input "Transportation cost   *" at bounding box center [574, 322] width 192 height 36
paste input "1059230.5"
type input "1059230.5"
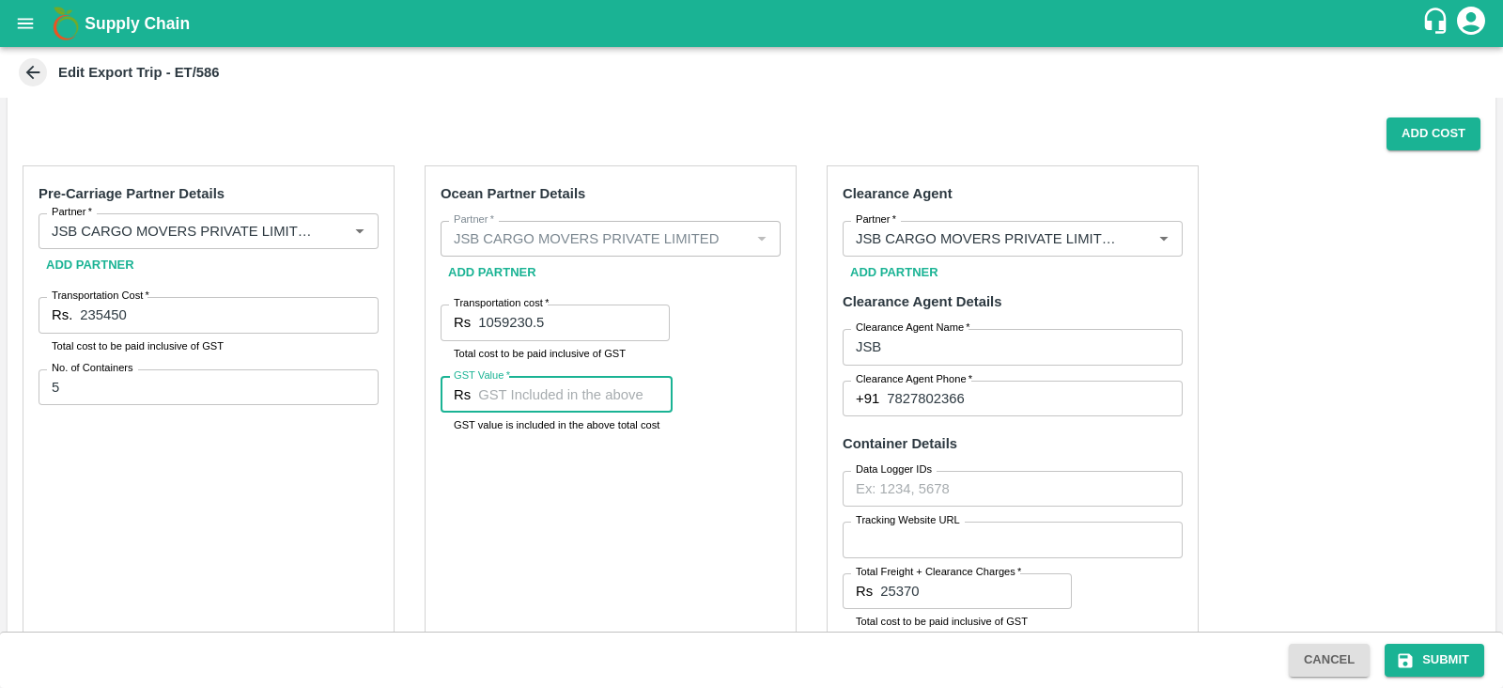
click at [504, 401] on input "GST Value   *" at bounding box center [575, 395] width 194 height 36
paste input "76080.5"
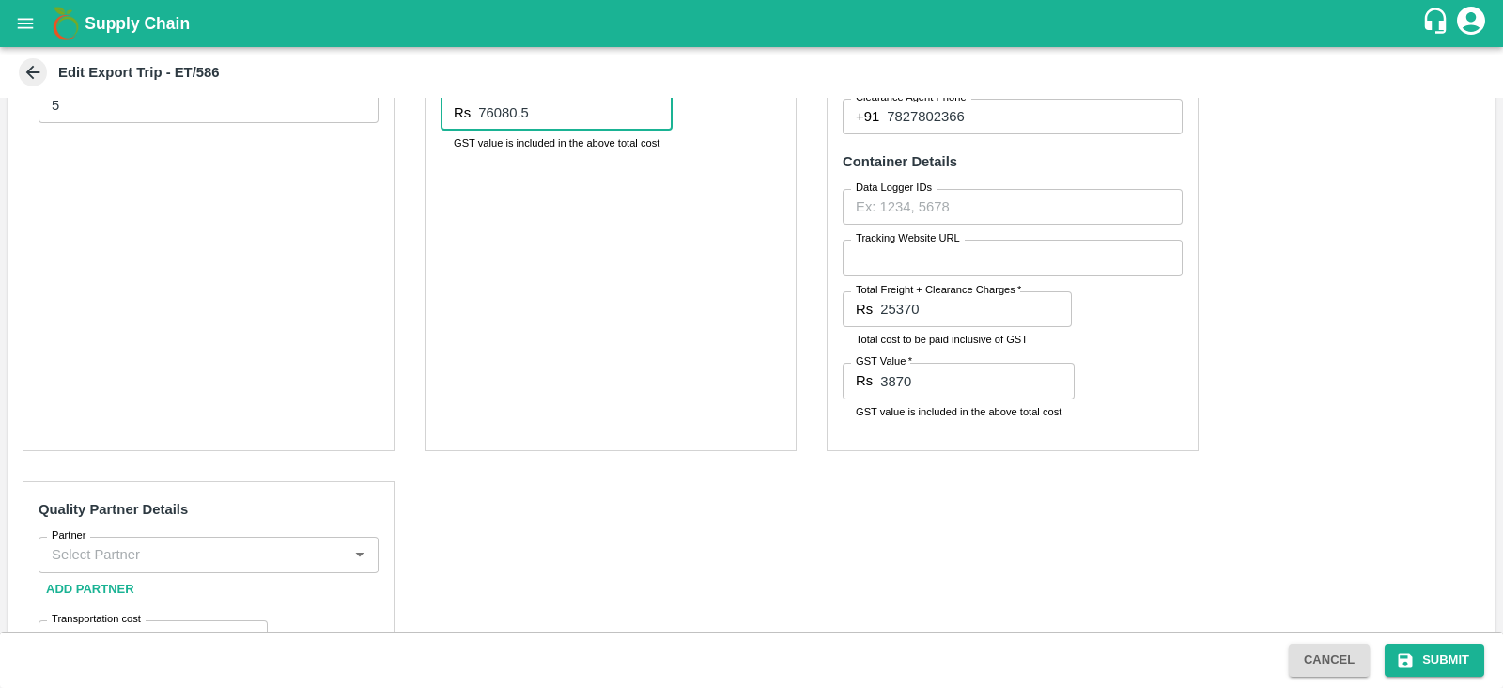
scroll to position [769, 0]
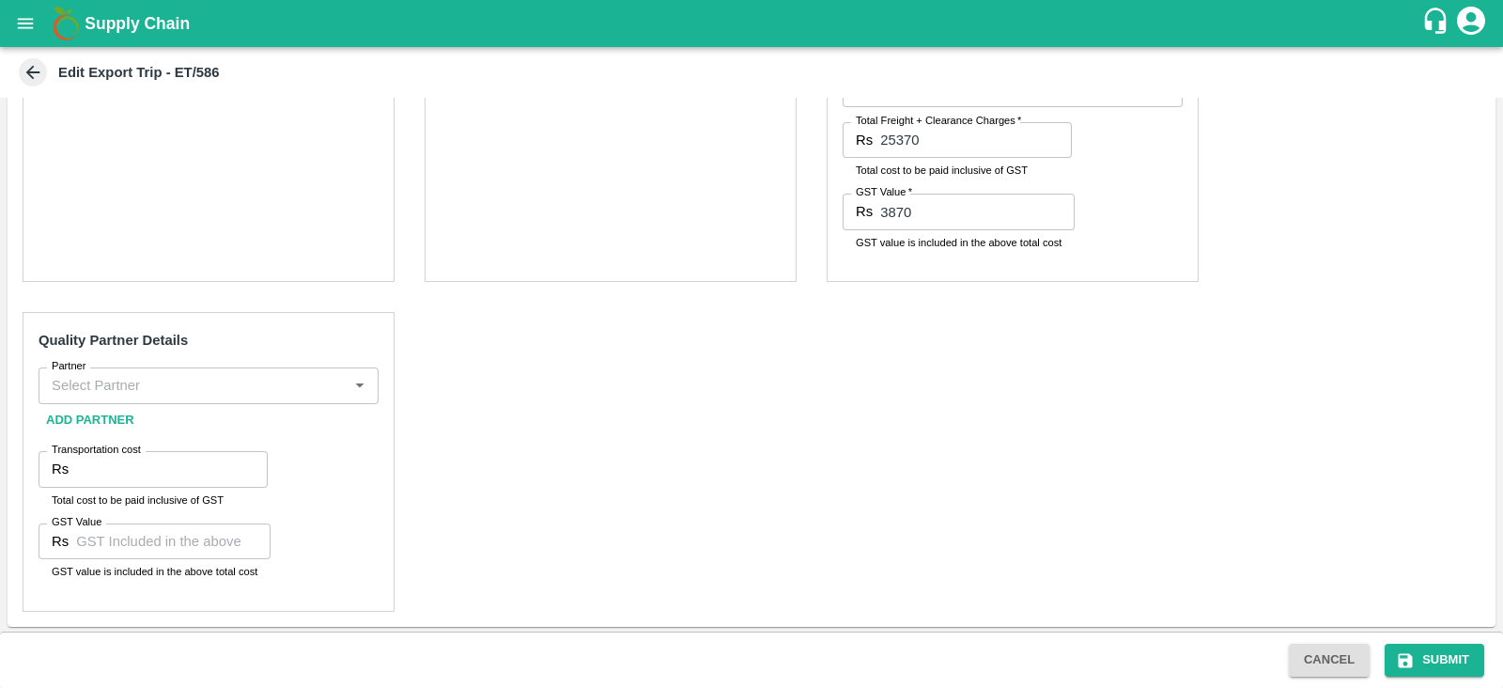
type input "76080.5"
click at [211, 385] on input "Partner" at bounding box center [193, 385] width 298 height 24
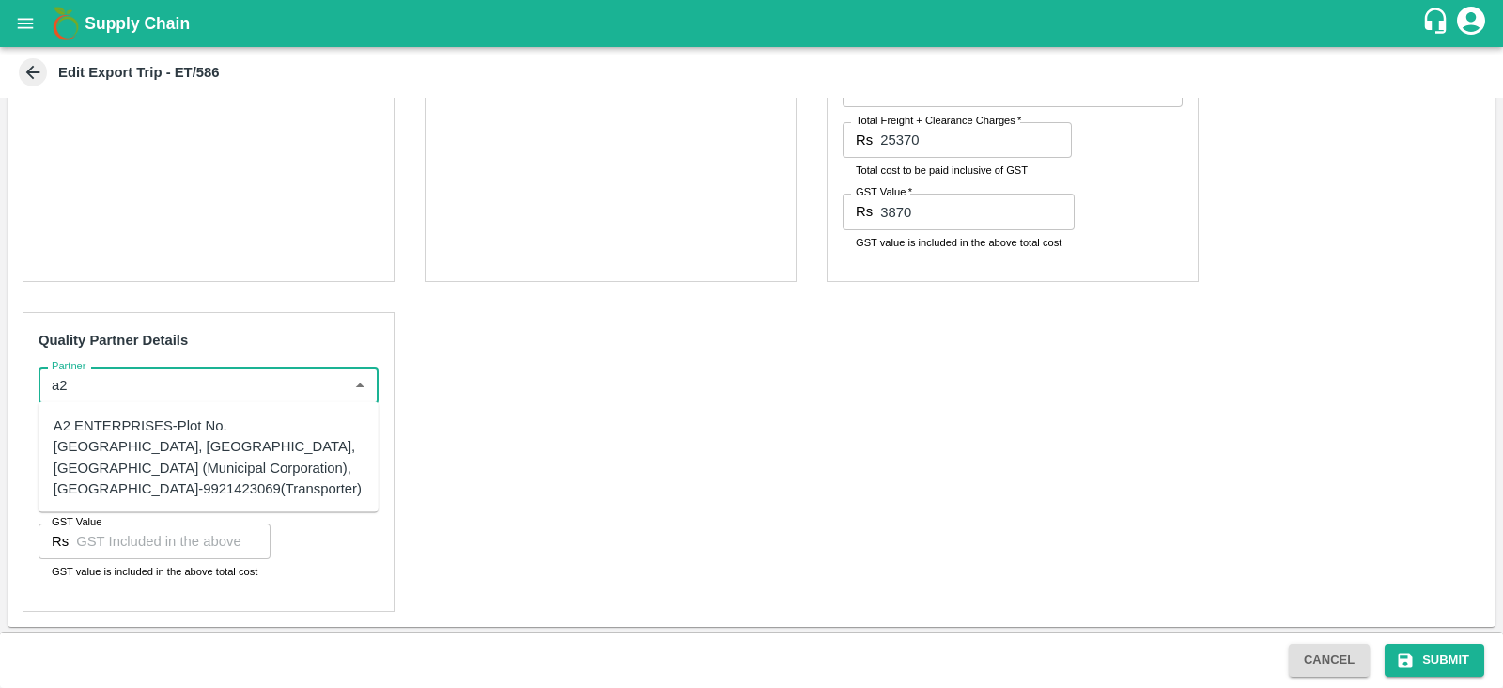
click at [202, 439] on div "A2 ENTERPRISES-Plot No.[GEOGRAPHIC_DATA], [GEOGRAPHIC_DATA], [GEOGRAPHIC_DATA] …" at bounding box center [209, 457] width 310 height 84
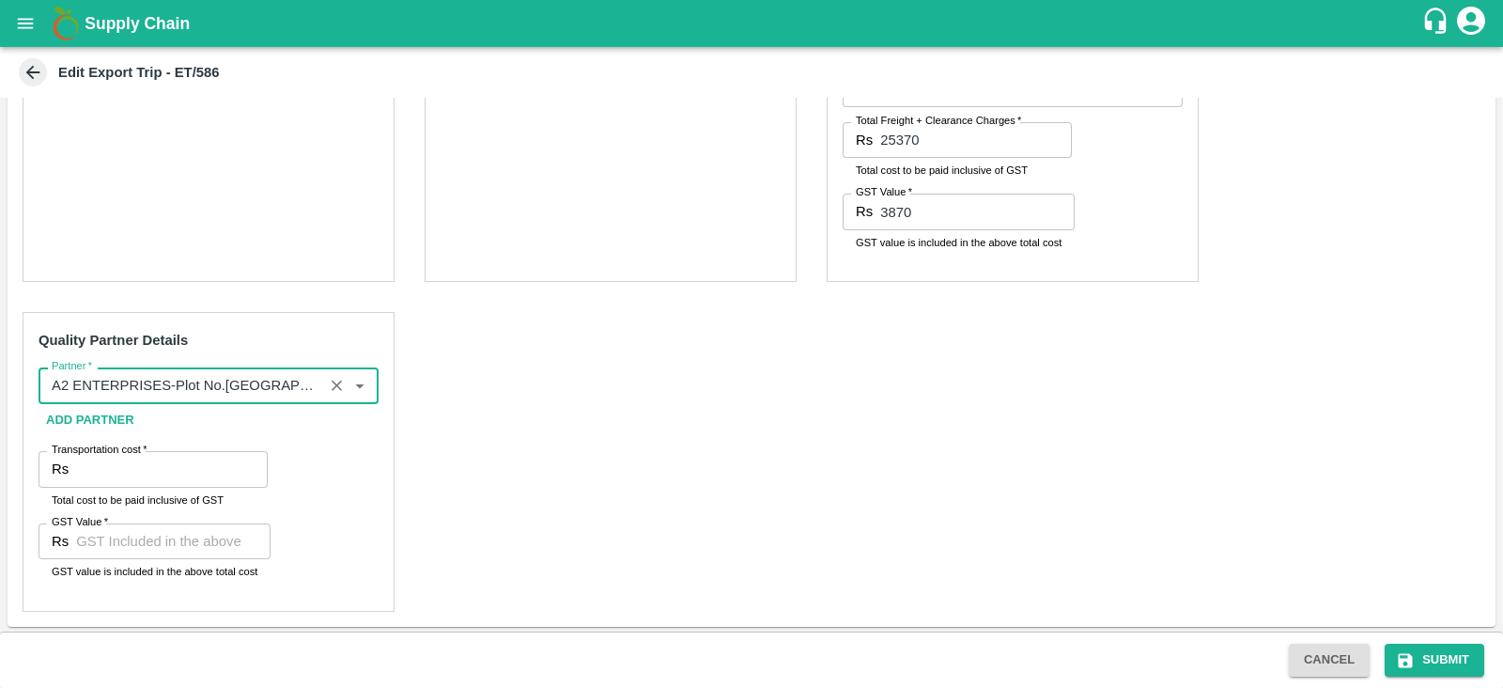
type input "A2 ENTERPRISES-Plot No.[GEOGRAPHIC_DATA], [GEOGRAPHIC_DATA], [GEOGRAPHIC_DATA] …"
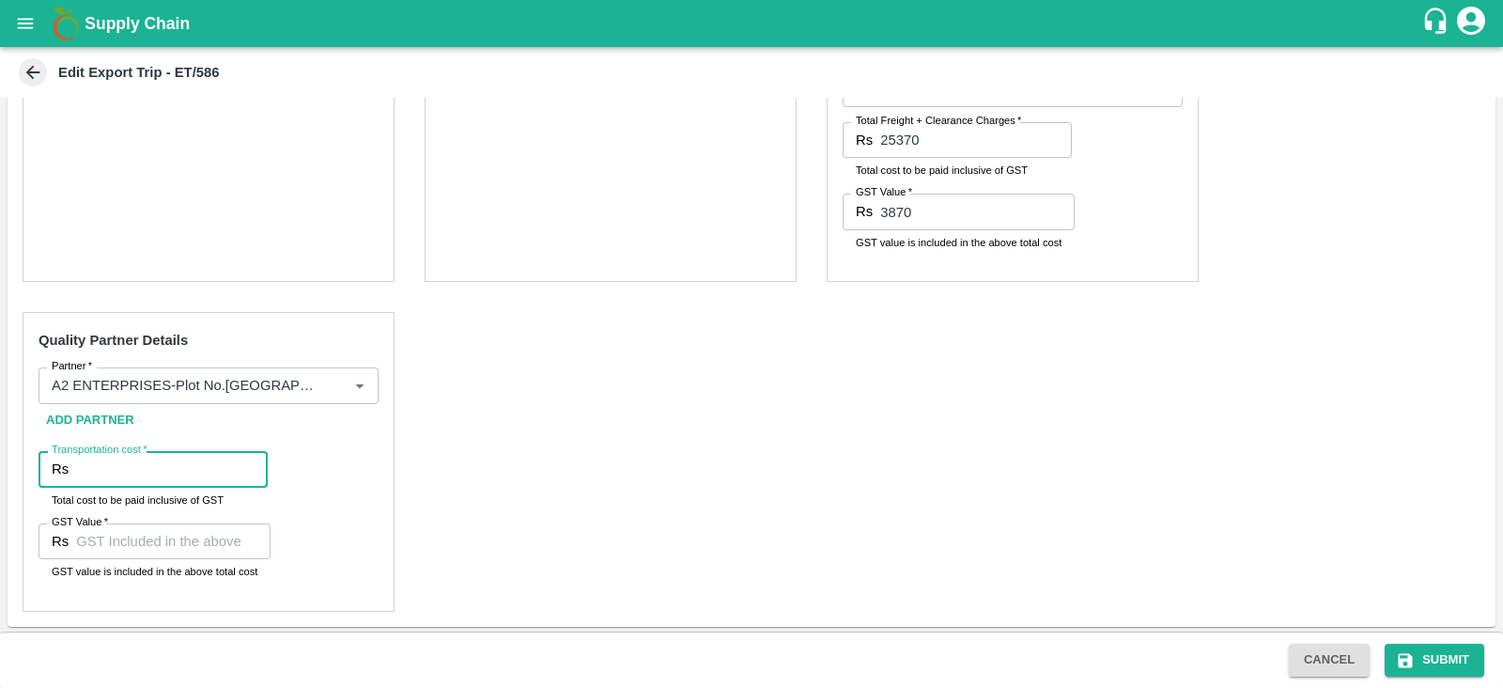
click at [132, 476] on input "Transportation cost   *" at bounding box center [172, 469] width 192 height 36
type input "-7"
type input "3300"
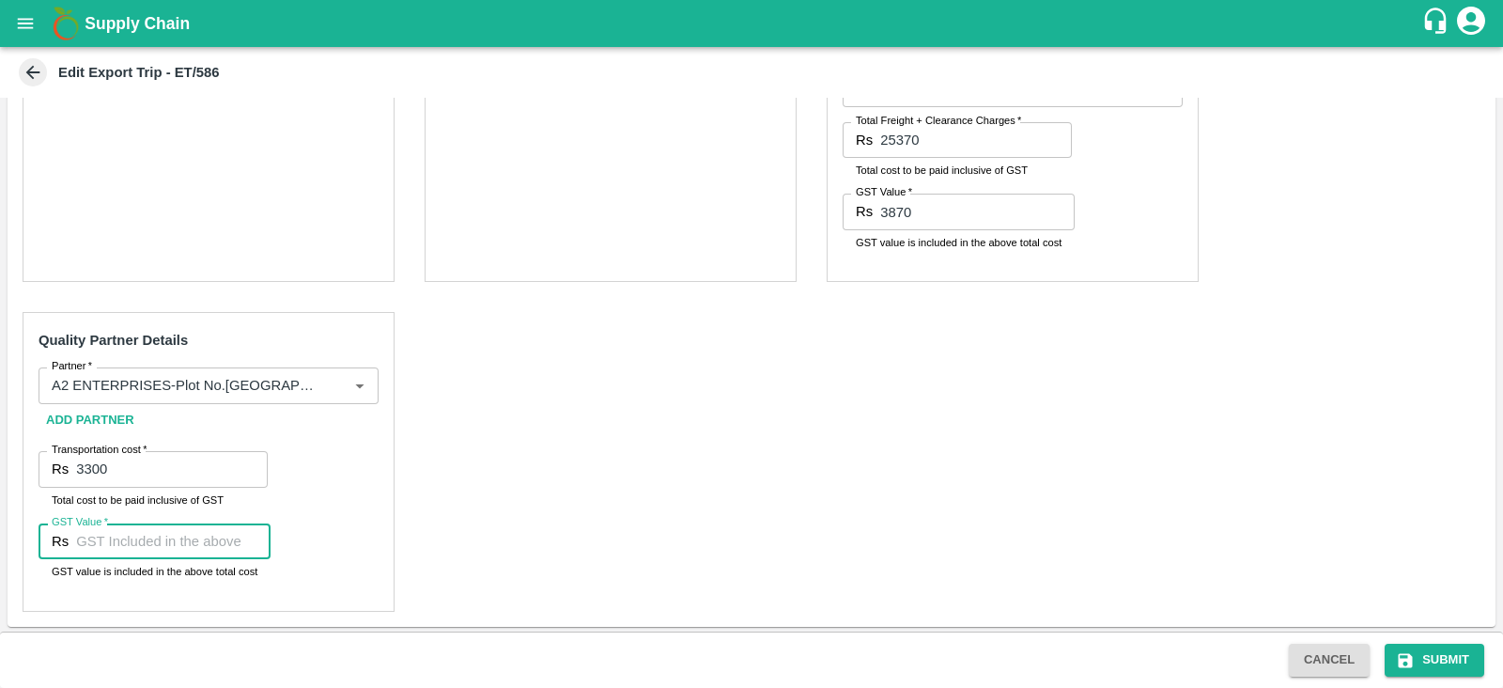
click at [146, 539] on input "GST Value   *" at bounding box center [173, 541] width 194 height 36
type input "00"
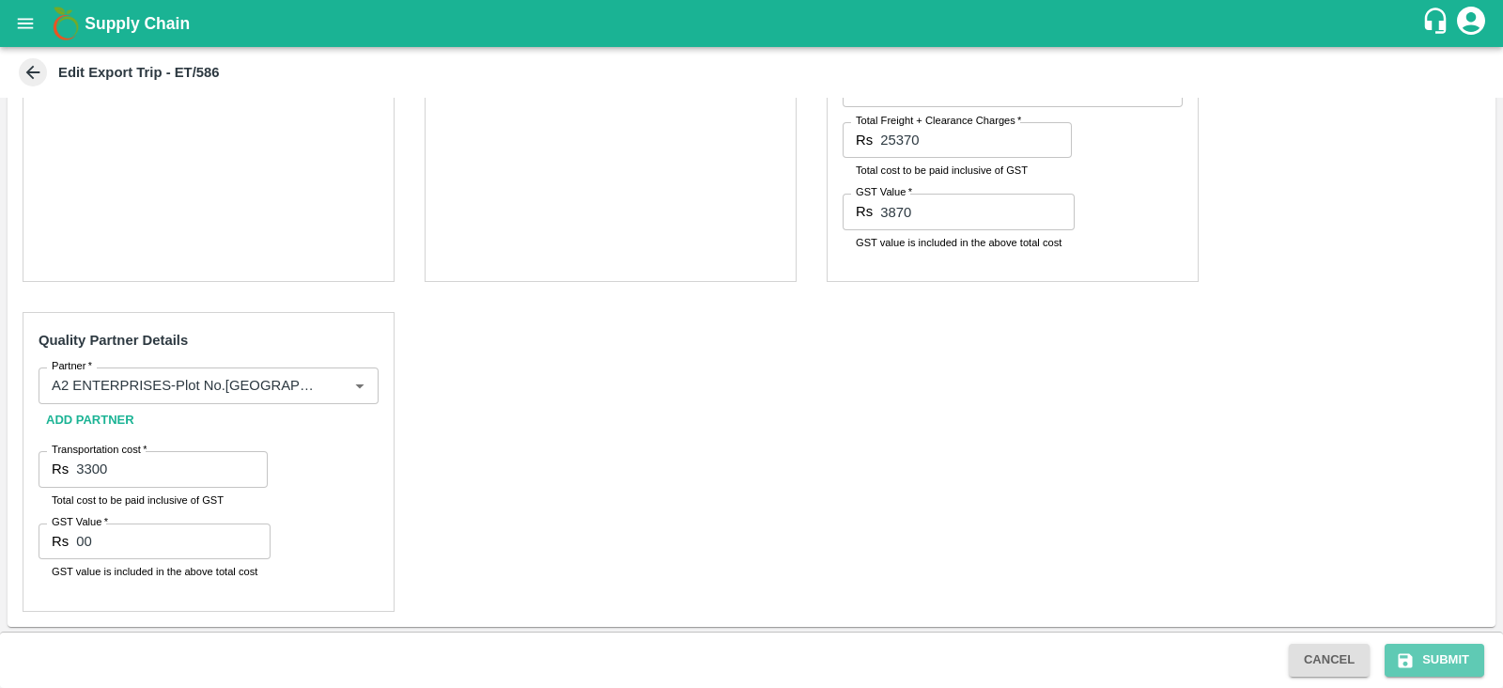
click at [1450, 644] on button "Submit" at bounding box center [1435, 660] width 100 height 33
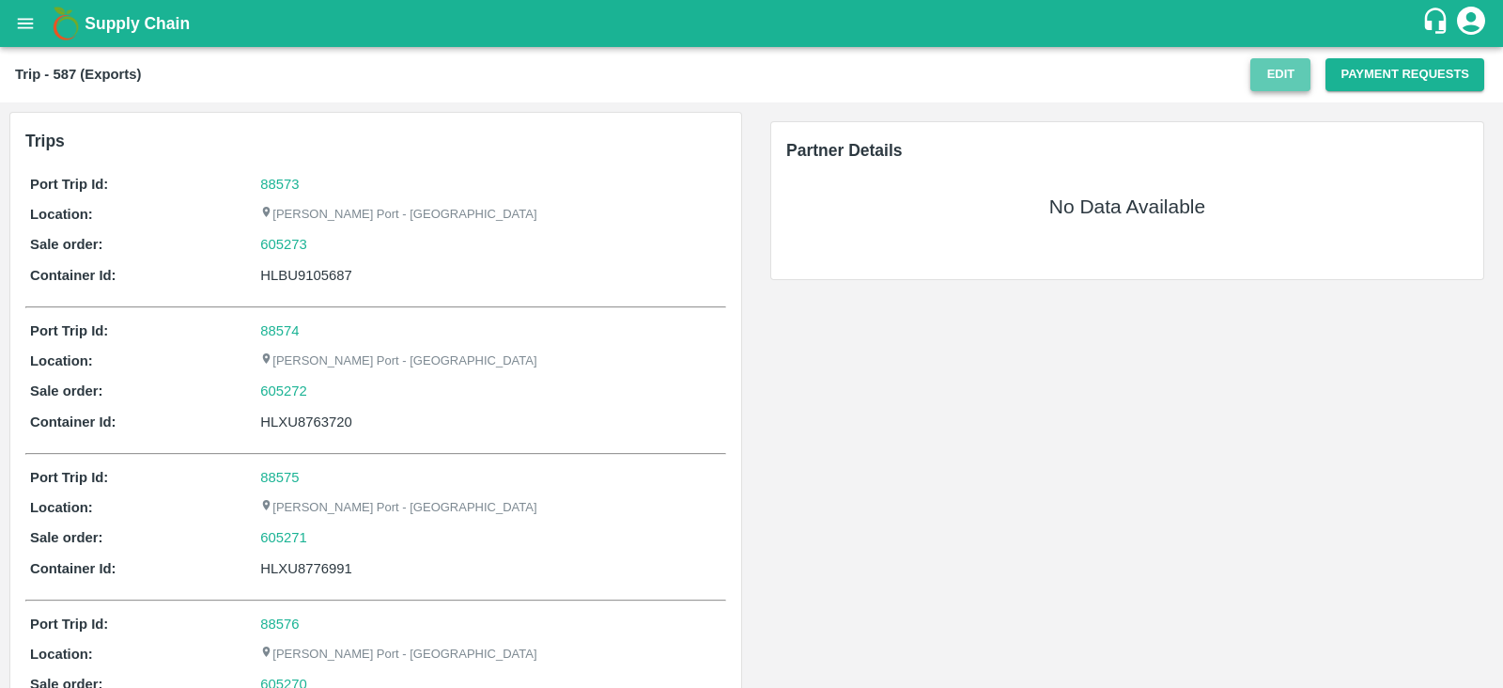
click at [1268, 82] on button "Edit" at bounding box center [1281, 74] width 60 height 33
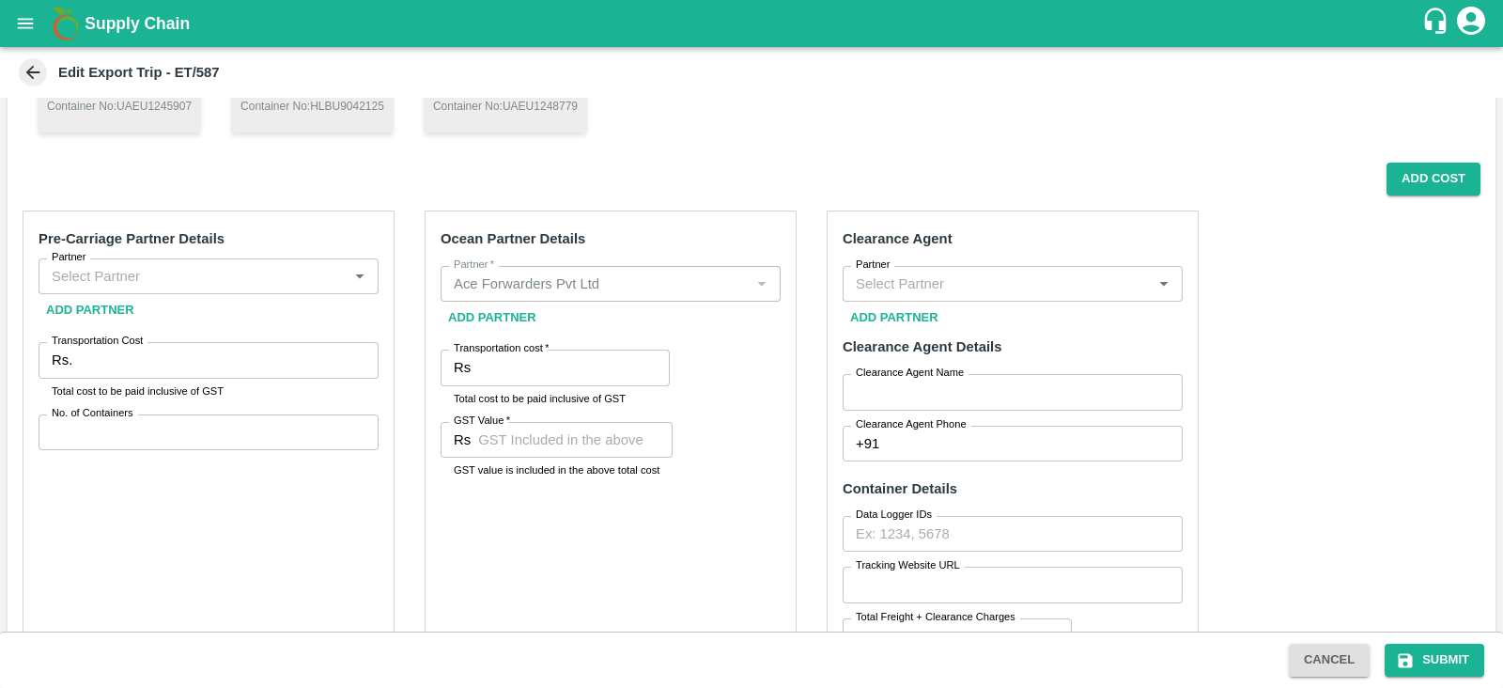
scroll to position [140, 0]
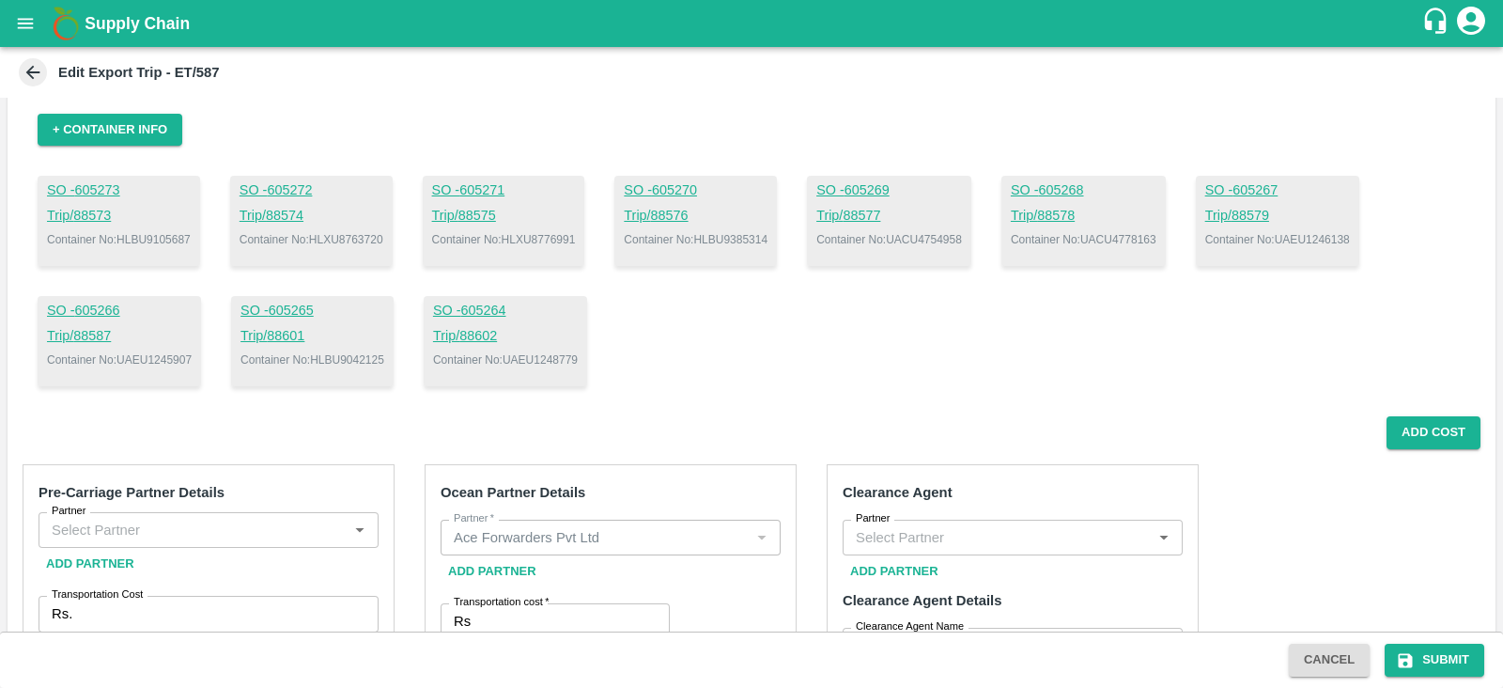
click at [768, 239] on p "Container No: HLBU9385314" at bounding box center [696, 239] width 144 height 17
copy p "HLBU9385314"
